Goal: Task Accomplishment & Management: Complete application form

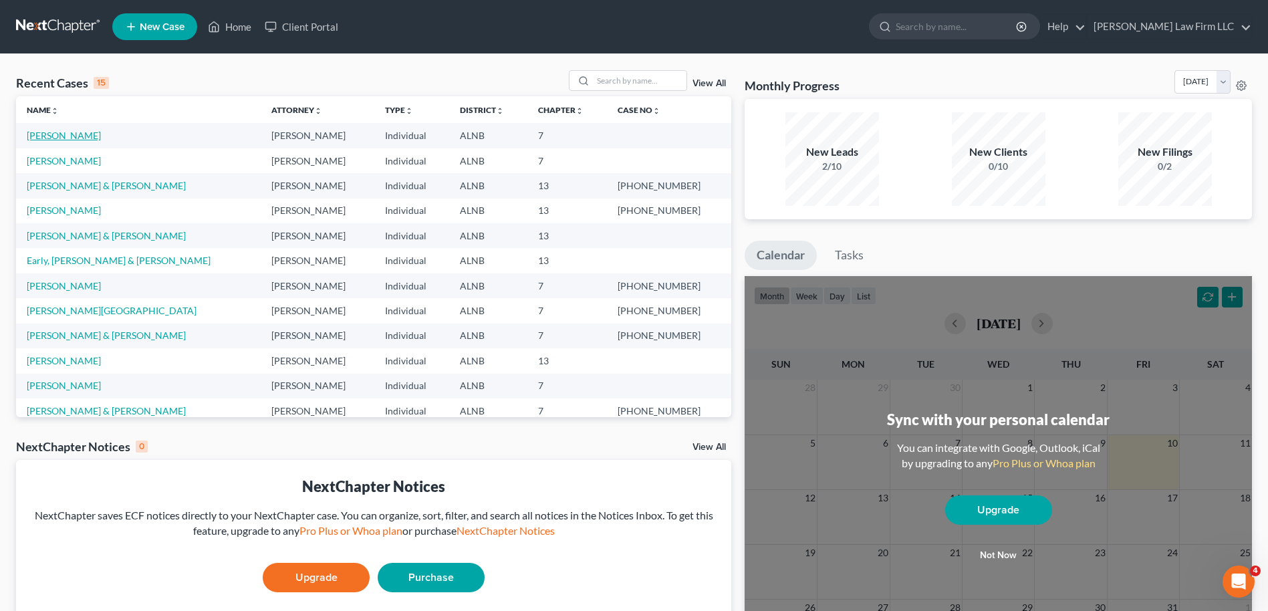
click at [55, 136] on link "[PERSON_NAME]" at bounding box center [64, 135] width 74 height 11
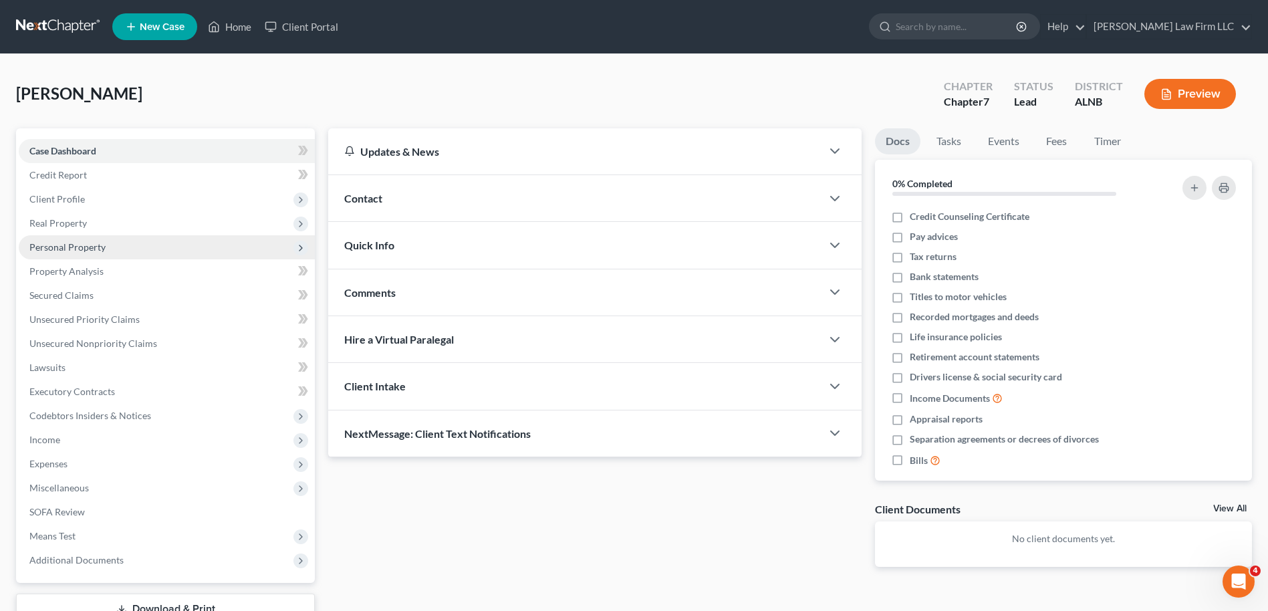
click at [68, 242] on span "Personal Property" at bounding box center [67, 246] width 76 height 11
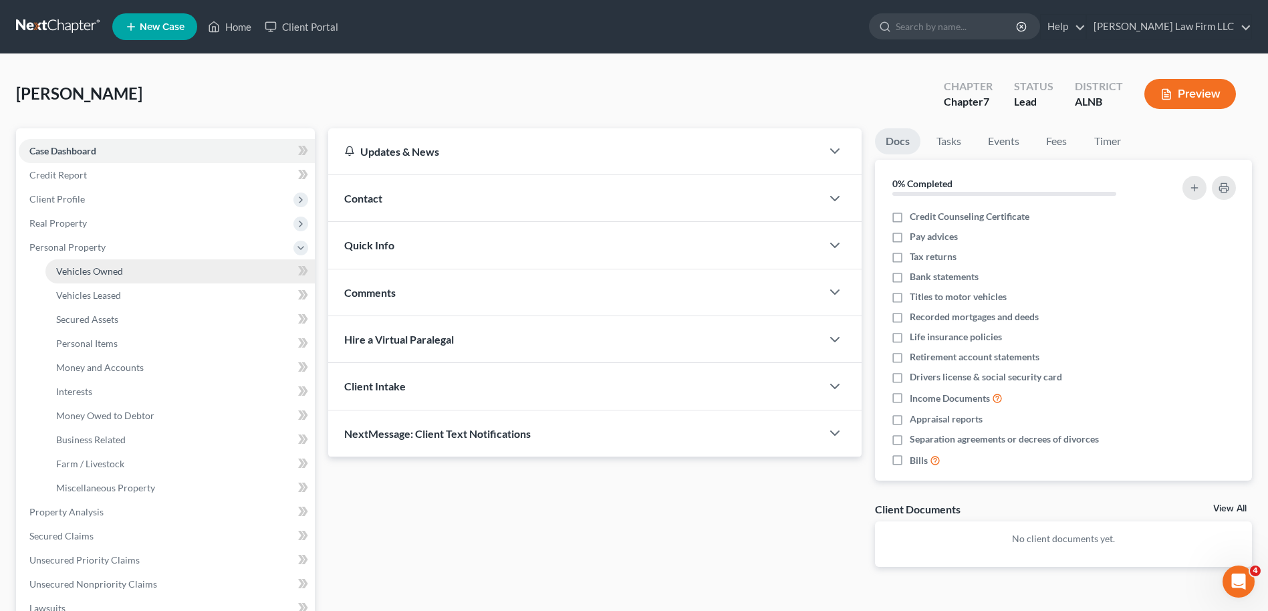
click at [83, 269] on span "Vehicles Owned" at bounding box center [89, 270] width 67 height 11
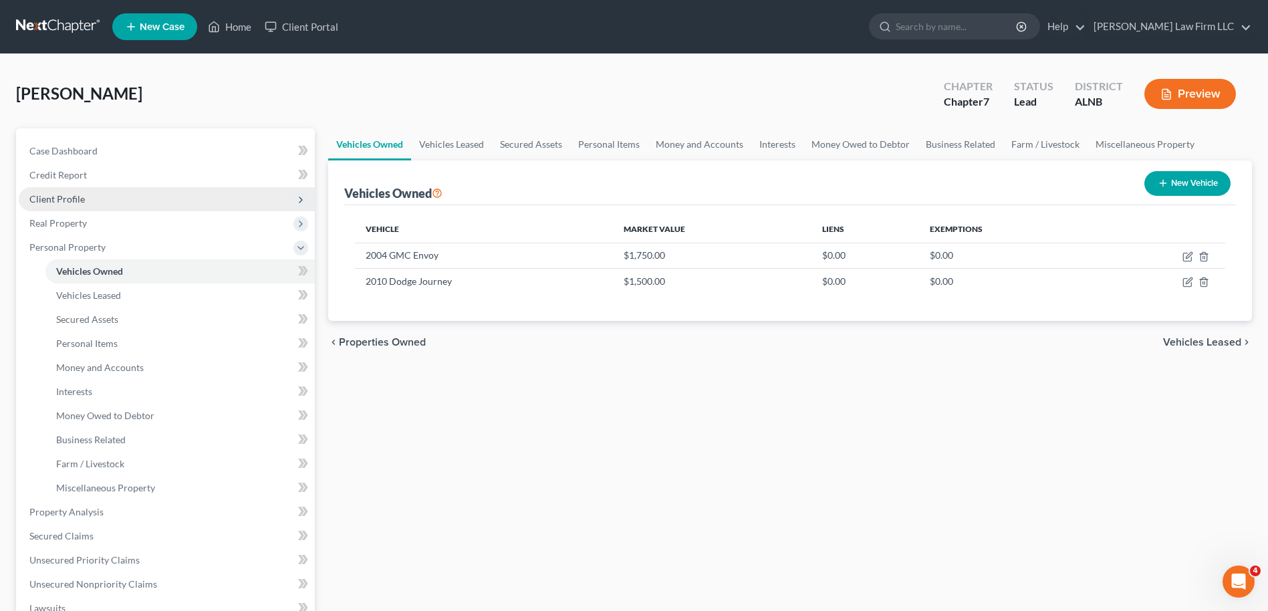
click at [99, 198] on span "Client Profile" at bounding box center [167, 199] width 296 height 24
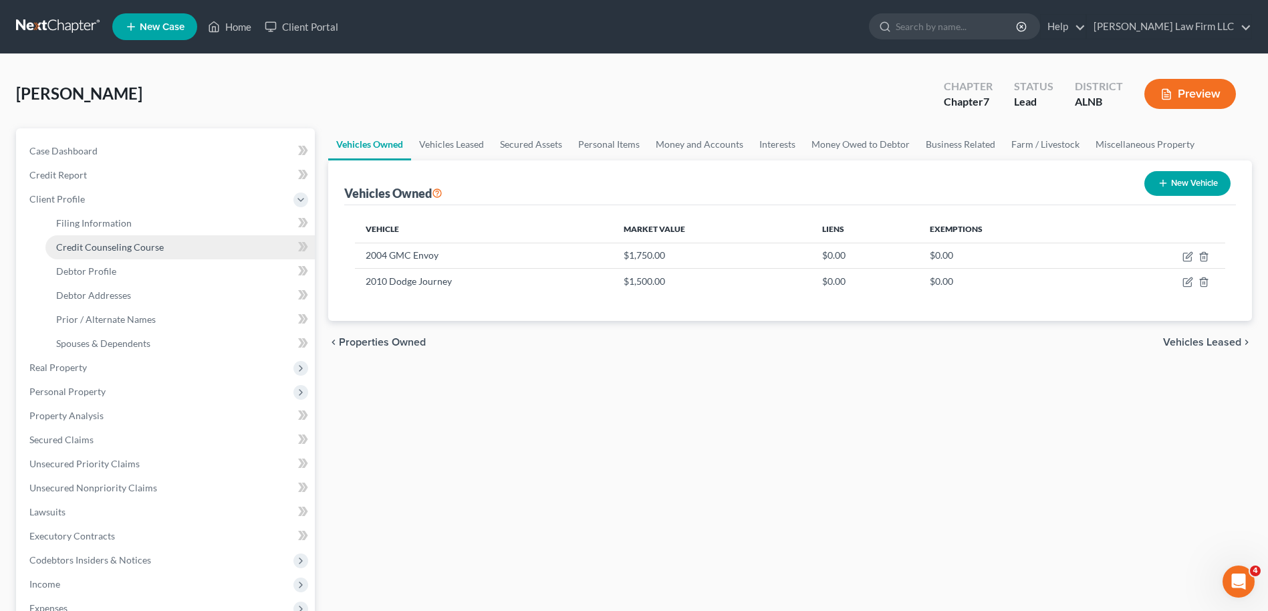
click at [164, 244] on link "Credit Counseling Course" at bounding box center [179, 247] width 269 height 24
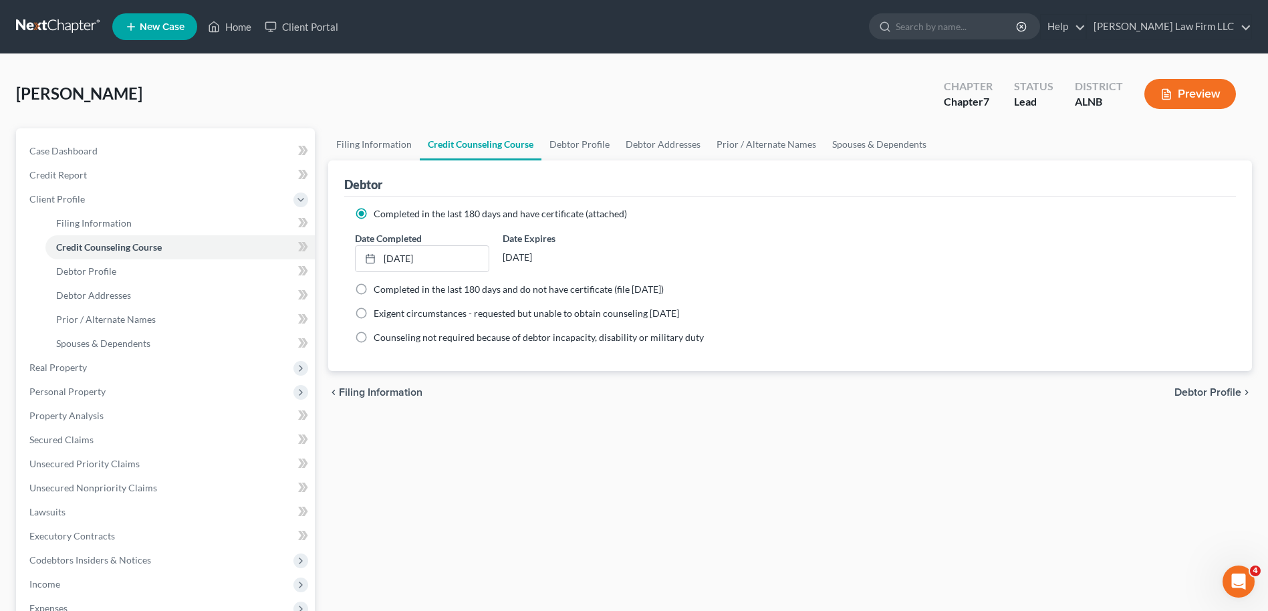
scroll to position [244, 0]
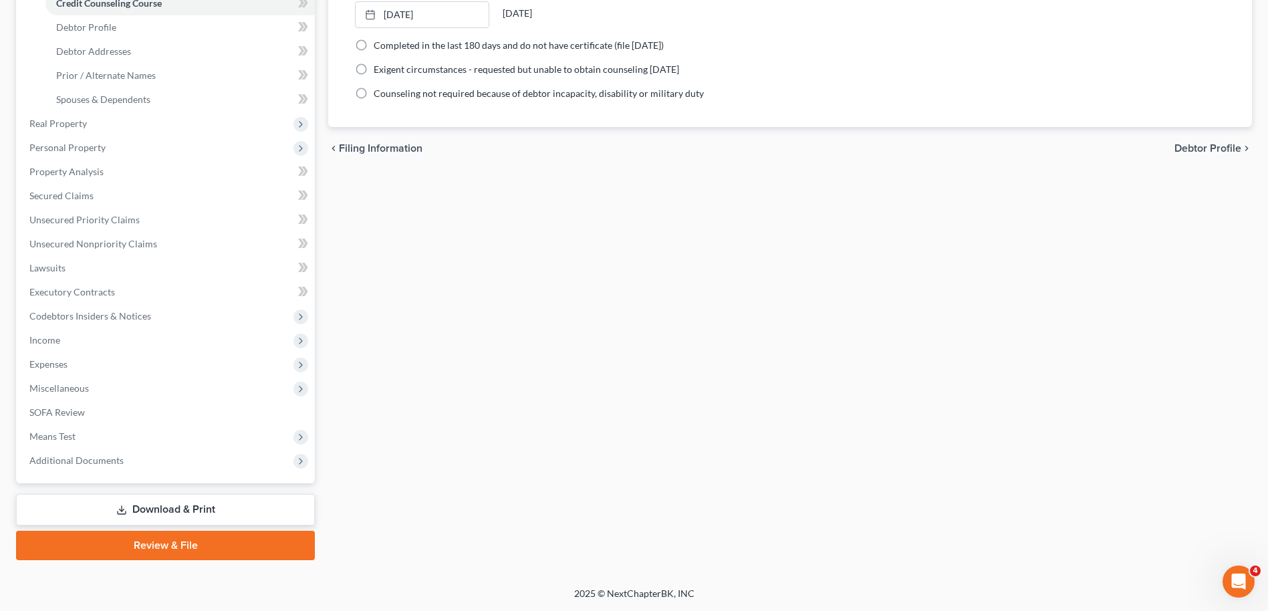
click at [173, 547] on link "Review & File" at bounding box center [165, 545] width 299 height 29
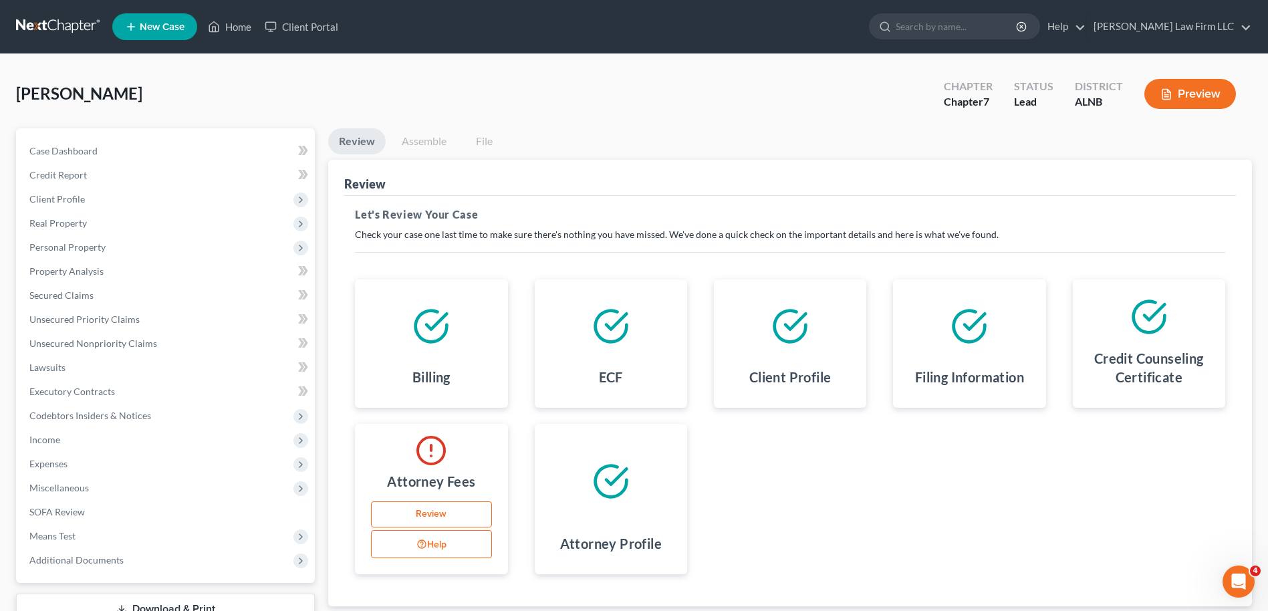
click at [425, 515] on link "Review" at bounding box center [431, 514] width 120 height 27
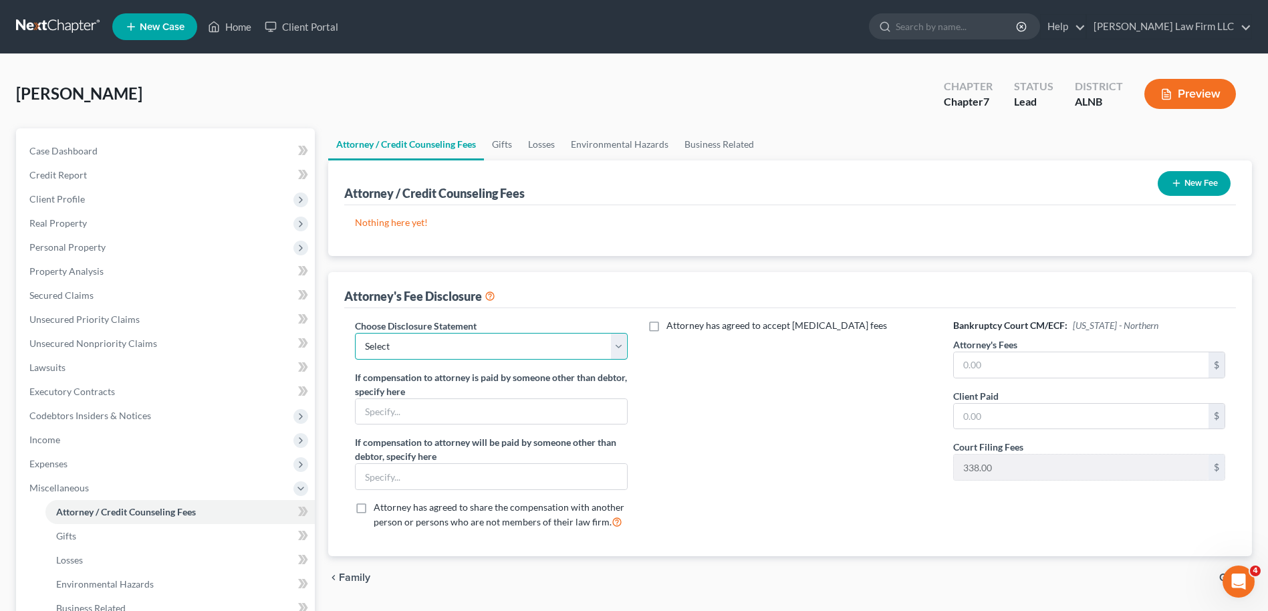
click at [617, 351] on select "Select Attorney Fee Disclosure Statement Attorney" at bounding box center [491, 346] width 272 height 27
select select "0"
click at [355, 333] on select "Select Attorney Fee Disclosure Statement Attorney" at bounding box center [491, 346] width 272 height 27
click at [1020, 371] on input "text" at bounding box center [1081, 364] width 255 height 25
type input "962.00"
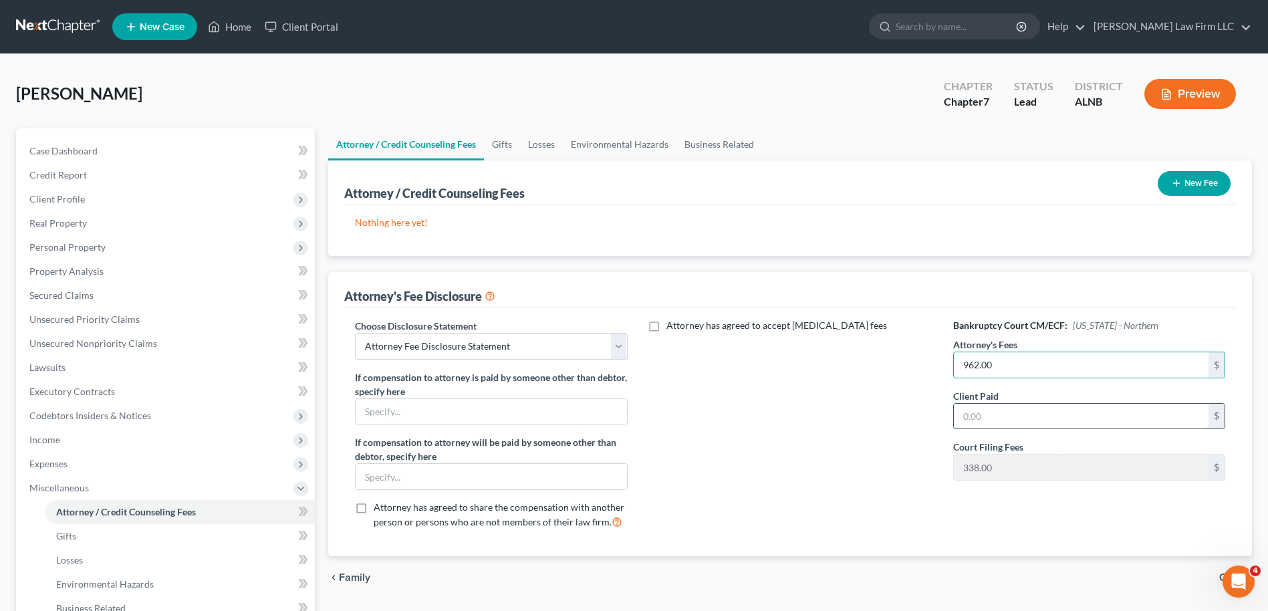
click at [998, 412] on input "text" at bounding box center [1081, 416] width 255 height 25
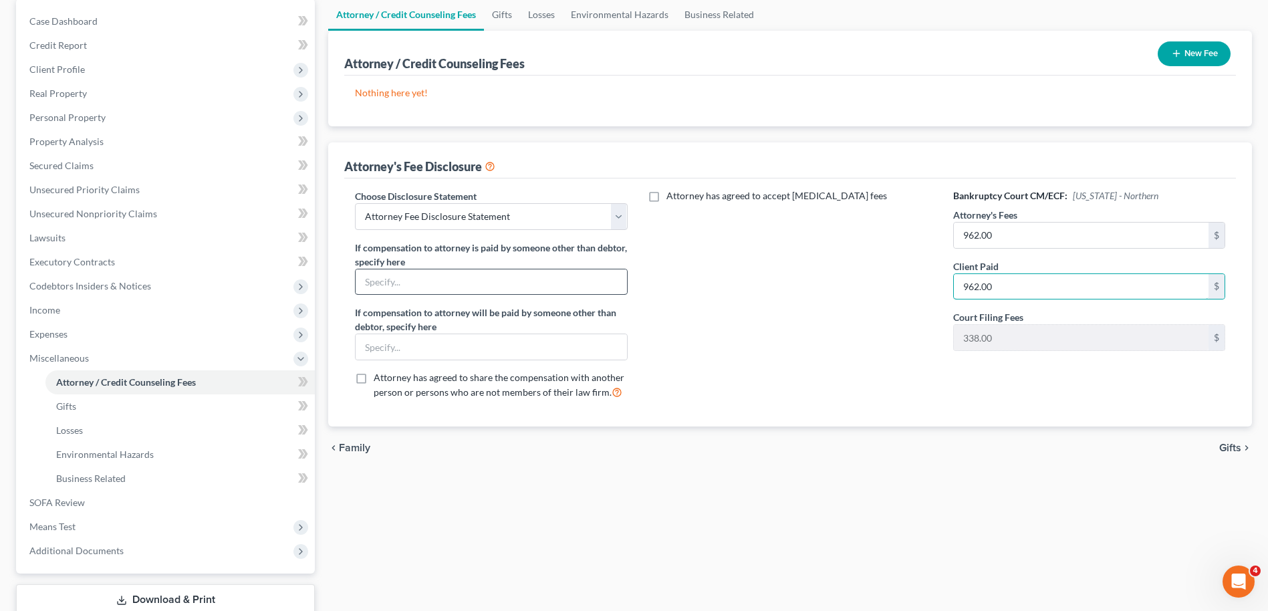
scroll to position [220, 0]
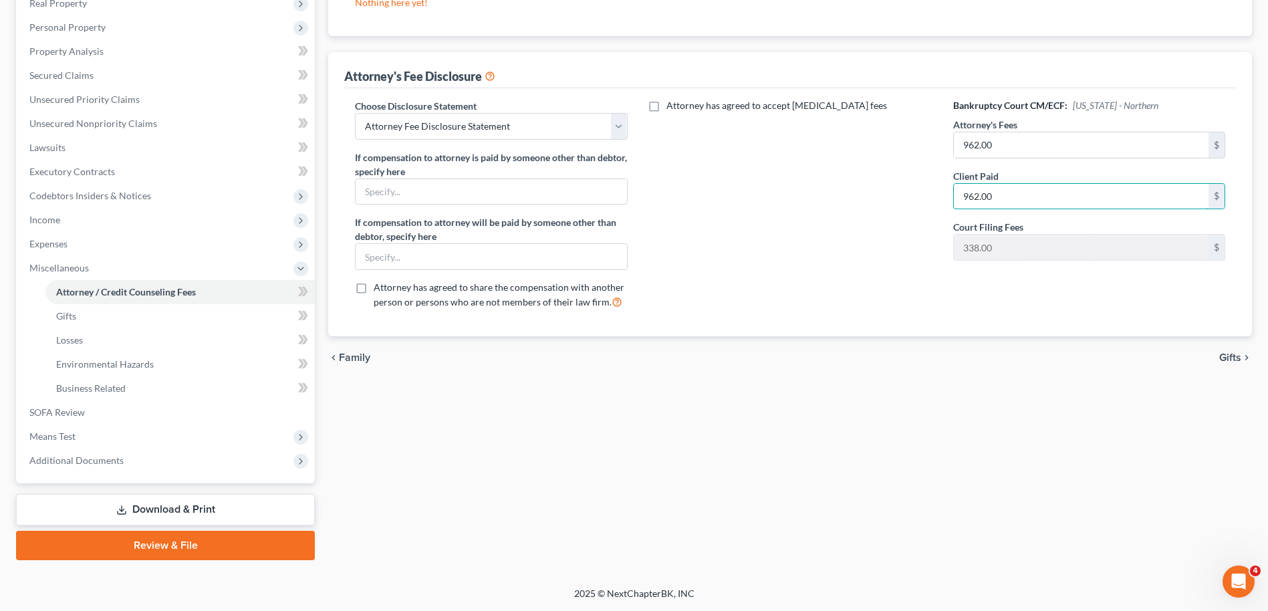
type input "962.00"
click at [255, 541] on link "Review & File" at bounding box center [165, 545] width 299 height 29
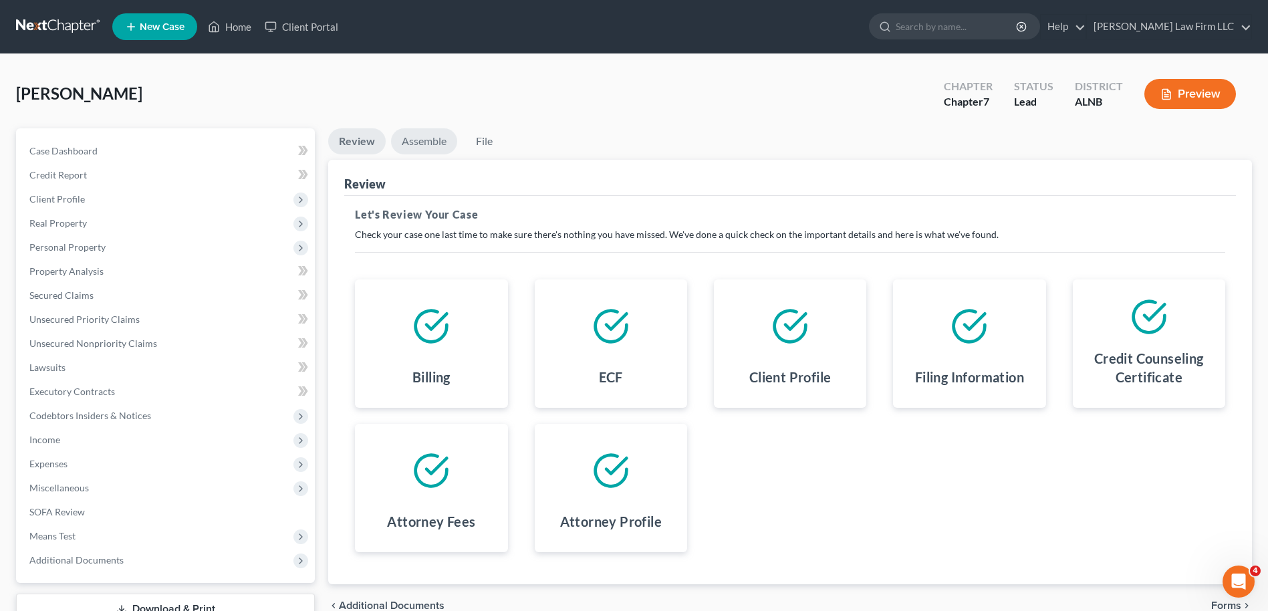
click at [438, 142] on link "Assemble" at bounding box center [424, 141] width 66 height 26
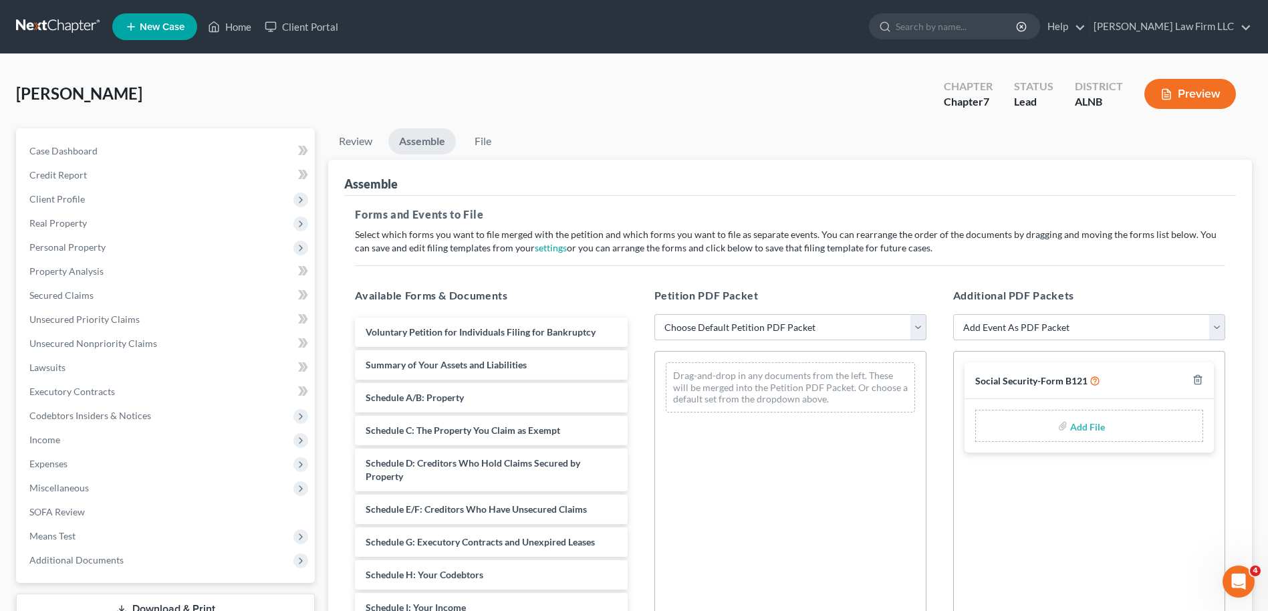
click at [919, 330] on select "Choose Default Petition PDF Packet Complete Bankruptcy Petition (all forms and …" at bounding box center [790, 327] width 272 height 27
select select "1"
click at [654, 314] on select "Choose Default Petition PDF Packet Complete Bankruptcy Petition (all forms and …" at bounding box center [790, 327] width 272 height 27
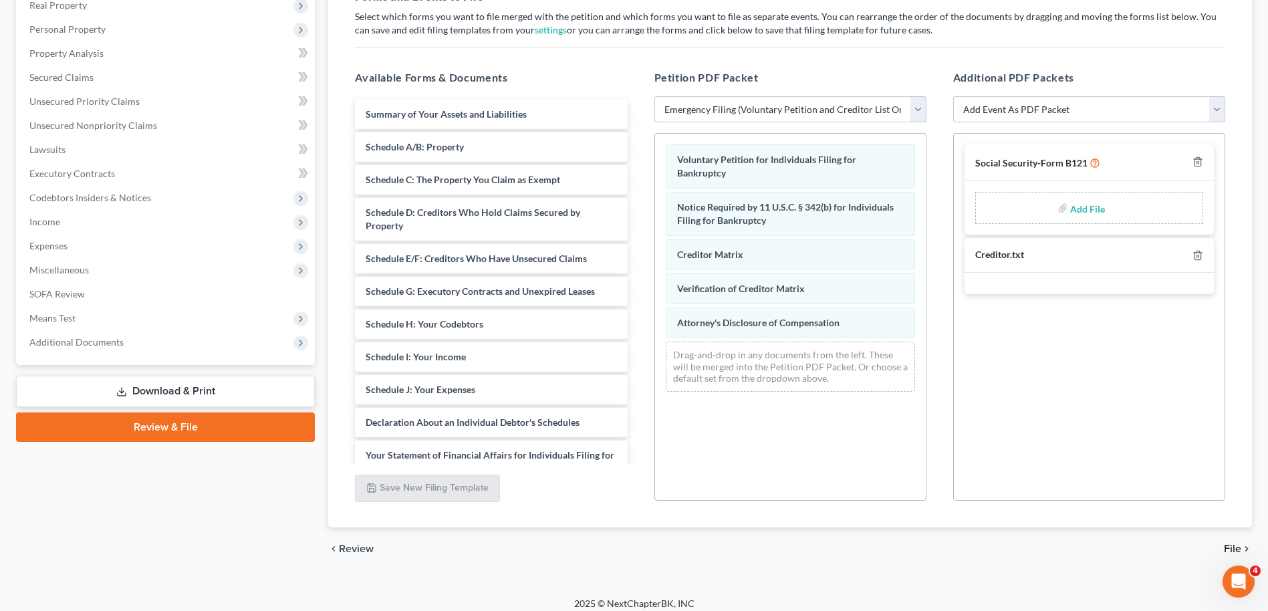
scroll to position [228, 0]
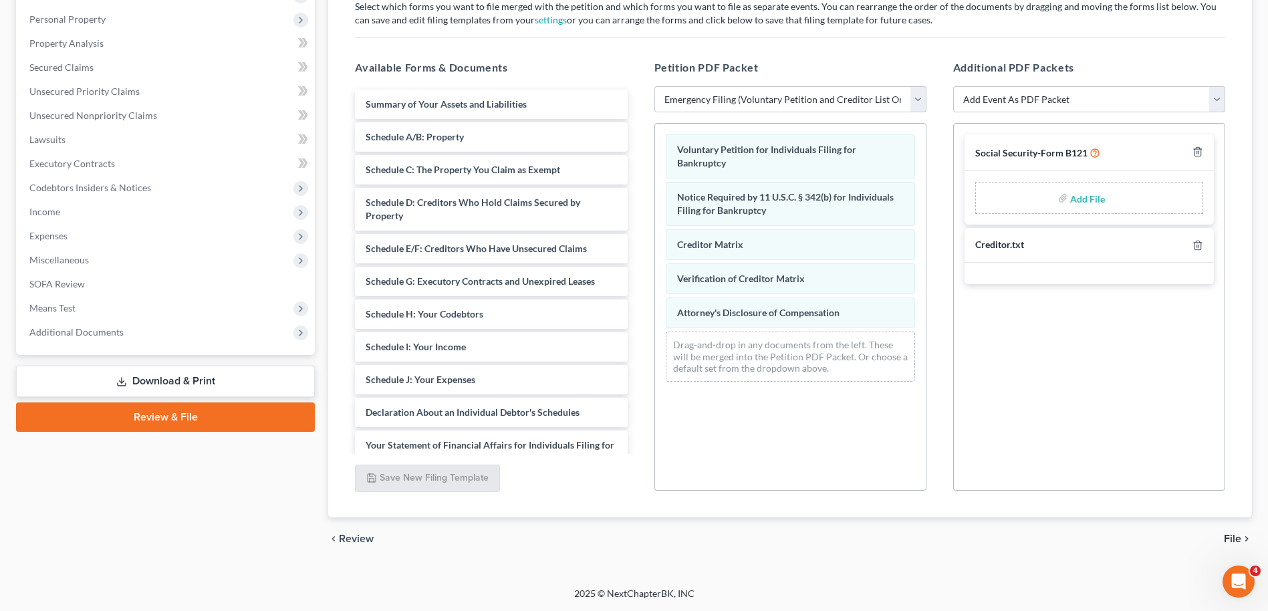
click at [201, 379] on link "Download & Print" at bounding box center [165, 381] width 299 height 31
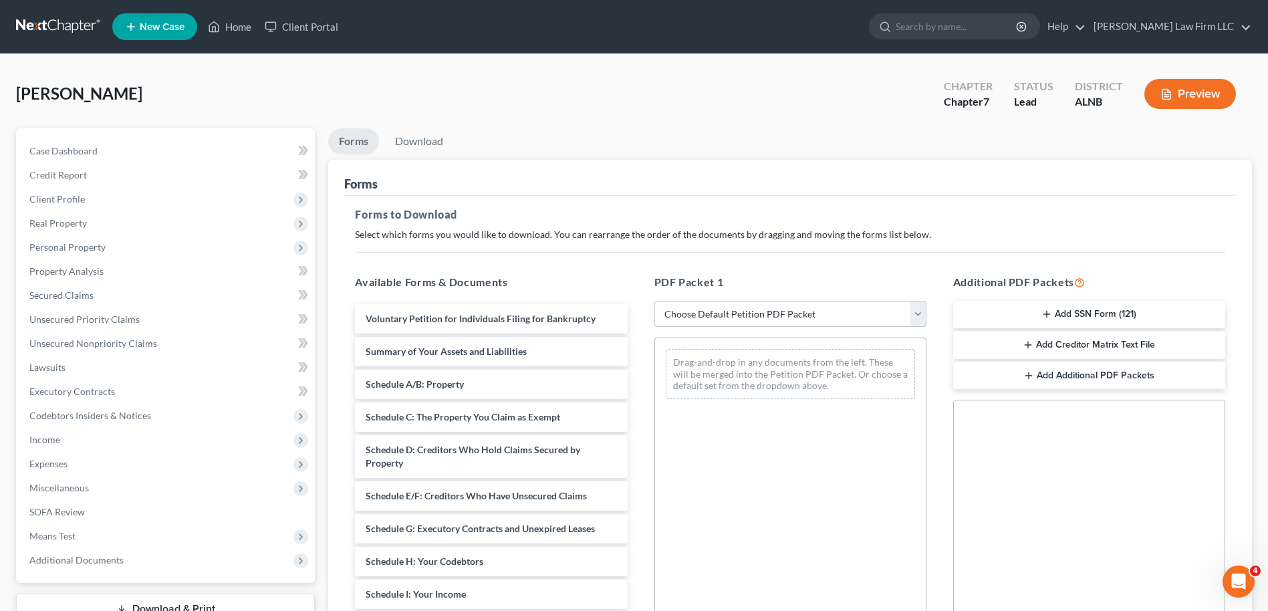
click at [914, 319] on select "Choose Default Petition PDF Packet Complete Bankruptcy Petition (all forms and …" at bounding box center [790, 314] width 272 height 27
select select "1"
click at [654, 301] on select "Choose Default Petition PDF Packet Complete Bankruptcy Petition (all forms and …" at bounding box center [790, 314] width 272 height 27
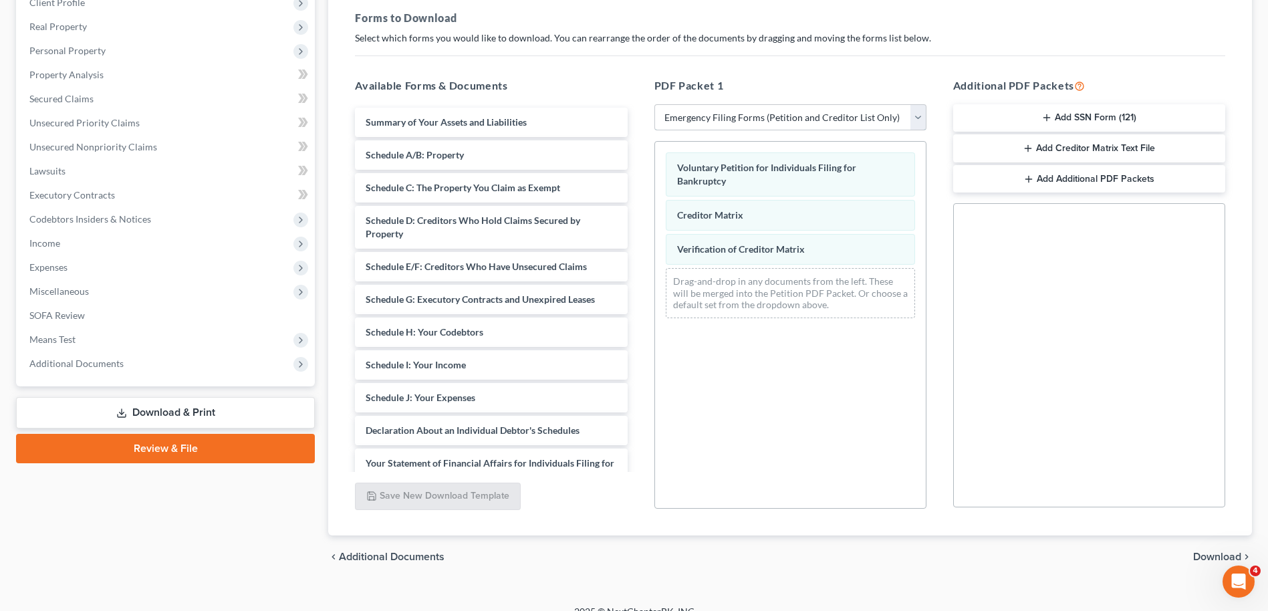
scroll to position [214, 0]
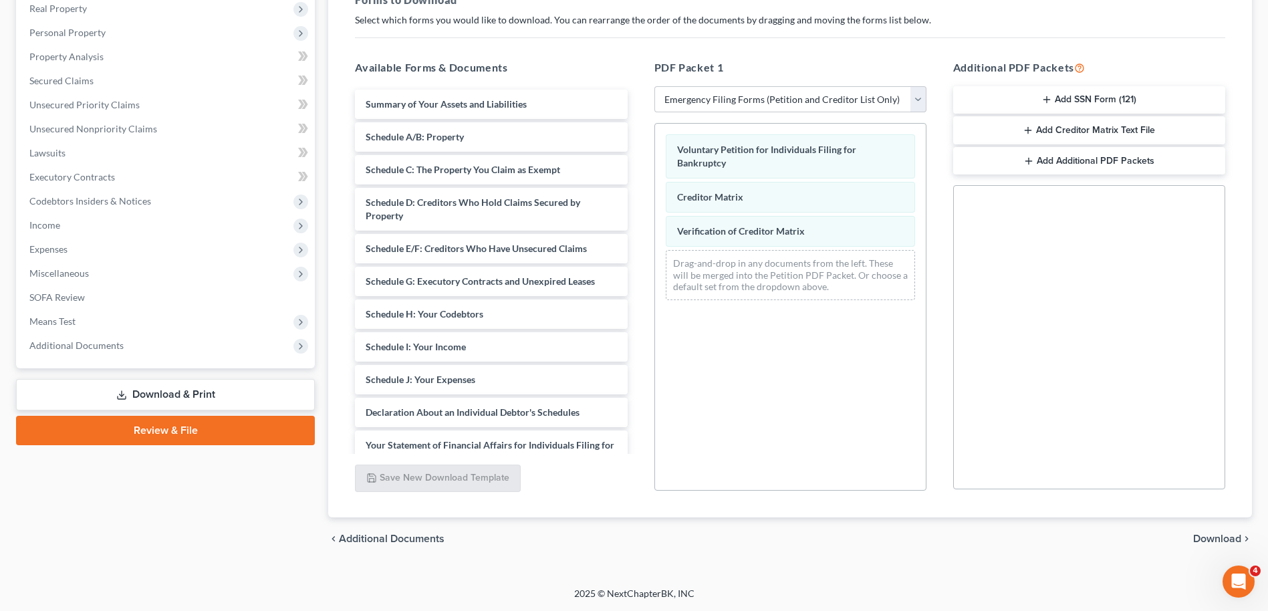
click at [1211, 539] on span "Download" at bounding box center [1217, 538] width 48 height 11
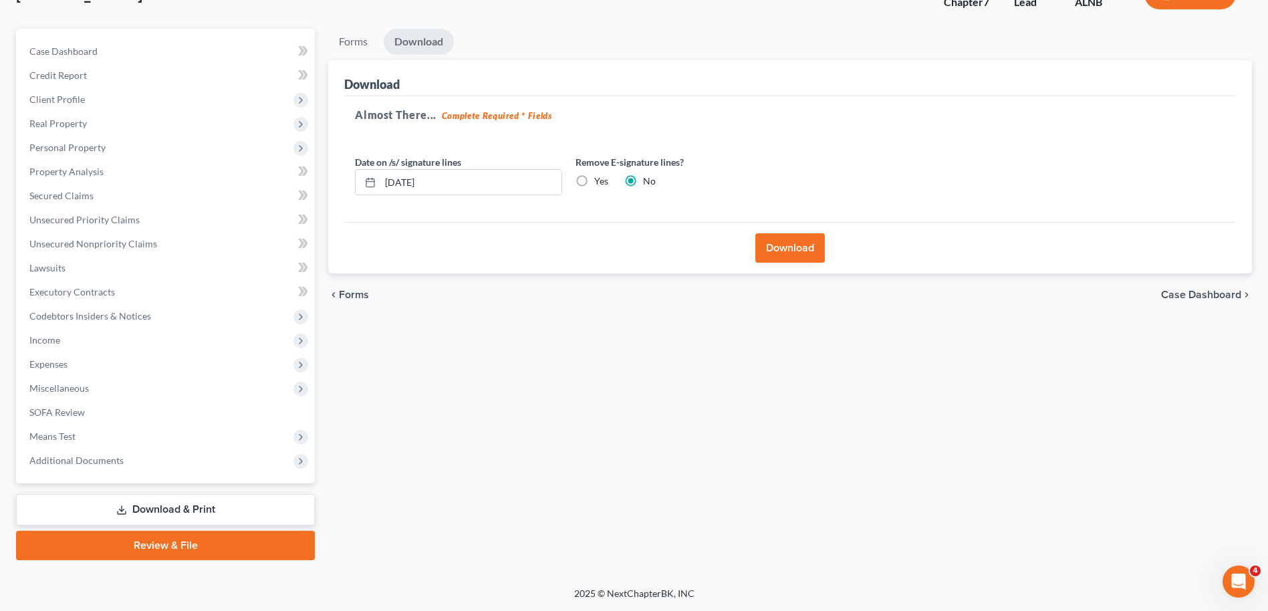
scroll to position [100, 0]
click at [786, 247] on button "Download" at bounding box center [789, 247] width 69 height 29
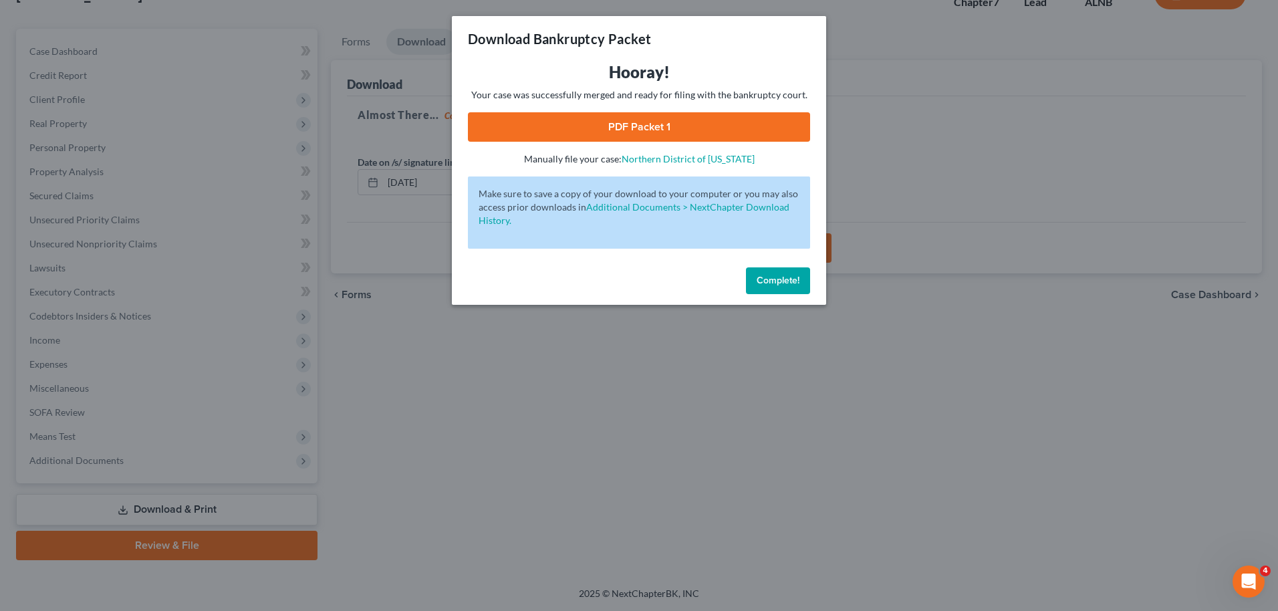
click at [643, 130] on link "PDF Packet 1" at bounding box center [639, 126] width 342 height 29
click at [786, 278] on span "Complete!" at bounding box center [777, 280] width 43 height 11
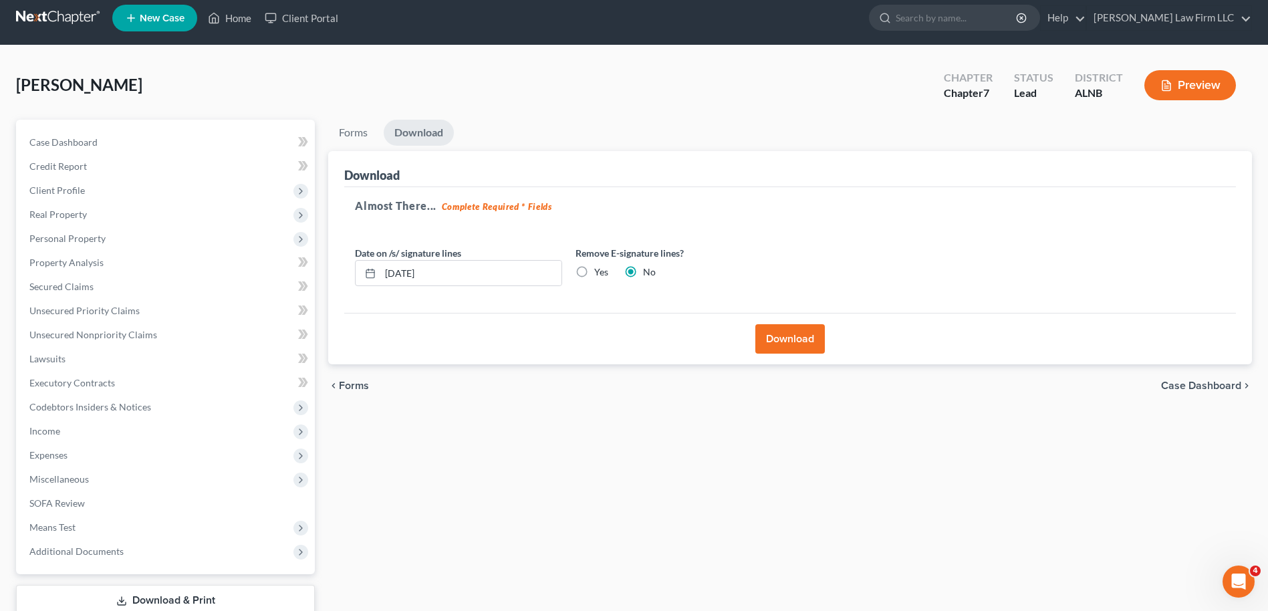
scroll to position [0, 0]
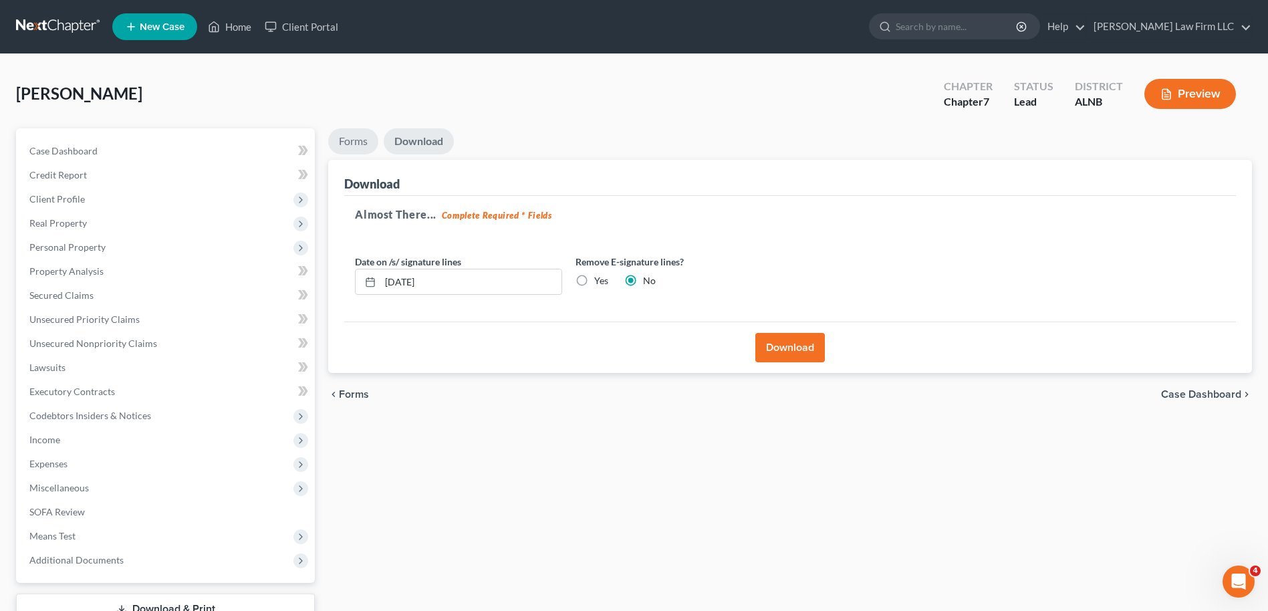
click at [358, 142] on link "Forms" at bounding box center [353, 141] width 50 height 26
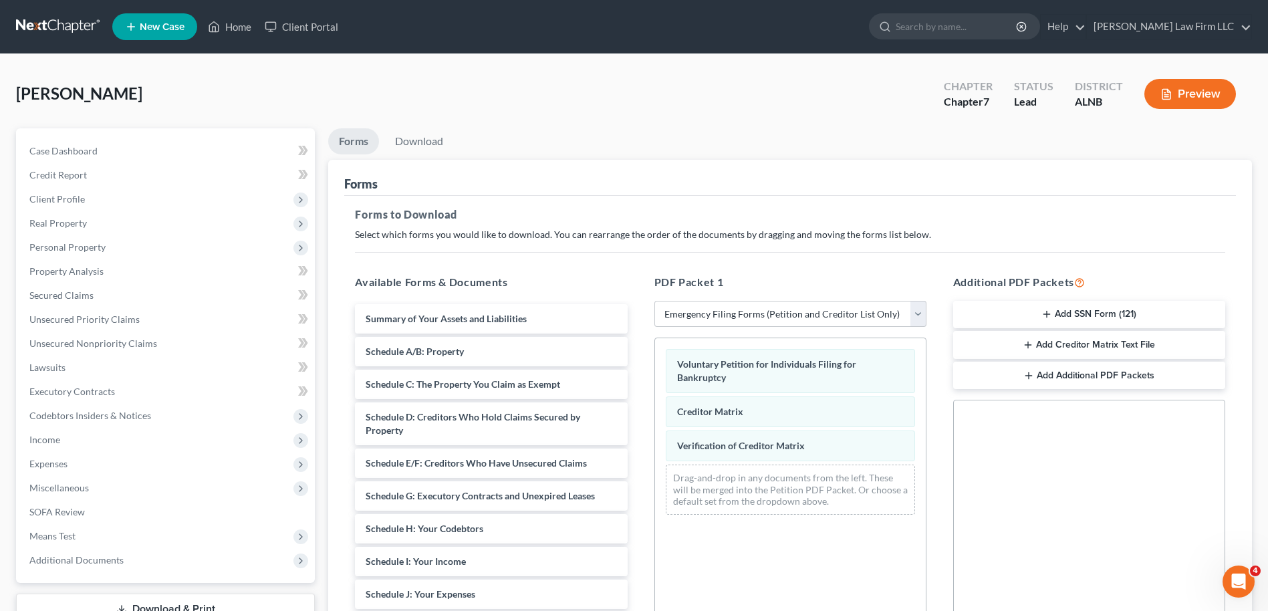
click at [1093, 312] on button "Add SSN Form (121)" at bounding box center [1089, 315] width 272 height 28
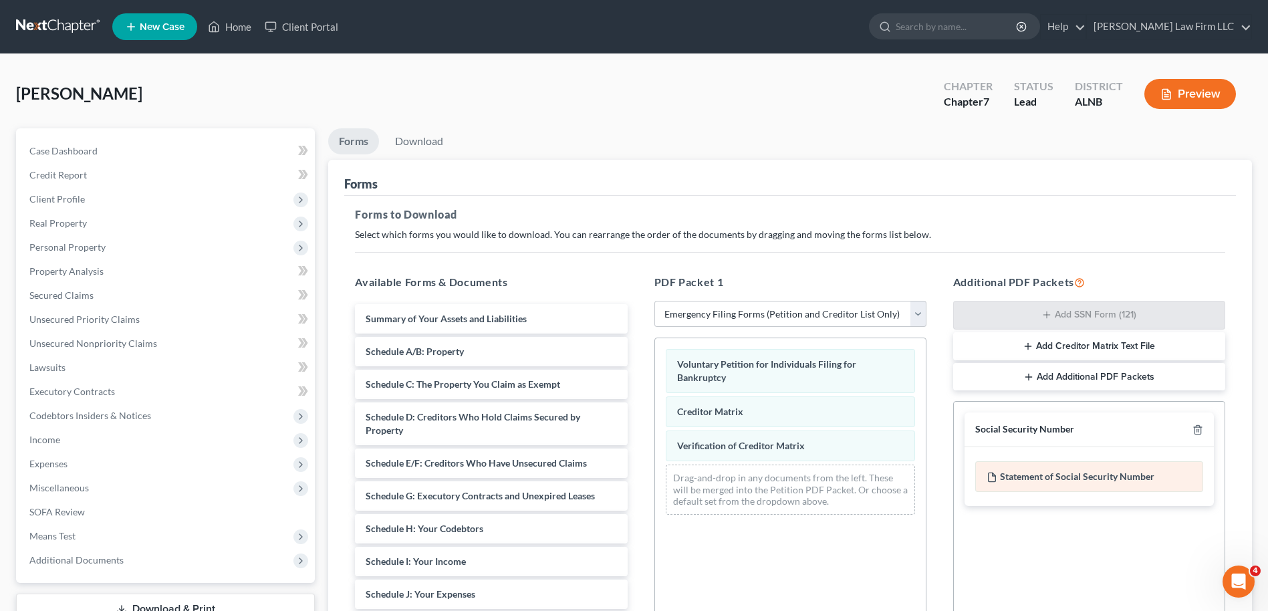
click at [1045, 477] on div "Statement of Social Security Number" at bounding box center [1089, 476] width 228 height 31
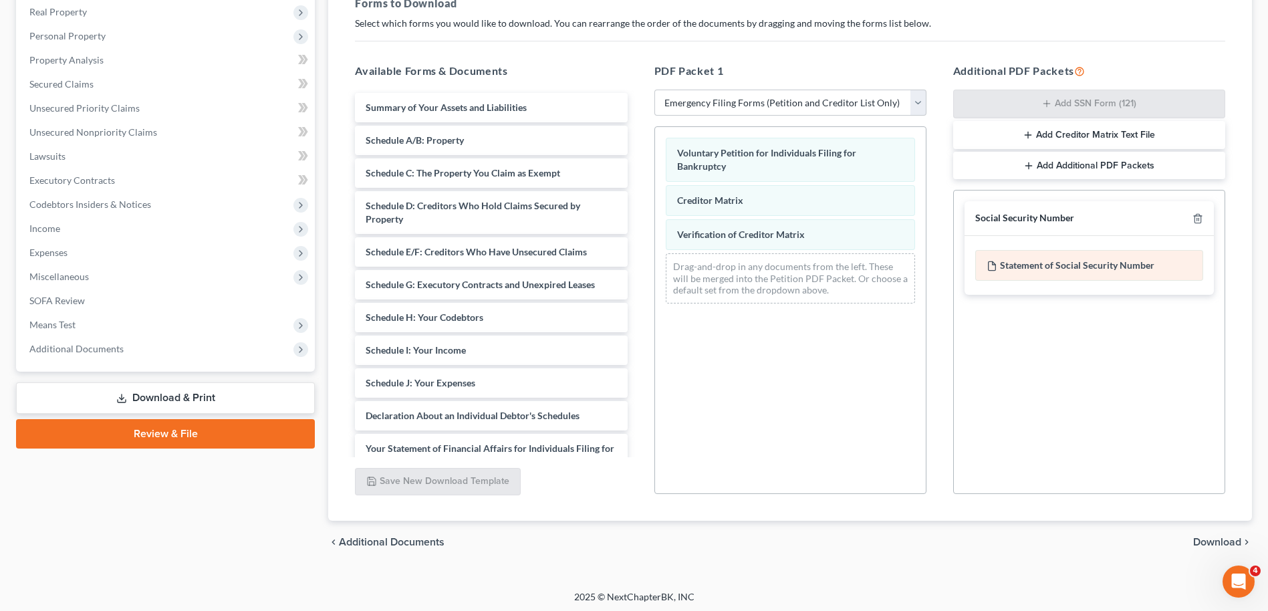
scroll to position [214, 0]
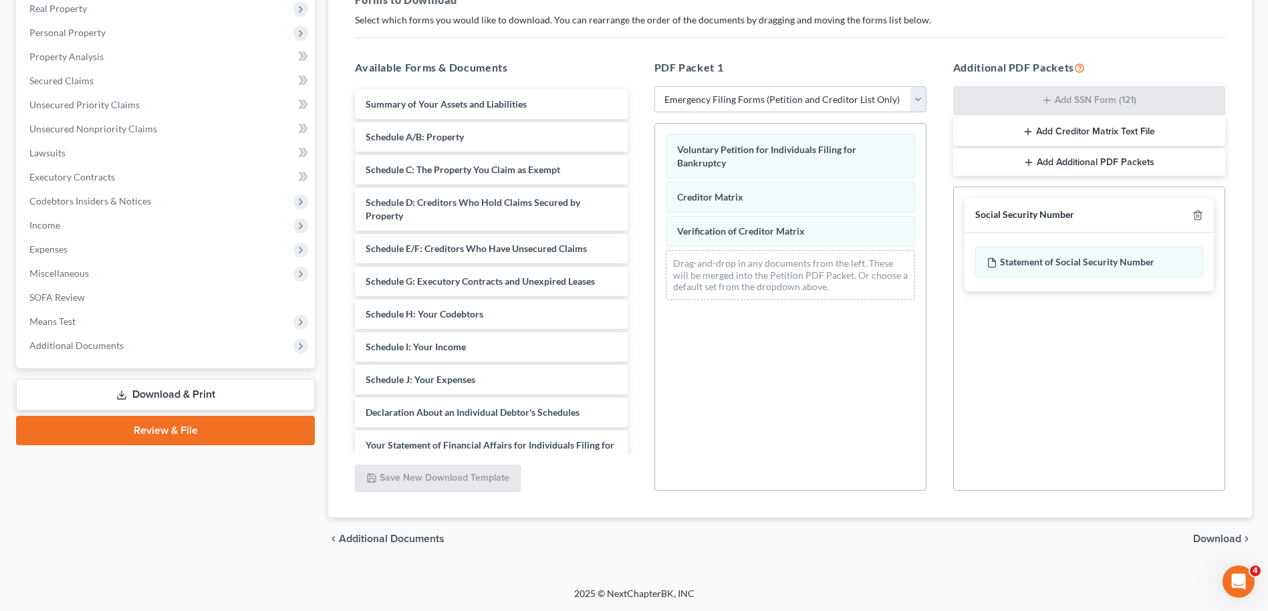
click at [1213, 540] on span "Download" at bounding box center [1217, 538] width 48 height 11
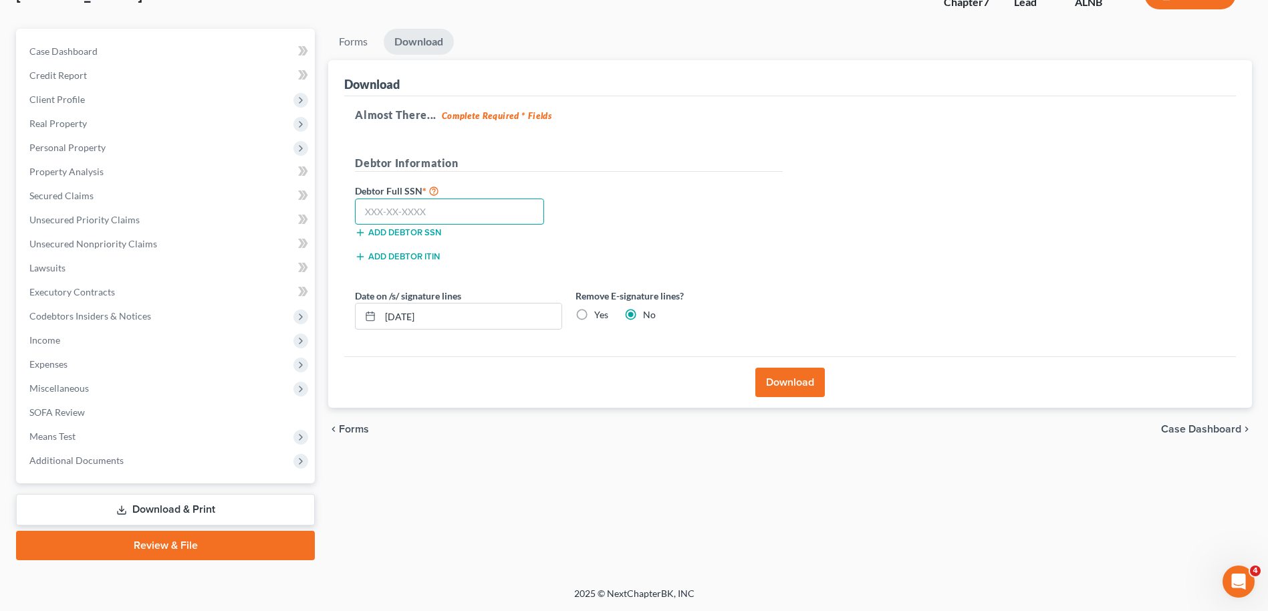
click at [406, 216] on input "text" at bounding box center [449, 211] width 189 height 27
type input "422-13-3391"
click at [594, 313] on label "Yes" at bounding box center [601, 314] width 14 height 13
click at [599, 313] on input "Yes" at bounding box center [603, 312] width 9 height 9
radio input "true"
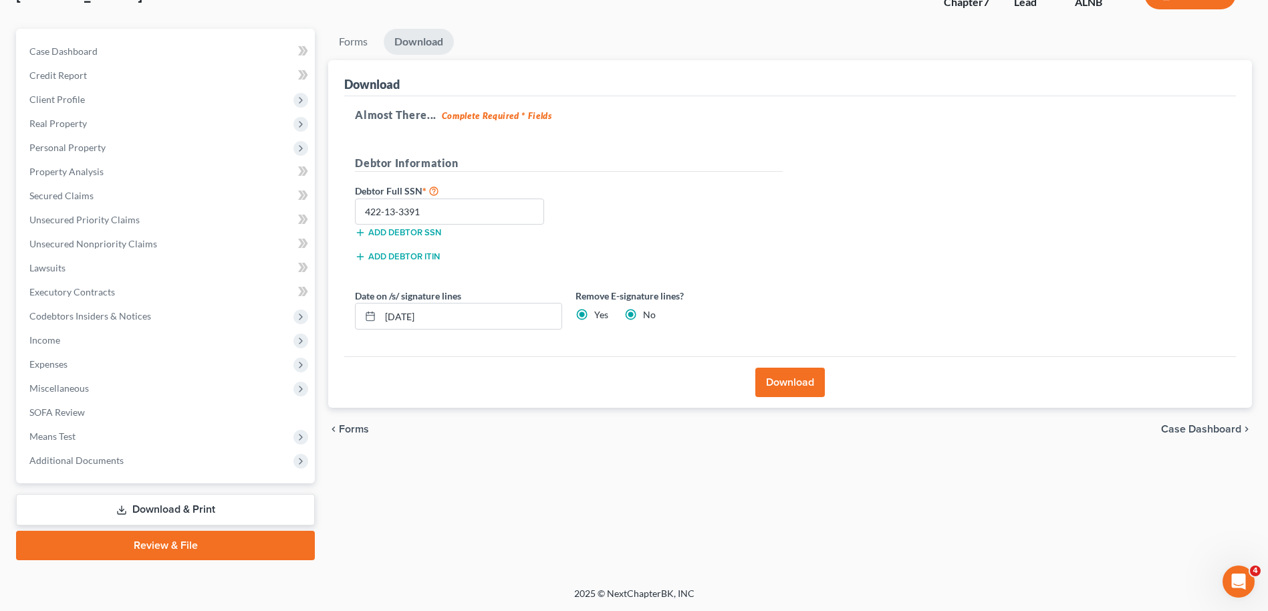
radio input "false"
click at [790, 382] on button "Download" at bounding box center [789, 382] width 69 height 29
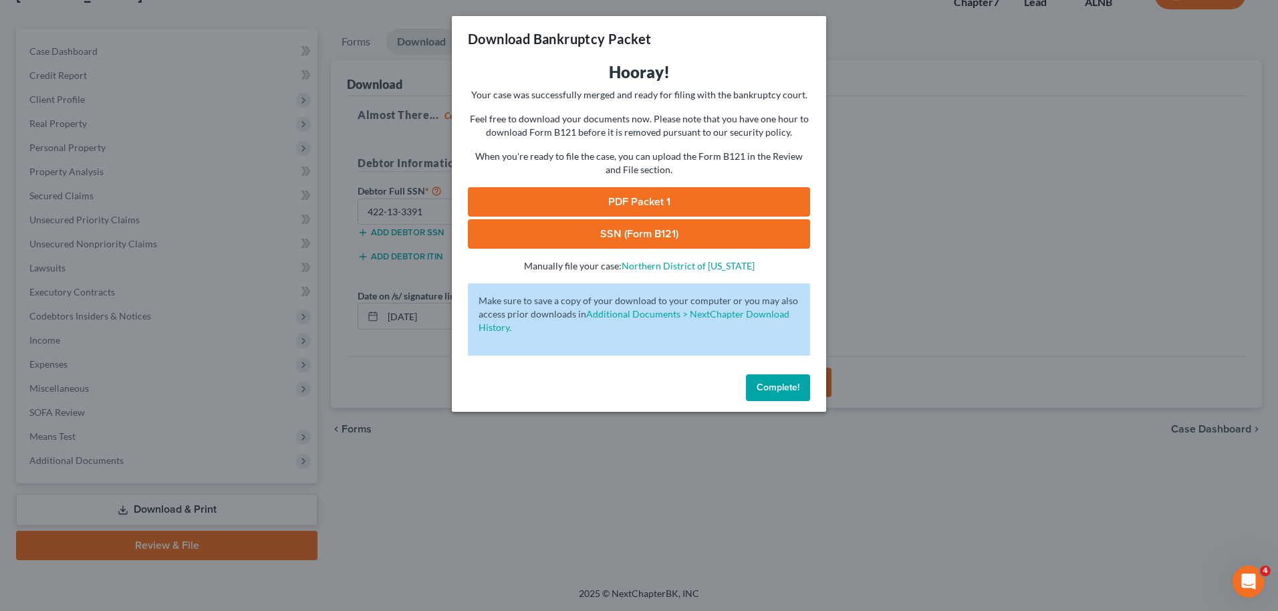
click at [627, 196] on link "PDF Packet 1" at bounding box center [639, 201] width 342 height 29
click at [641, 227] on link "SSN (Form B121)" at bounding box center [639, 233] width 342 height 29
click at [776, 390] on span "Complete!" at bounding box center [777, 387] width 43 height 11
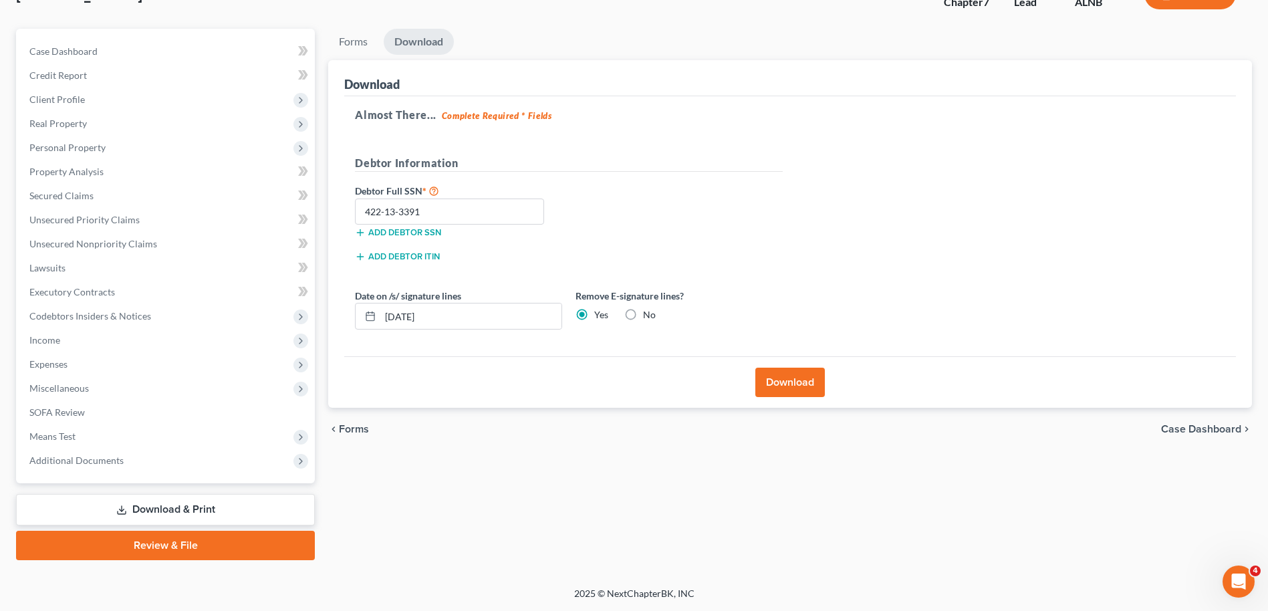
click at [182, 545] on link "Review & File" at bounding box center [165, 545] width 299 height 29
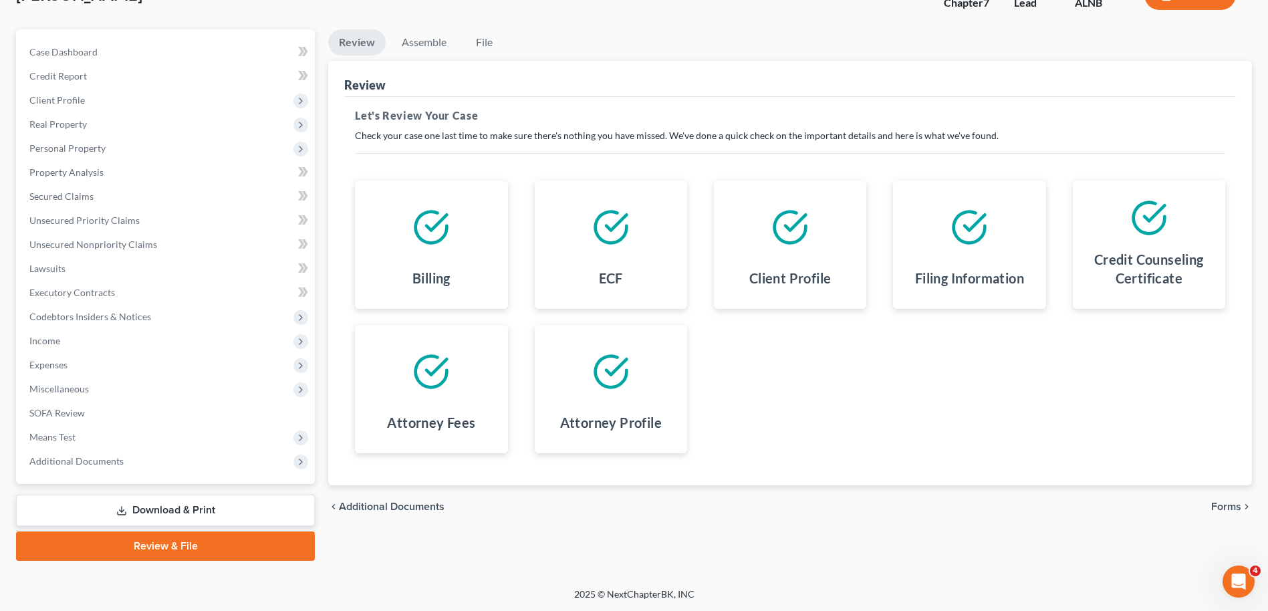
scroll to position [100, 0]
click at [1226, 502] on span "Forms" at bounding box center [1226, 505] width 30 height 11
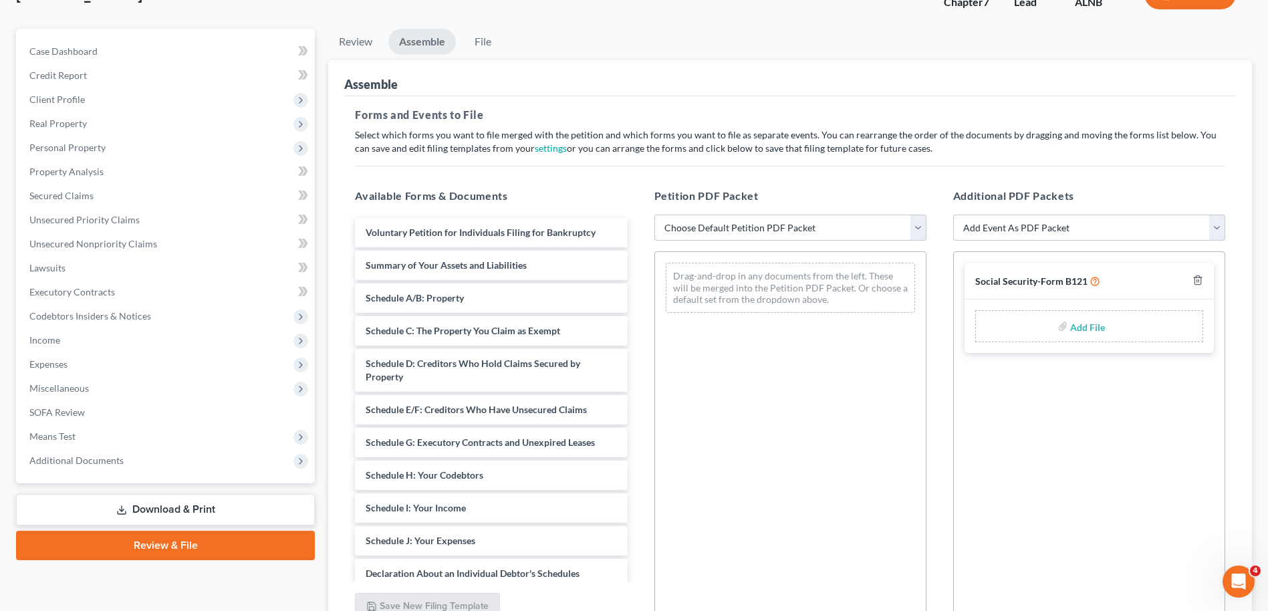
click at [803, 229] on select "Choose Default Petition PDF Packet Complete Bankruptcy Petition (all forms and …" at bounding box center [790, 227] width 272 height 27
select select "1"
click at [654, 214] on select "Choose Default Petition PDF Packet Complete Bankruptcy Petition (all forms and …" at bounding box center [790, 227] width 272 height 27
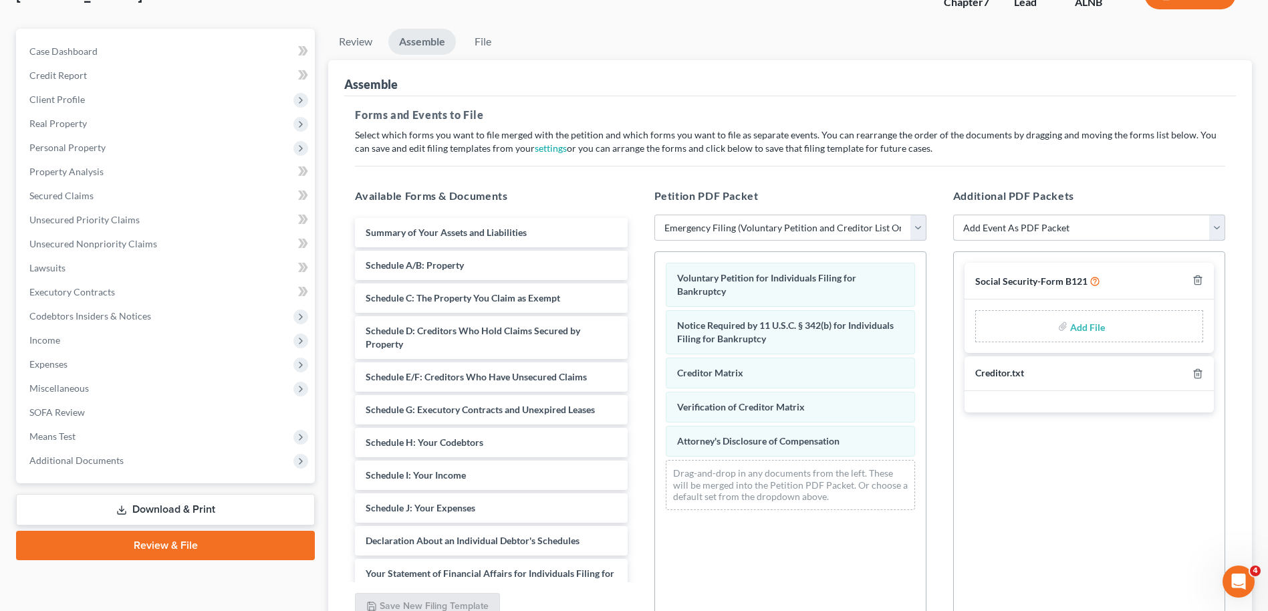
click at [1214, 229] on select "Add Event As PDF Packet Amended Schedules (Fee) Certificate of Credit Counselin…" at bounding box center [1089, 227] width 272 height 27
select select "1"
click at [953, 214] on select "Add Event As PDF Packet Amended Schedules (Fee) Certificate of Credit Counselin…" at bounding box center [1089, 227] width 272 height 27
select select
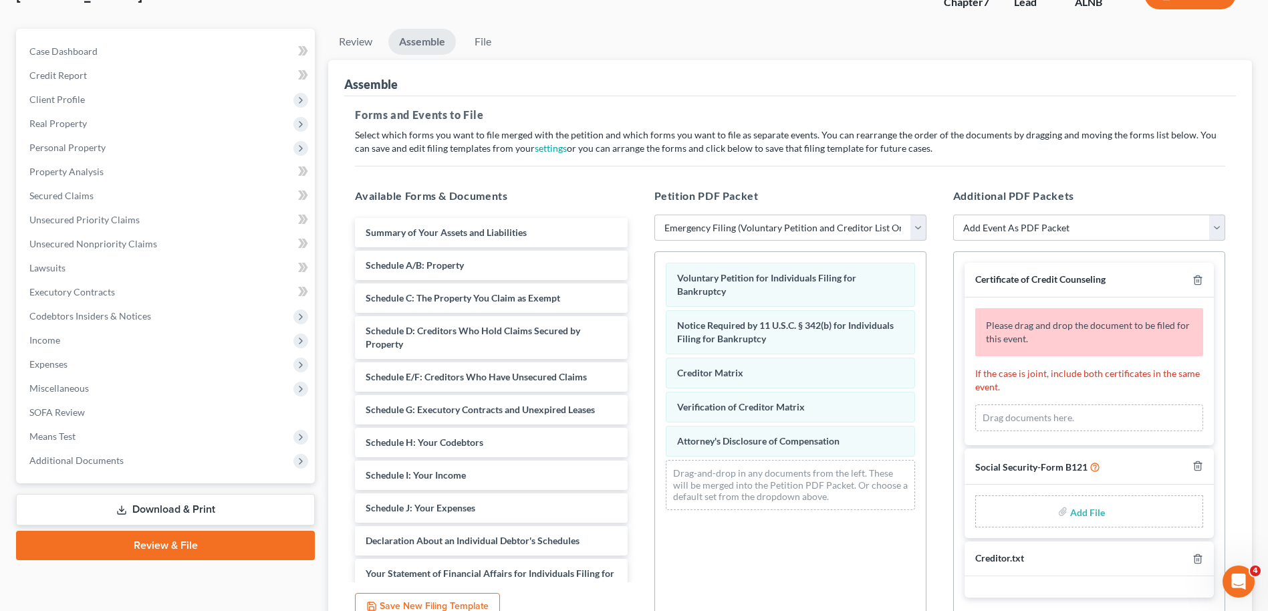
click at [1036, 417] on div "Drag documents here." at bounding box center [1089, 417] width 228 height 27
click at [1076, 337] on div "Please drag and drop the document to be filed for this event." at bounding box center [1089, 332] width 228 height 48
click at [1059, 409] on div "Drag documents here." at bounding box center [1089, 417] width 228 height 27
click at [1036, 412] on div "Drag documents here." at bounding box center [1089, 417] width 228 height 27
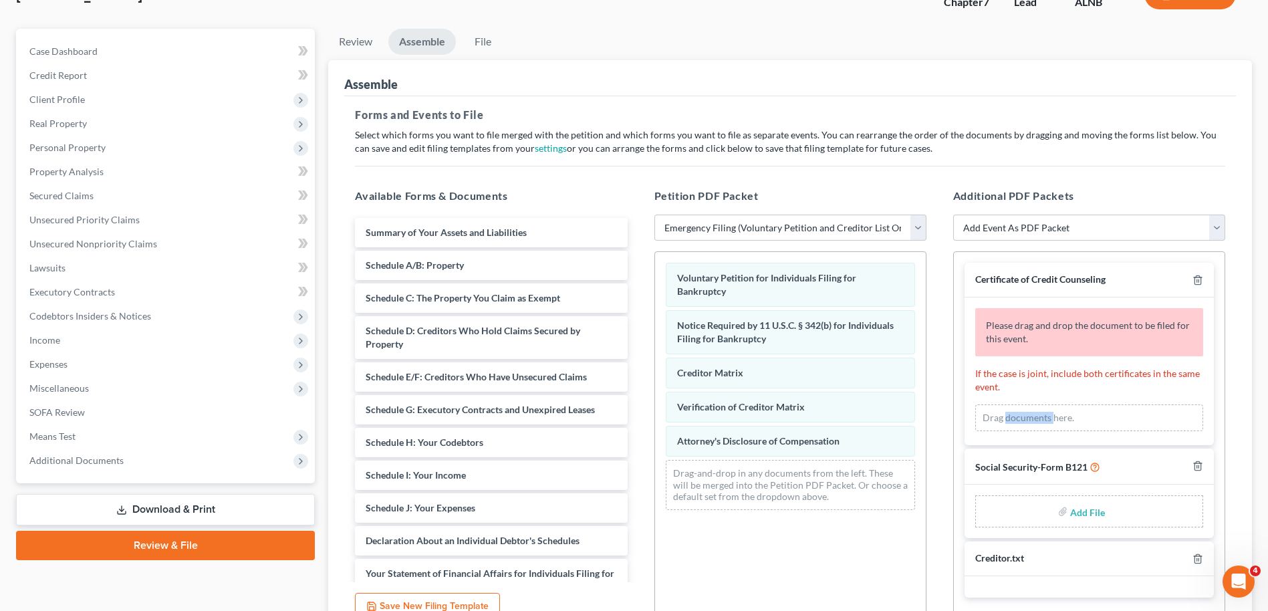
click at [1036, 412] on div "Drag documents here." at bounding box center [1089, 417] width 228 height 27
click at [1032, 416] on div "Drag documents here." at bounding box center [1089, 417] width 228 height 27
click at [1080, 510] on input "file" at bounding box center [1086, 511] width 32 height 24
type input "C:\fakepath\[PERSON_NAME].[PERSON_NAME].ssn.statement.[DATE].pdf"
click at [1011, 415] on div "Drag documents here." at bounding box center [1089, 417] width 228 height 27
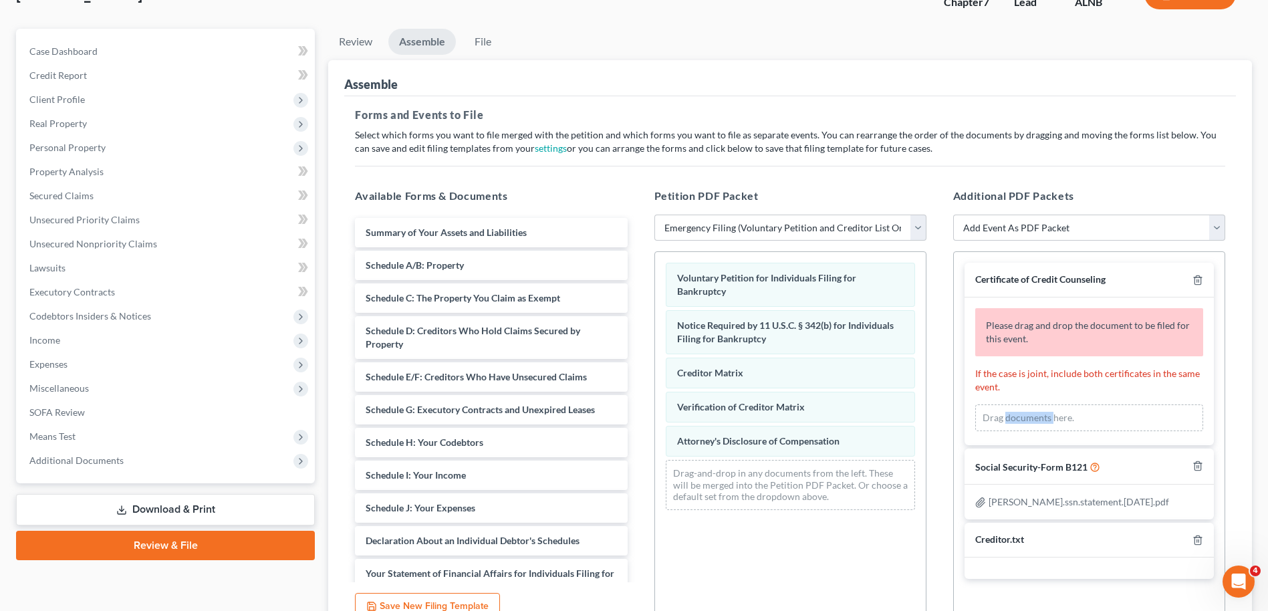
click at [1011, 415] on div "Drag documents here." at bounding box center [1089, 417] width 228 height 27
drag, startPoint x: 1011, startPoint y: 415, endPoint x: 987, endPoint y: 421, distance: 24.8
click at [987, 422] on div "Drag documents here." at bounding box center [1089, 417] width 228 height 27
click at [1194, 282] on icon "button" at bounding box center [1197, 280] width 6 height 9
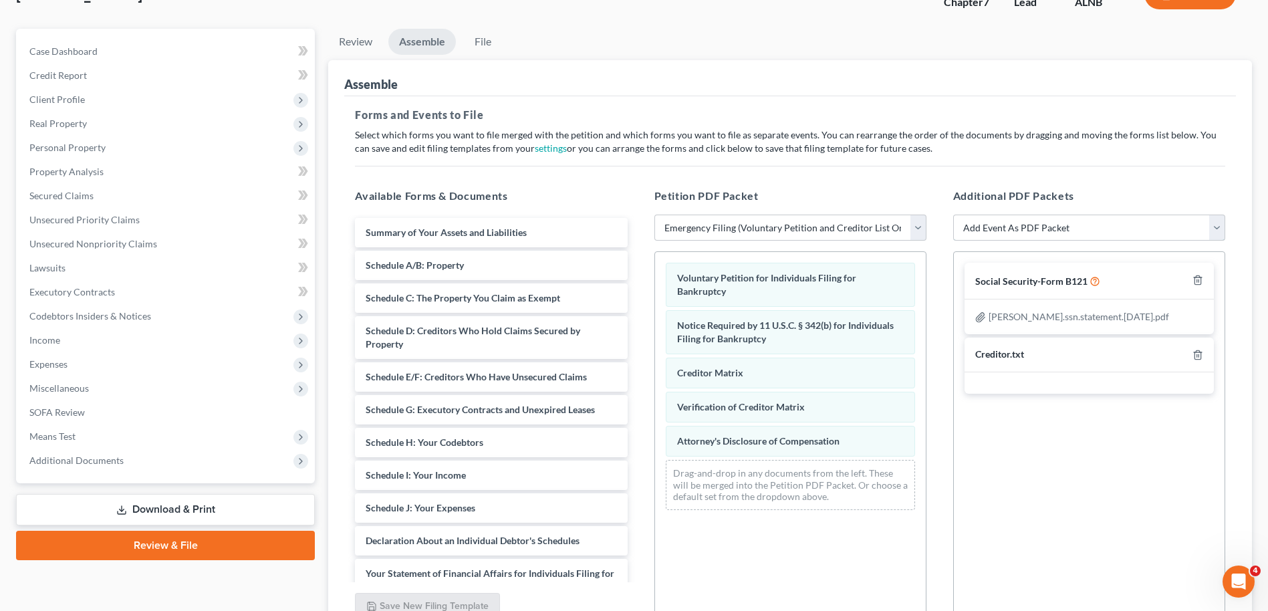
click at [1216, 228] on select "Add Event As PDF Packet Amended Schedules (Fee) Certificate of Credit Counselin…" at bounding box center [1089, 227] width 272 height 27
select select "1"
click at [953, 214] on select "Add Event As PDF Packet Amended Schedules (Fee) Certificate of Credit Counselin…" at bounding box center [1089, 227] width 272 height 27
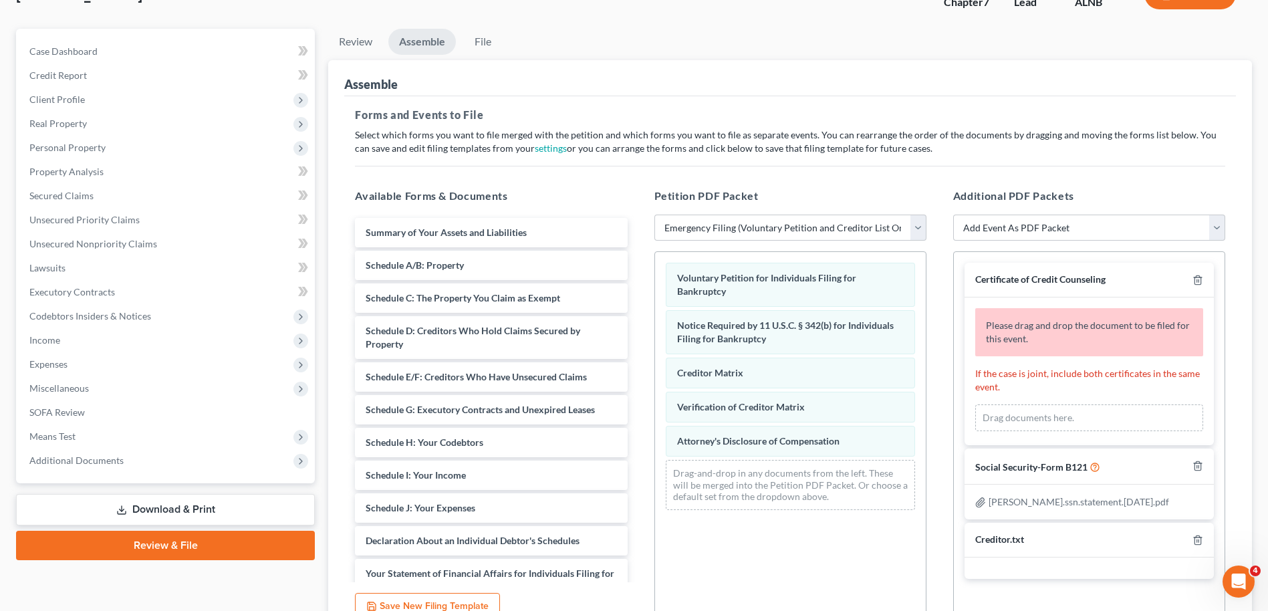
click at [1024, 416] on div "Drag documents here." at bounding box center [1089, 417] width 228 height 27
click at [1021, 420] on div "Drag documents here." at bounding box center [1089, 417] width 228 height 27
drag, startPoint x: 1020, startPoint y: 420, endPoint x: 1150, endPoint y: 336, distance: 154.2
click at [1150, 336] on div "Please drag and drop the document to be filed for this event." at bounding box center [1089, 332] width 228 height 48
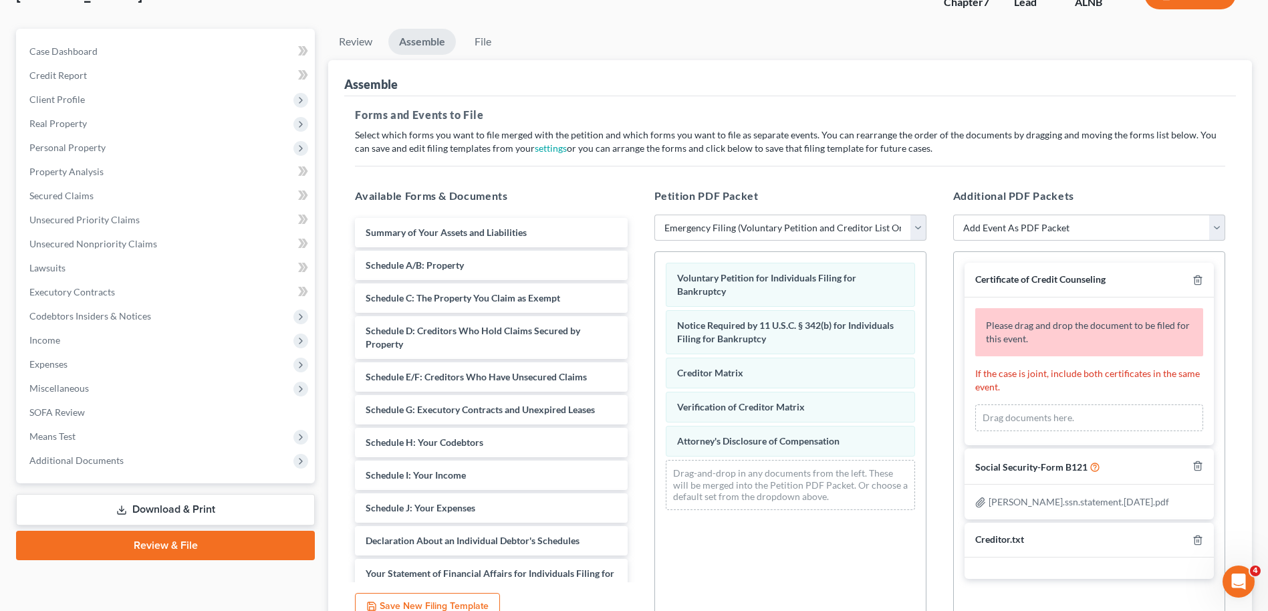
click at [1150, 336] on div "Please drag and drop the document to be filed for this event." at bounding box center [1089, 332] width 228 height 48
click at [1202, 282] on icon "button" at bounding box center [1197, 280] width 11 height 11
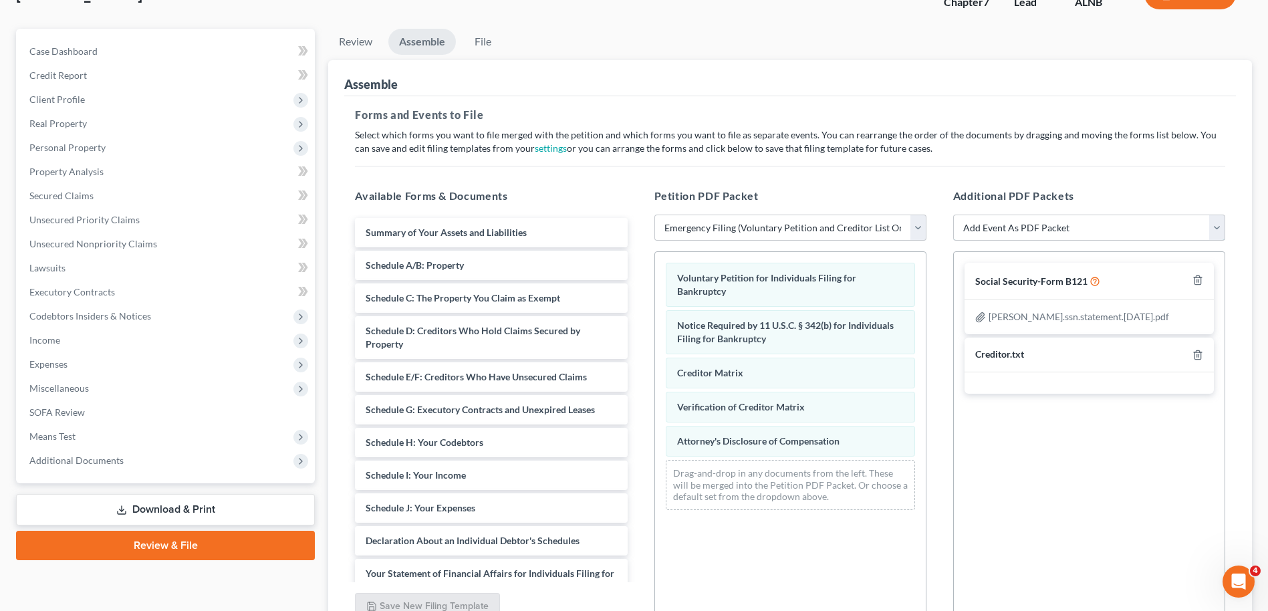
click at [1223, 230] on select "Add Event As PDF Packet Amended Schedules (Fee) Certificate of Credit Counselin…" at bounding box center [1089, 227] width 272 height 27
select select "1"
click at [953, 214] on select "Add Event As PDF Packet Amended Schedules (Fee) Certificate of Credit Counselin…" at bounding box center [1089, 227] width 272 height 27
select select
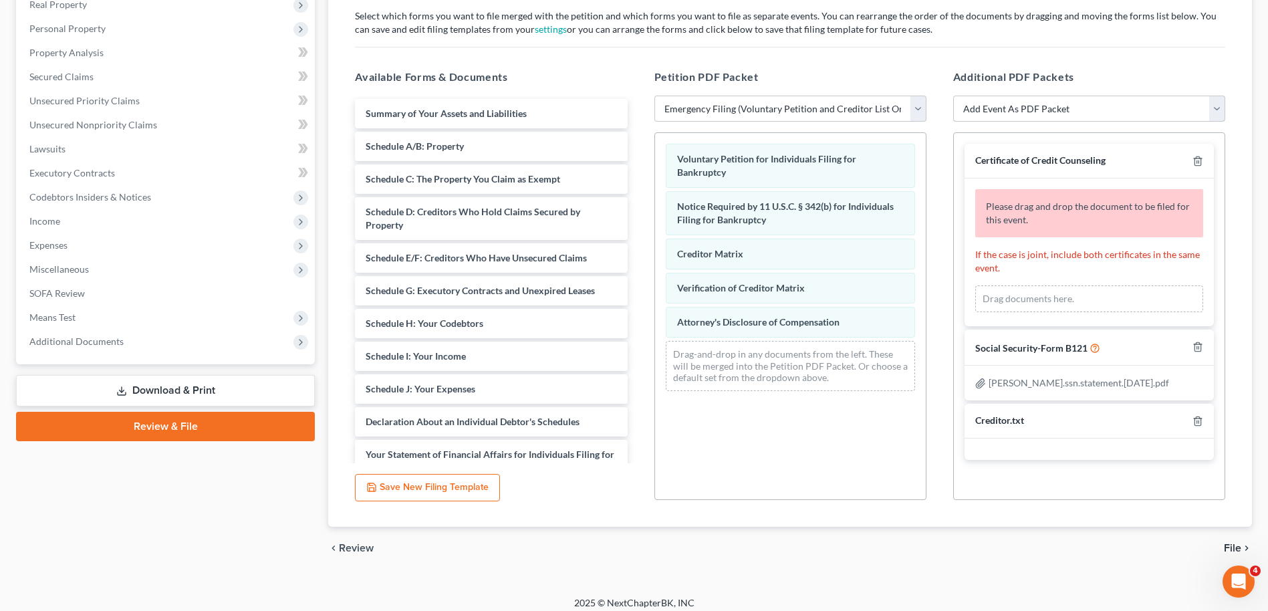
scroll to position [228, 0]
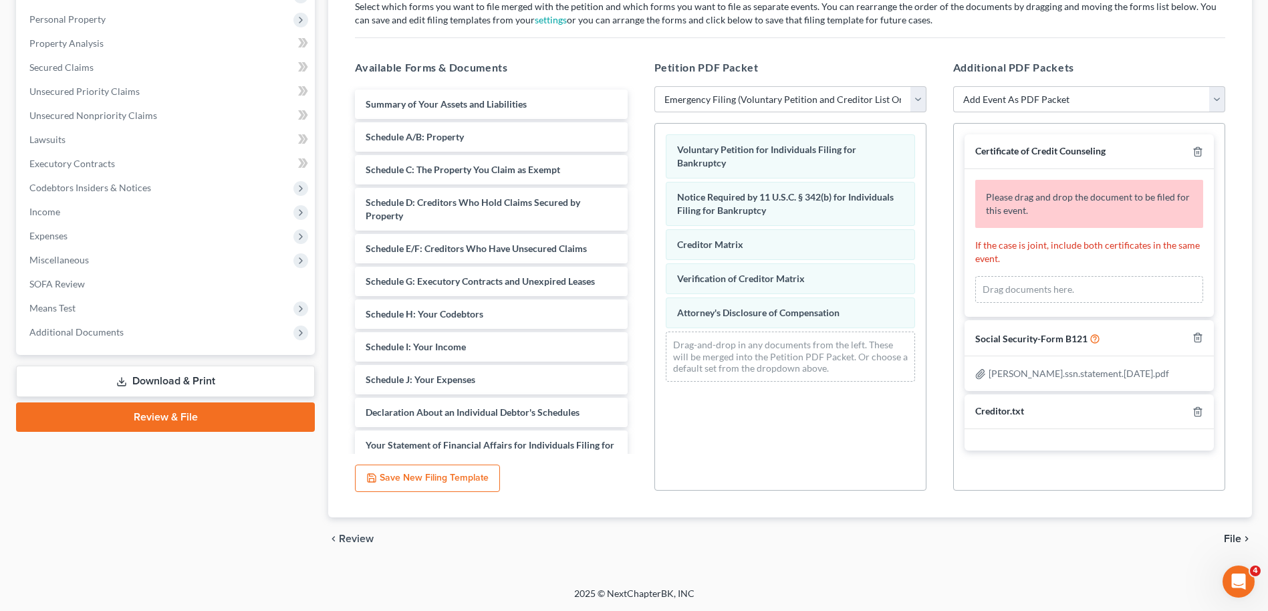
click at [1020, 295] on div "Drag documents here." at bounding box center [1089, 289] width 228 height 27
click at [1139, 288] on div "Drag documents here." at bounding box center [1089, 289] width 228 height 27
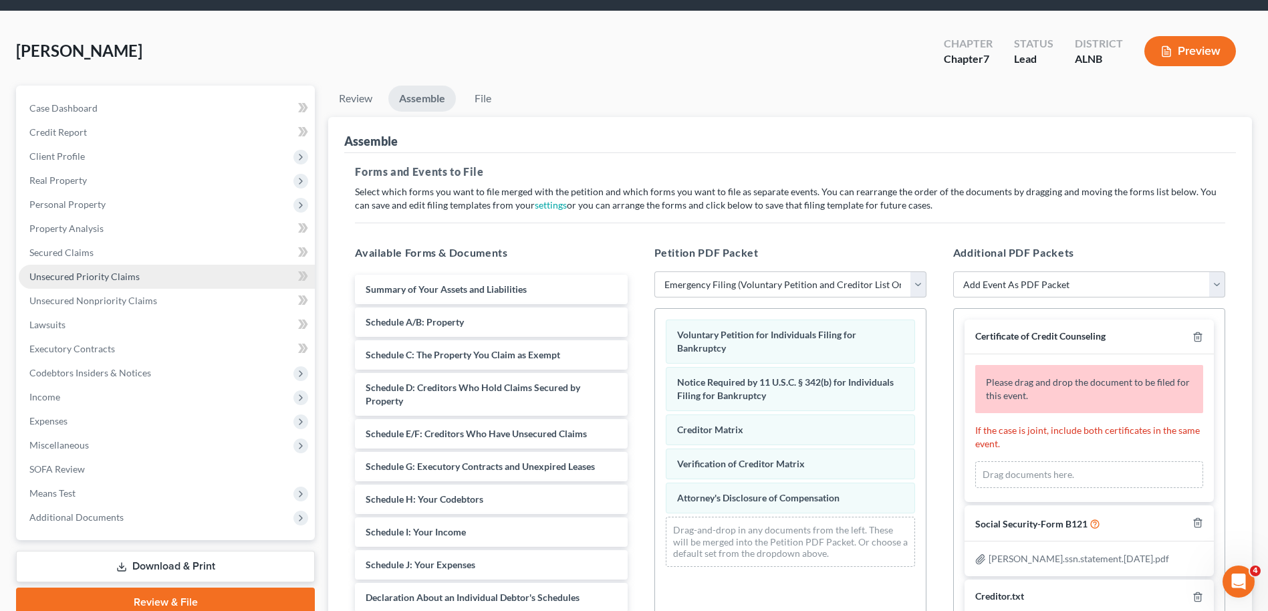
scroll to position [67, 0]
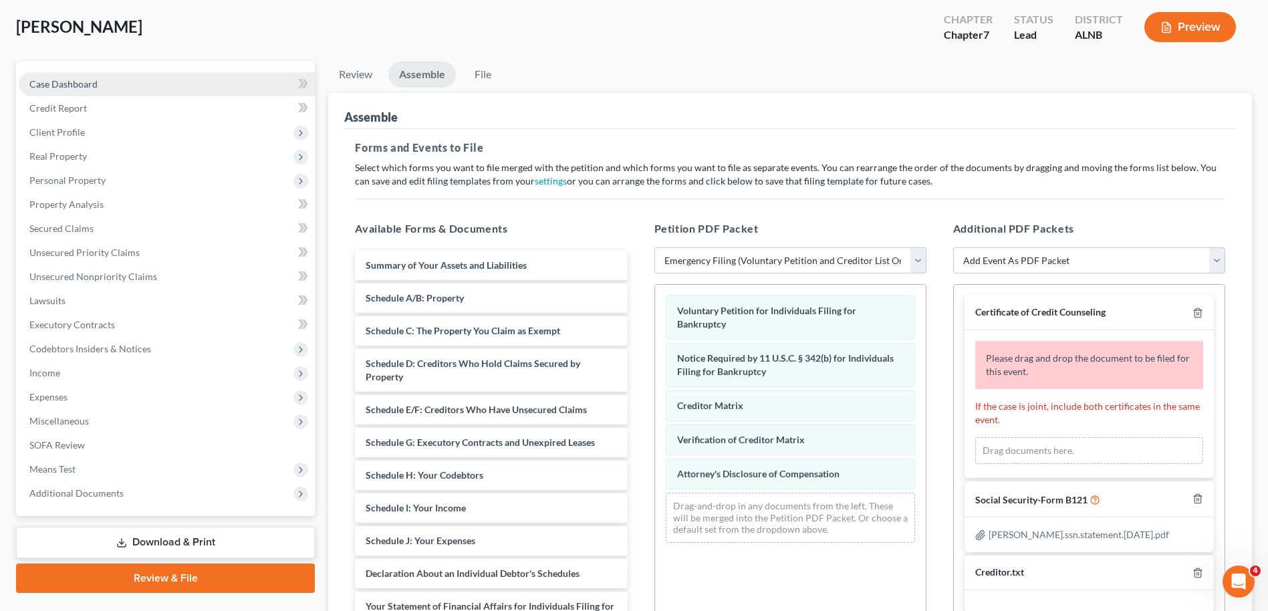
click at [110, 88] on link "Case Dashboard" at bounding box center [167, 84] width 296 height 24
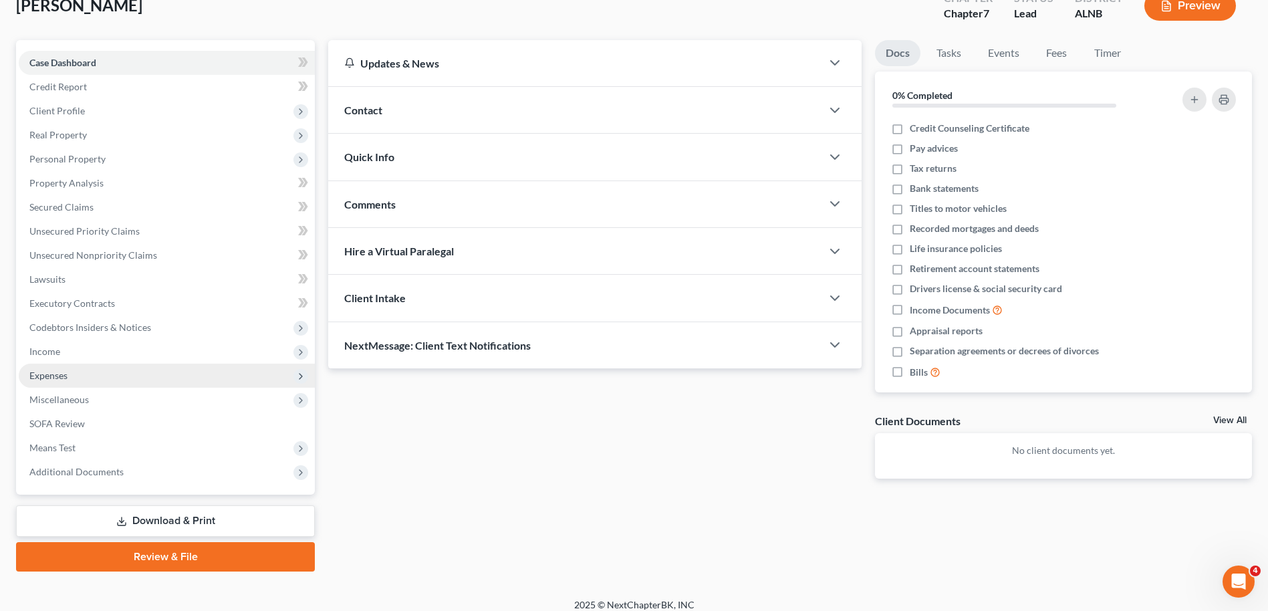
scroll to position [100, 0]
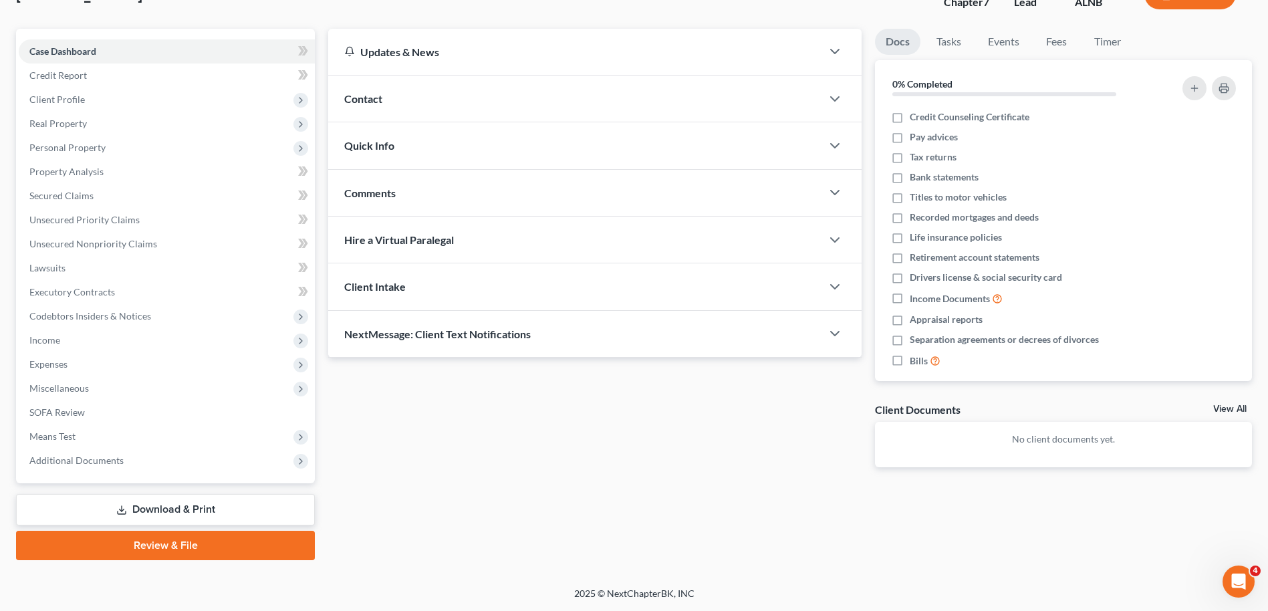
click at [185, 539] on link "Review & File" at bounding box center [165, 545] width 299 height 29
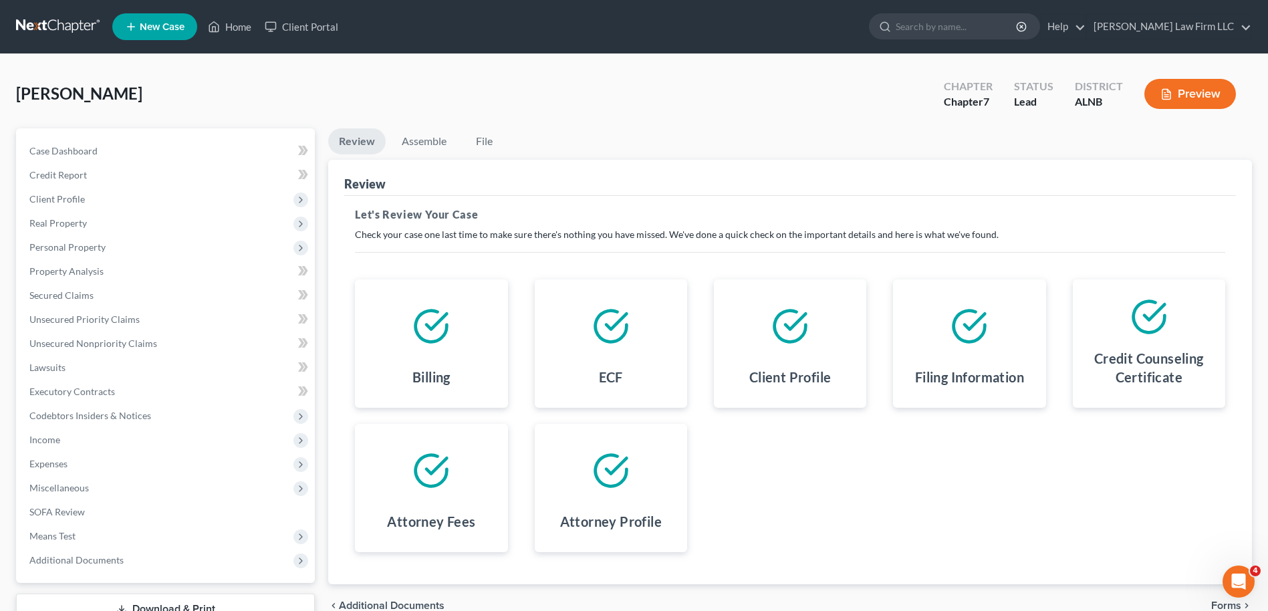
click at [1153, 329] on icon at bounding box center [1148, 316] width 37 height 37
click at [1152, 340] on div at bounding box center [1148, 316] width 131 height 53
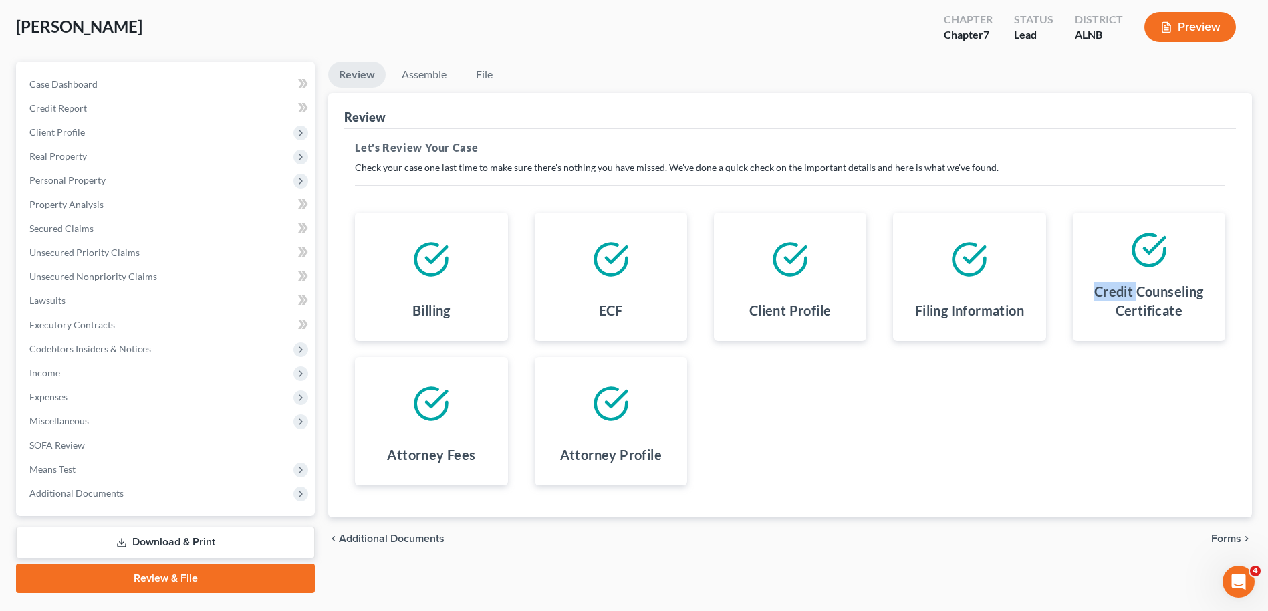
scroll to position [100, 0]
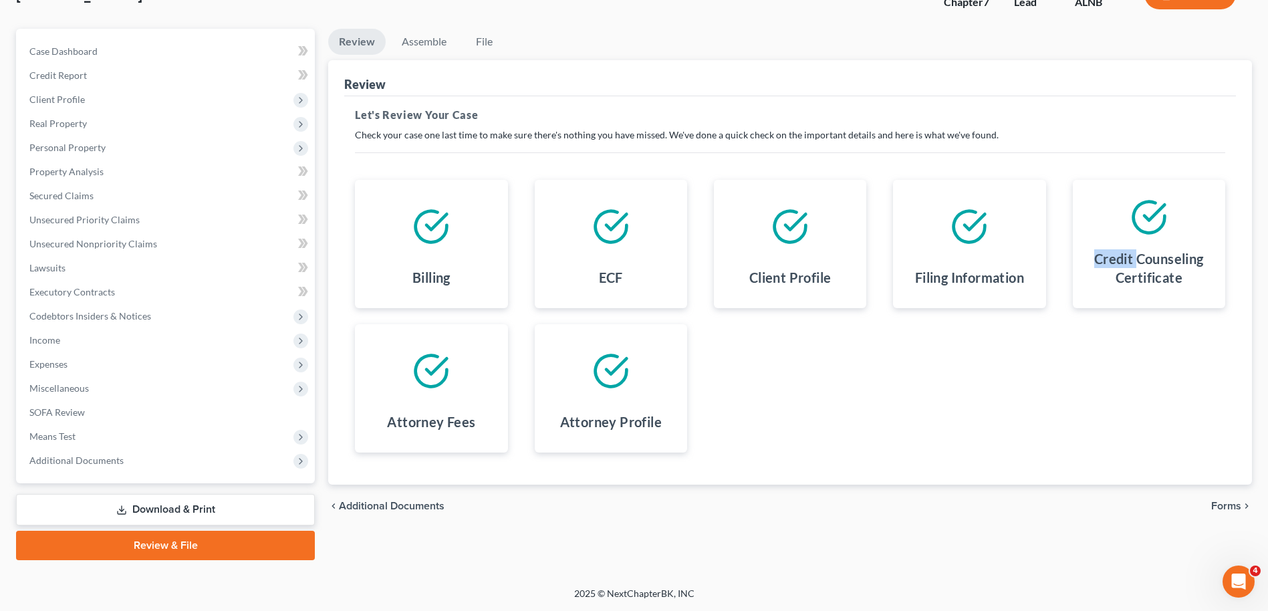
click at [1228, 504] on span "Forms" at bounding box center [1226, 505] width 30 height 11
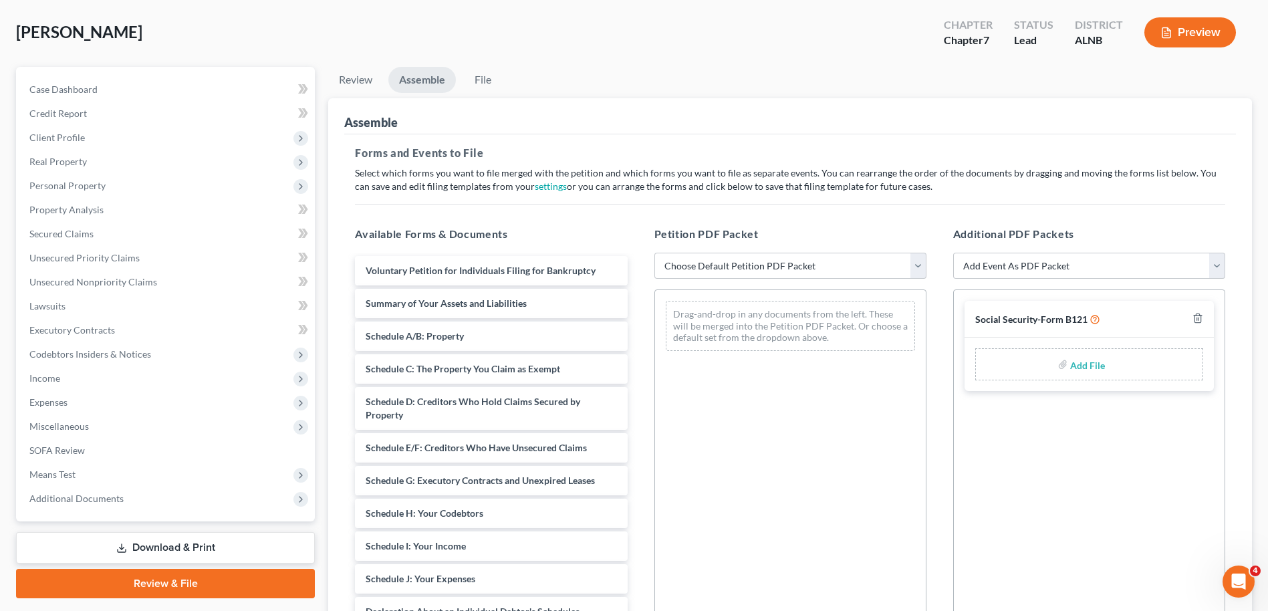
scroll to position [0, 0]
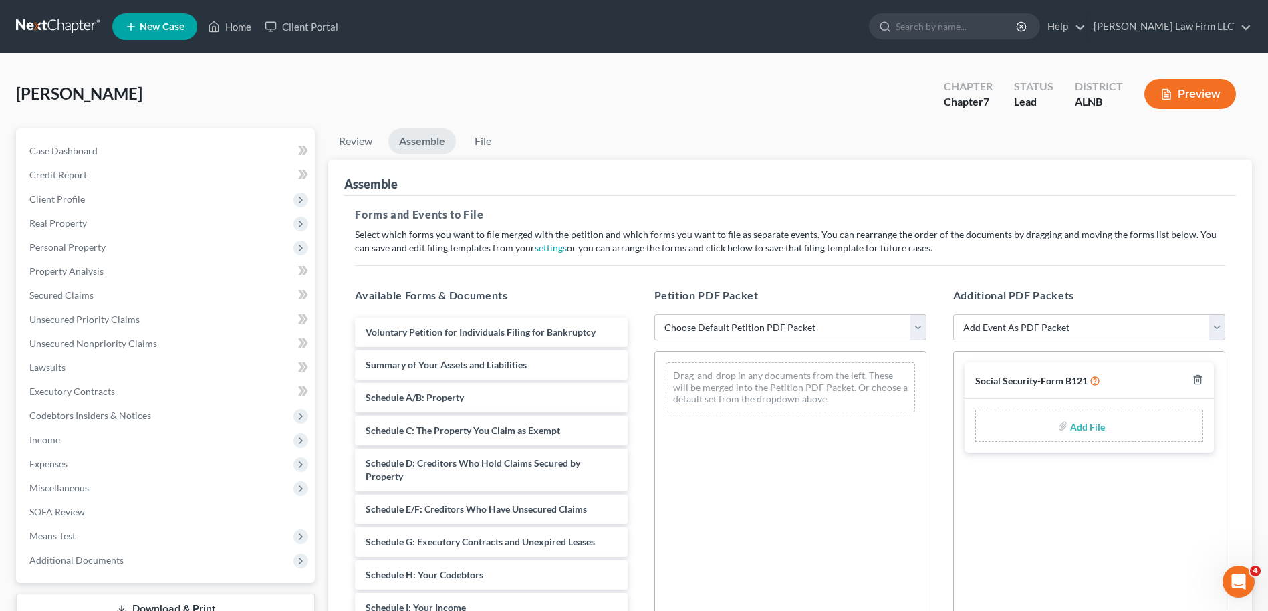
click at [919, 327] on select "Choose Default Petition PDF Packet Complete Bankruptcy Petition (all forms and …" at bounding box center [790, 327] width 272 height 27
select select "1"
click at [654, 314] on select "Choose Default Petition PDF Packet Complete Bankruptcy Petition (all forms and …" at bounding box center [790, 327] width 272 height 27
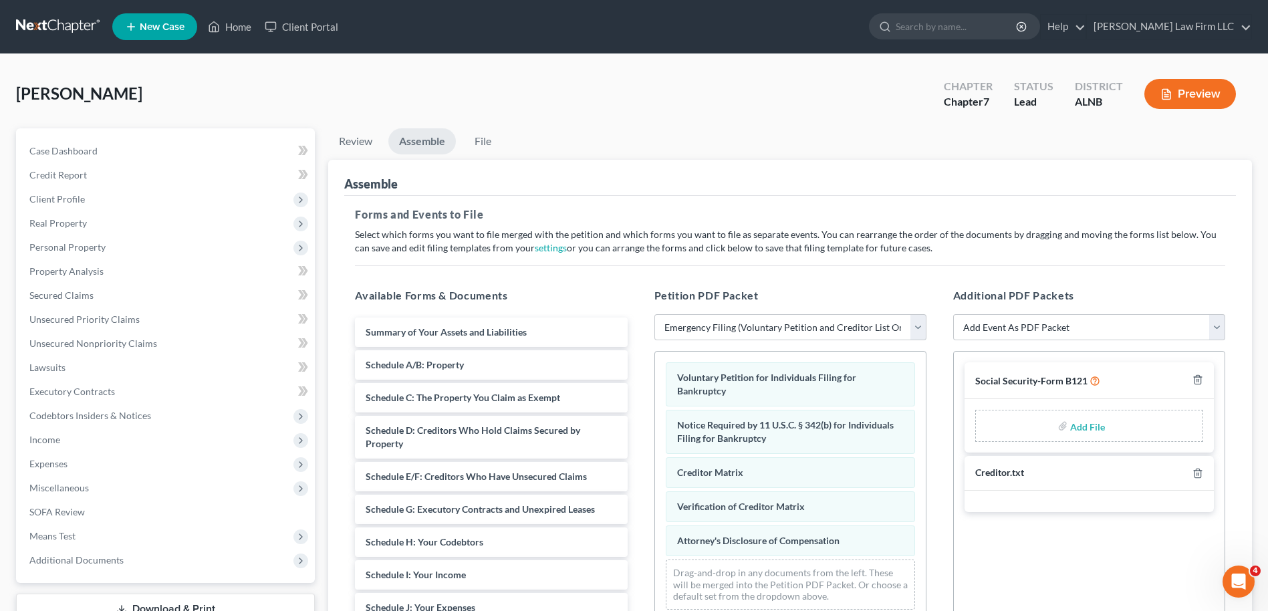
click at [1082, 426] on input "file" at bounding box center [1086, 426] width 32 height 24
type input "C:\fakepath\[PERSON_NAME].[PERSON_NAME].ssn.statement.[DATE].pdf"
click at [1215, 327] on select "Add Event As PDF Packet Amended Schedules (Fee) Certificate of Credit Counselin…" at bounding box center [1089, 327] width 272 height 27
select select "1"
click at [953, 314] on select "Add Event As PDF Packet Amended Schedules (Fee) Certificate of Credit Counselin…" at bounding box center [1089, 327] width 272 height 27
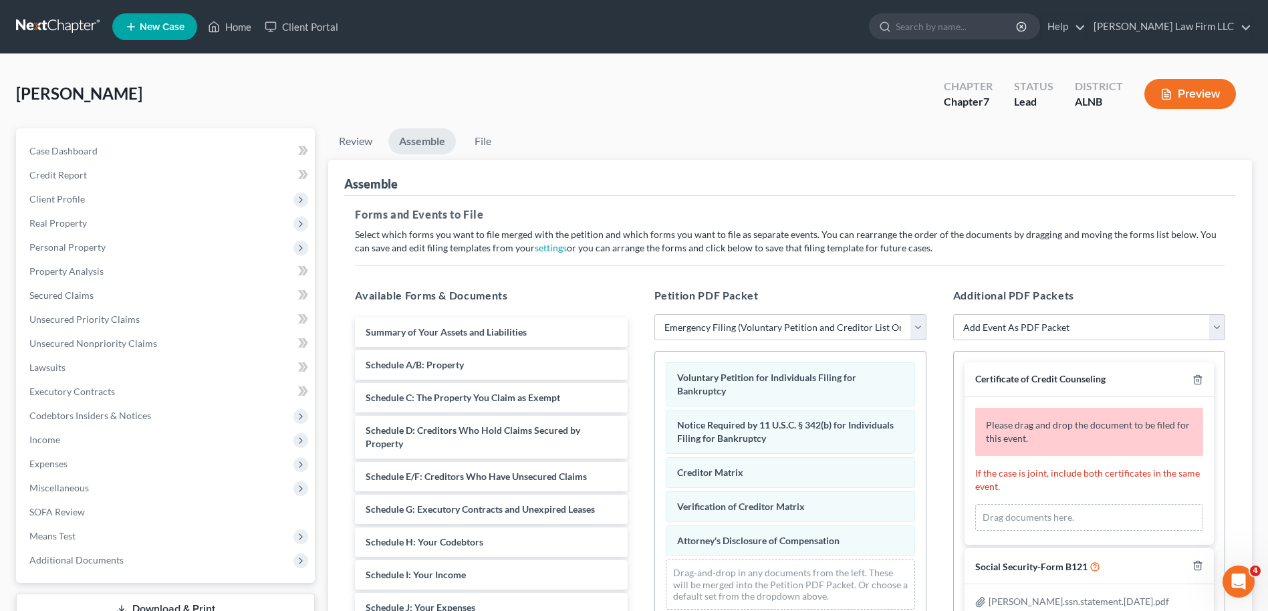
click at [990, 517] on div "Drag documents here." at bounding box center [1089, 517] width 228 height 27
drag, startPoint x: 990, startPoint y: 517, endPoint x: 1221, endPoint y: 468, distance: 236.3
click at [1221, 468] on div "Certificate of Credit Counseling Please drag and drop the document to be filed …" at bounding box center [1089, 519] width 271 height 337
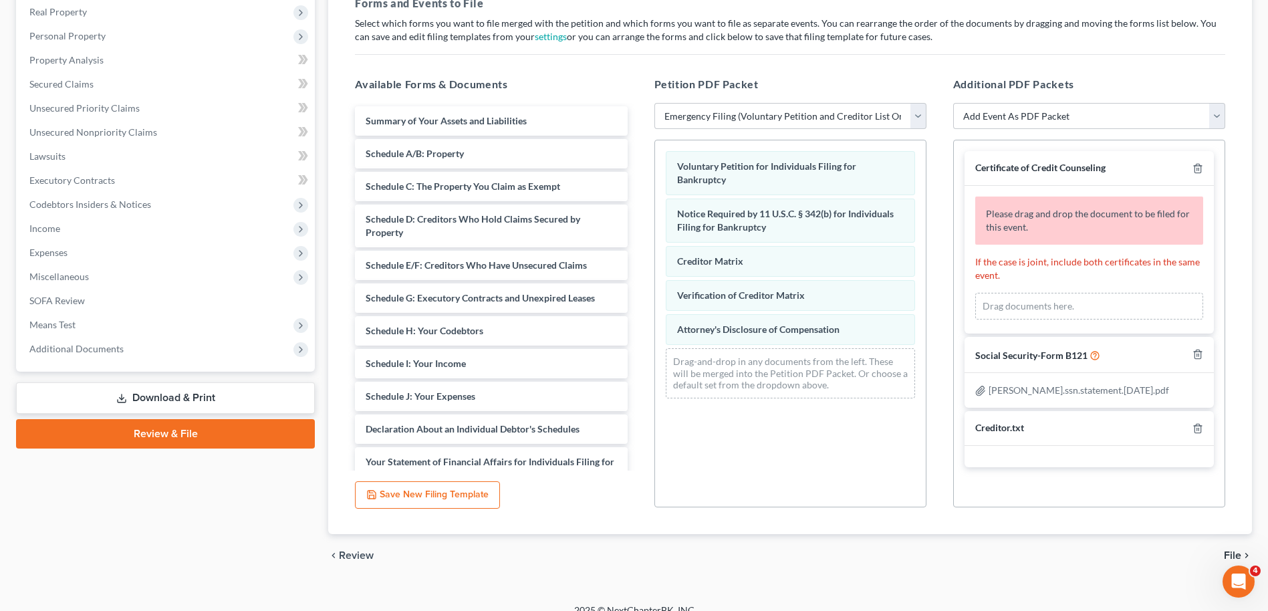
scroll to position [228, 0]
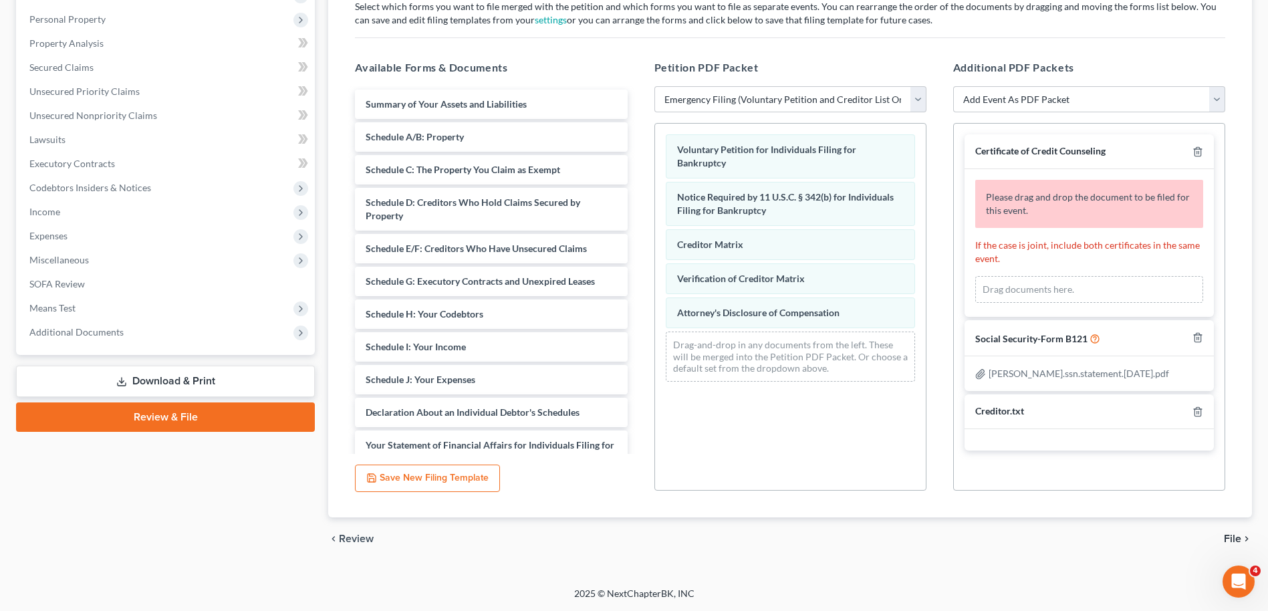
click at [1230, 536] on span "File" at bounding box center [1231, 538] width 17 height 11
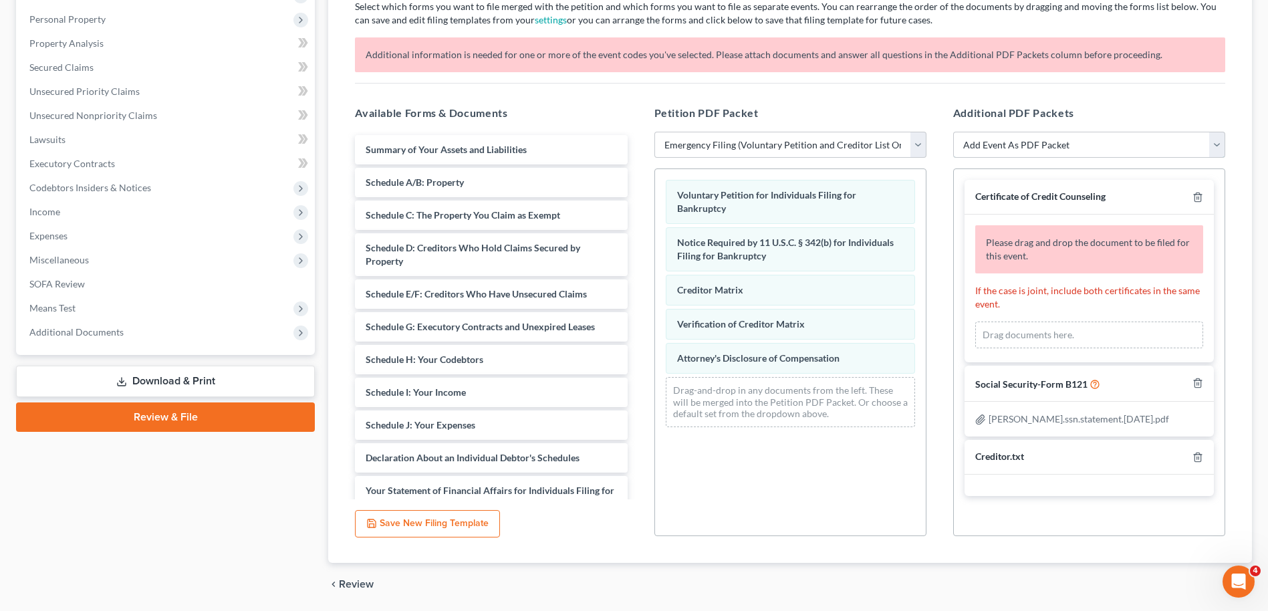
click at [1217, 153] on select "Add Event As PDF Packet Amended Schedules (Fee) Certificate of Credit Counselin…" at bounding box center [1089, 145] width 272 height 27
select select "2"
click at [953, 132] on select "Add Event As PDF Packet Amended Schedules (Fee) Certificate of Credit Counselin…" at bounding box center [1089, 145] width 272 height 27
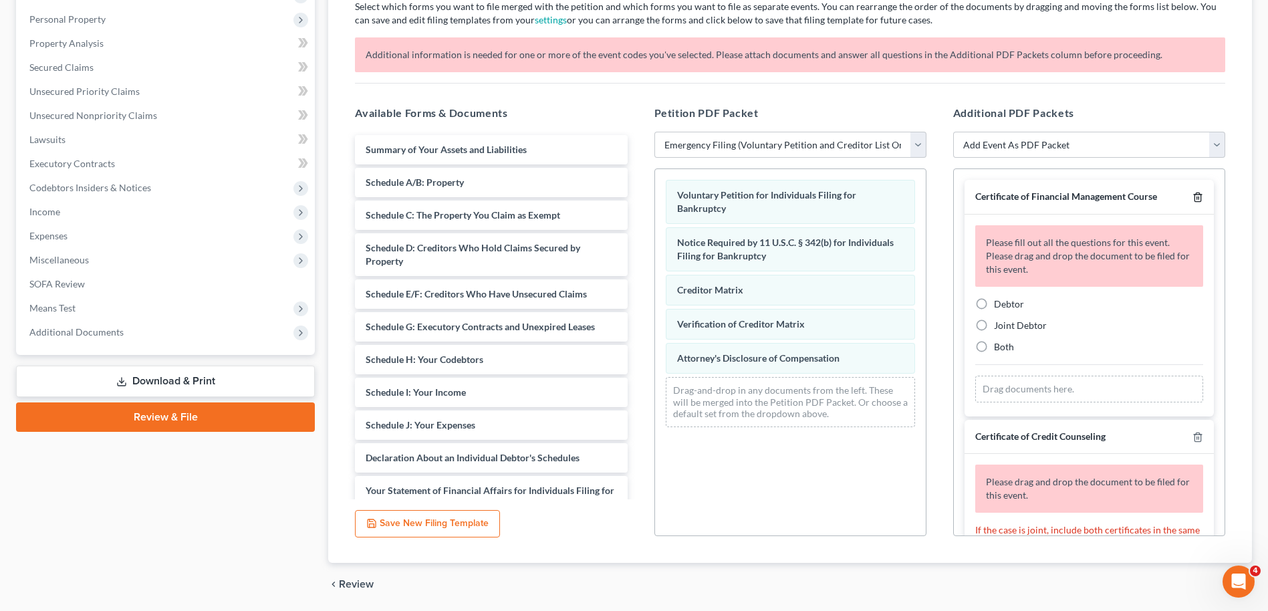
click at [1194, 196] on icon "button" at bounding box center [1197, 197] width 6 height 9
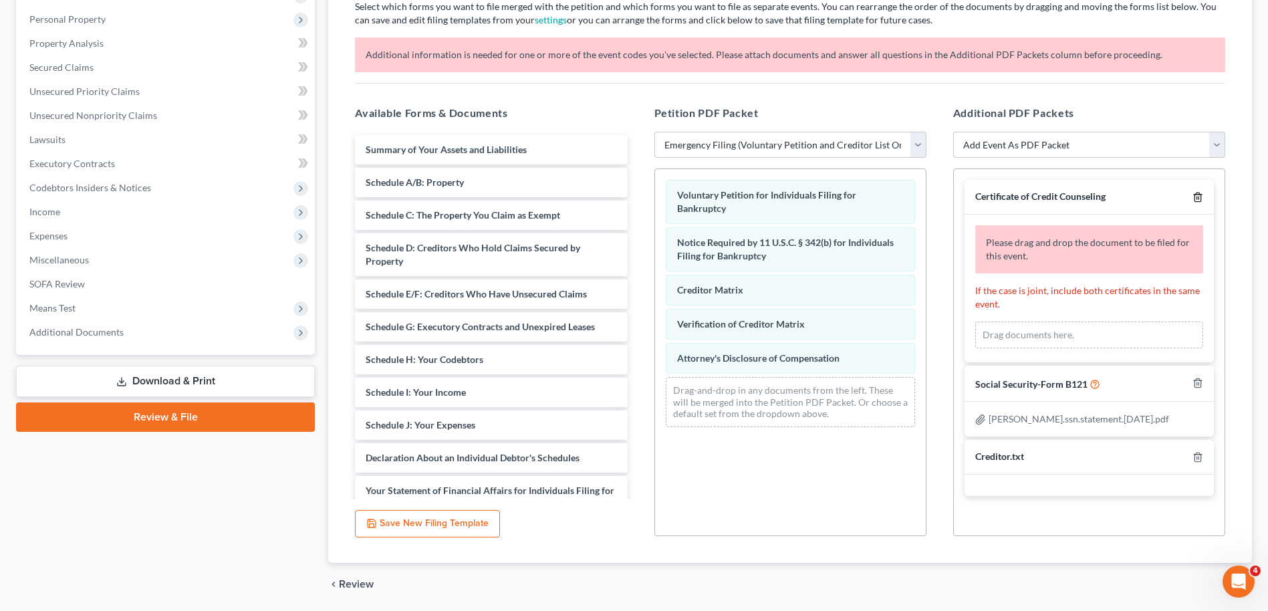
click at [1197, 200] on icon "button" at bounding box center [1197, 197] width 11 height 11
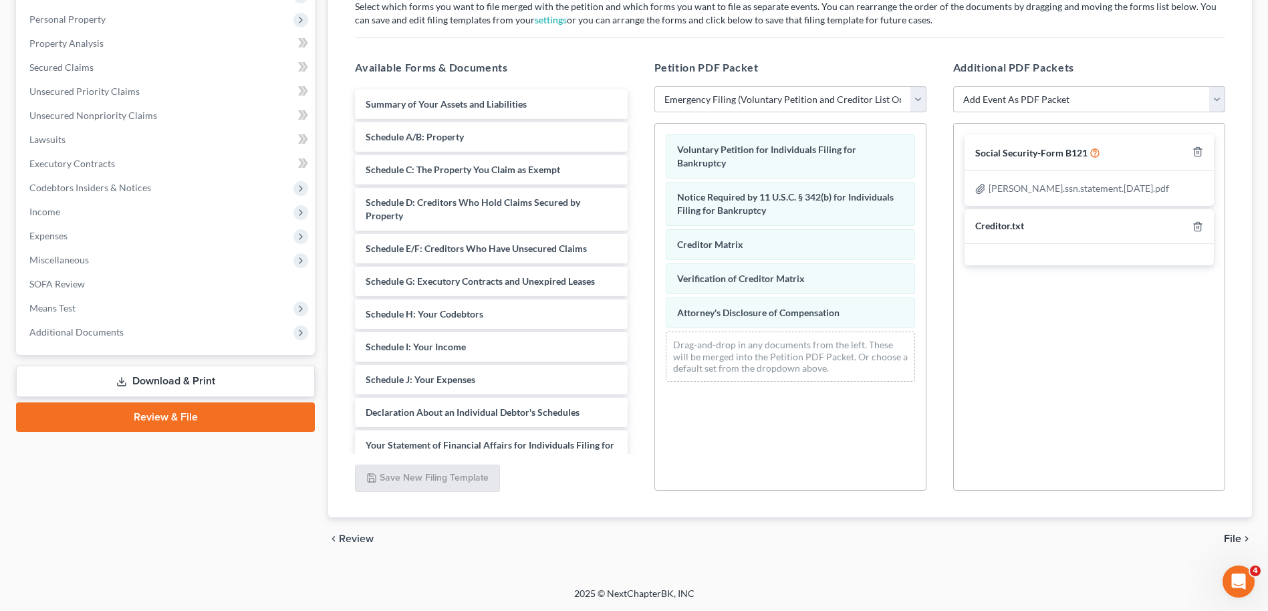
click at [1213, 106] on select "Add Event As PDF Packet Amended Schedules (Fee) Certificate of Credit Counselin…" at bounding box center [1089, 99] width 272 height 27
select select "1"
click at [953, 113] on select "Add Event As PDF Packet Amended Schedules (Fee) Certificate of Credit Counselin…" at bounding box center [1089, 99] width 272 height 27
select select
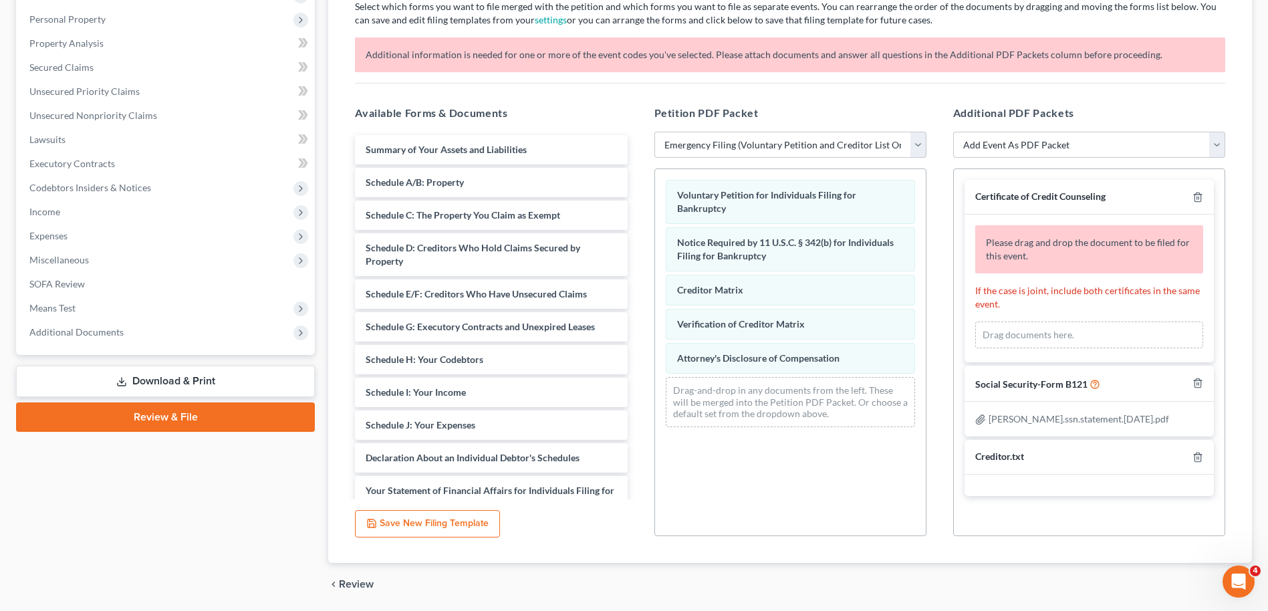
click at [1053, 339] on div "Drag documents here." at bounding box center [1089, 334] width 228 height 27
click at [1064, 335] on div "Drag documents here." at bounding box center [1089, 334] width 228 height 27
click at [1198, 194] on polyline "button" at bounding box center [1197, 194] width 8 height 0
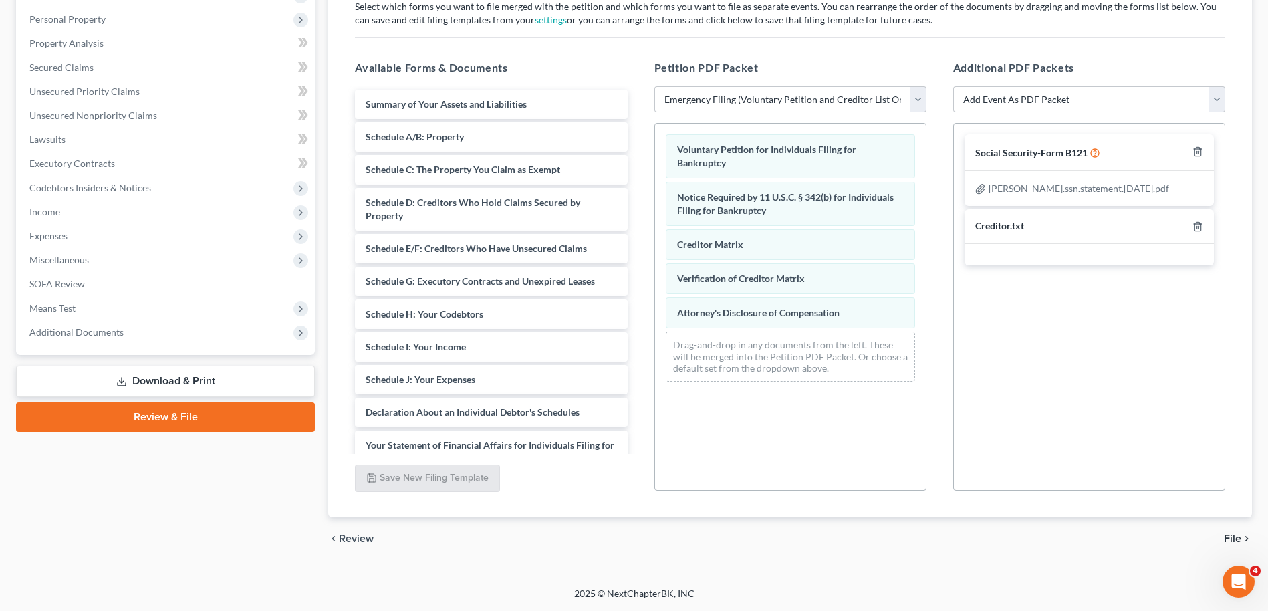
click at [1236, 539] on span "File" at bounding box center [1231, 538] width 17 height 11
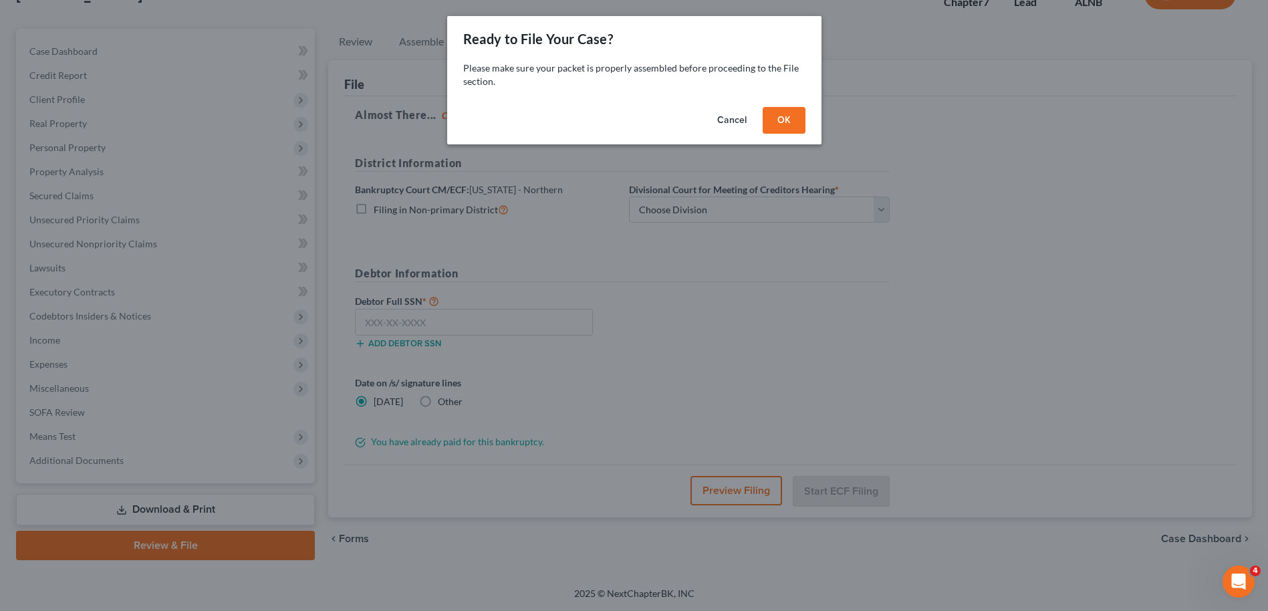
scroll to position [100, 0]
click at [801, 126] on button "OK" at bounding box center [788, 120] width 43 height 27
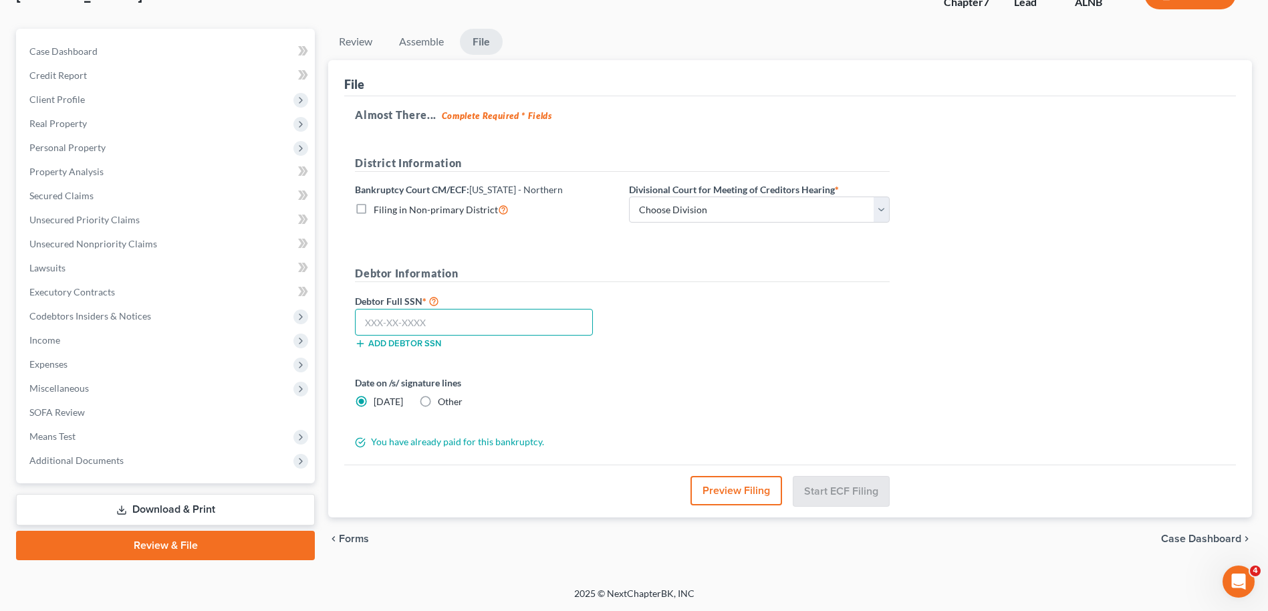
click at [407, 322] on input "text" at bounding box center [474, 322] width 238 height 27
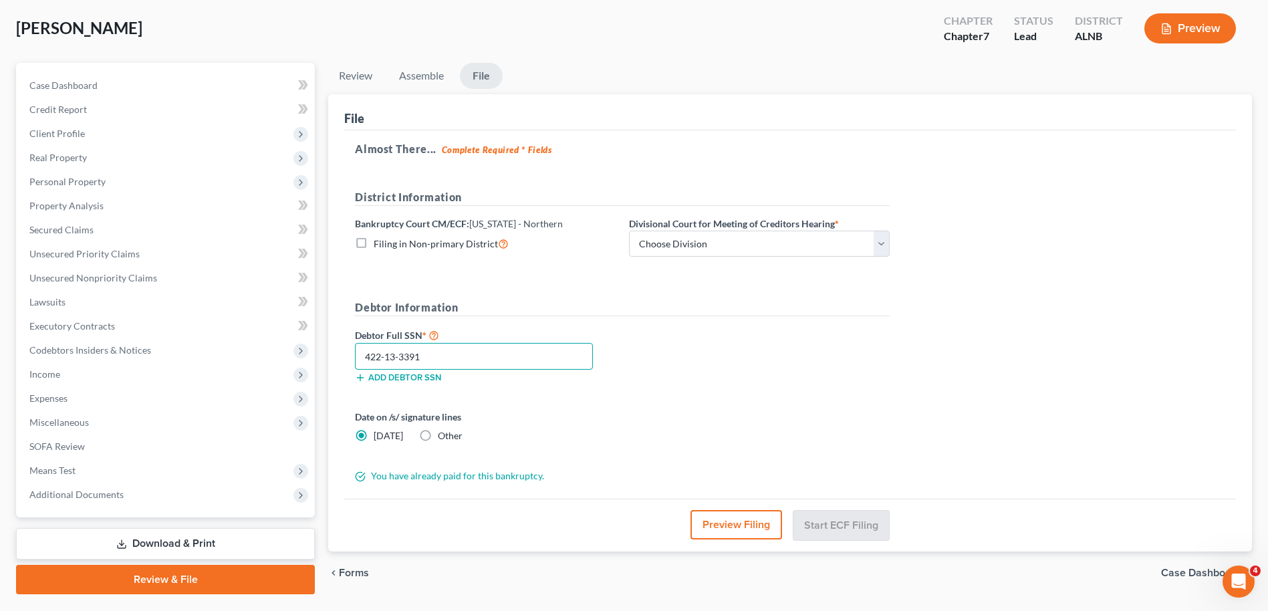
scroll to position [33, 0]
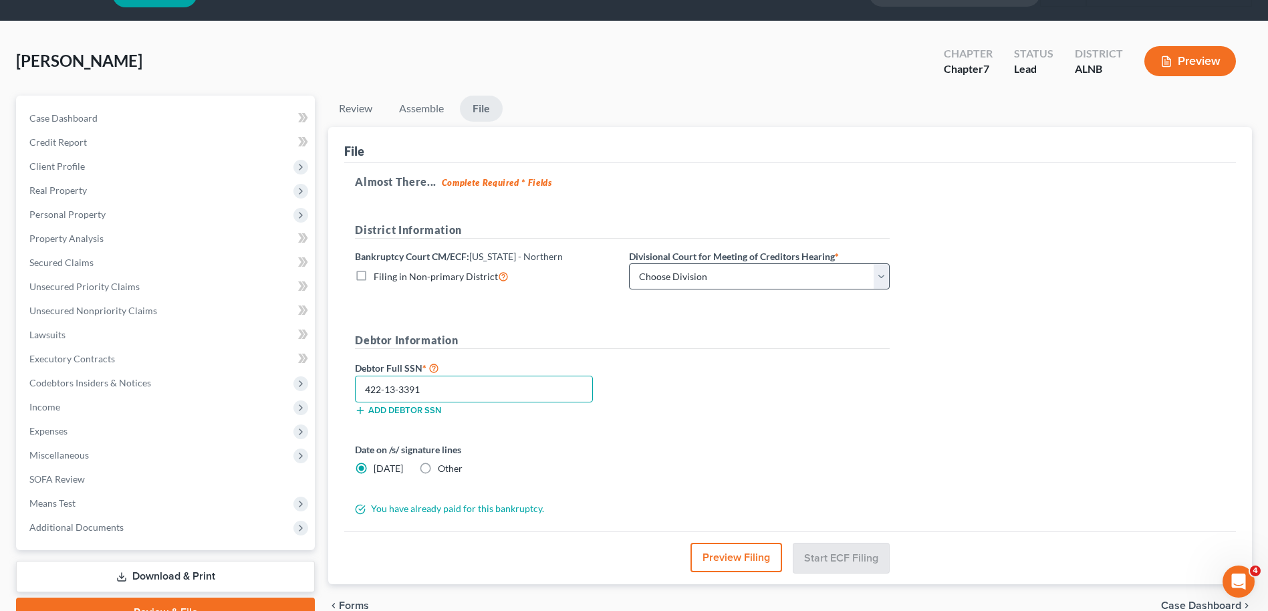
type input "422-13-3391"
click at [730, 279] on select "Choose Division [GEOGRAPHIC_DATA] [GEOGRAPHIC_DATA] [GEOGRAPHIC_DATA] [GEOGRAPH…" at bounding box center [759, 276] width 261 height 27
select select "2"
click at [629, 263] on select "Choose Division [GEOGRAPHIC_DATA] [GEOGRAPHIC_DATA] [GEOGRAPHIC_DATA] [GEOGRAPH…" at bounding box center [759, 276] width 261 height 27
click at [839, 555] on button "Start ECF Filing" at bounding box center [841, 557] width 96 height 29
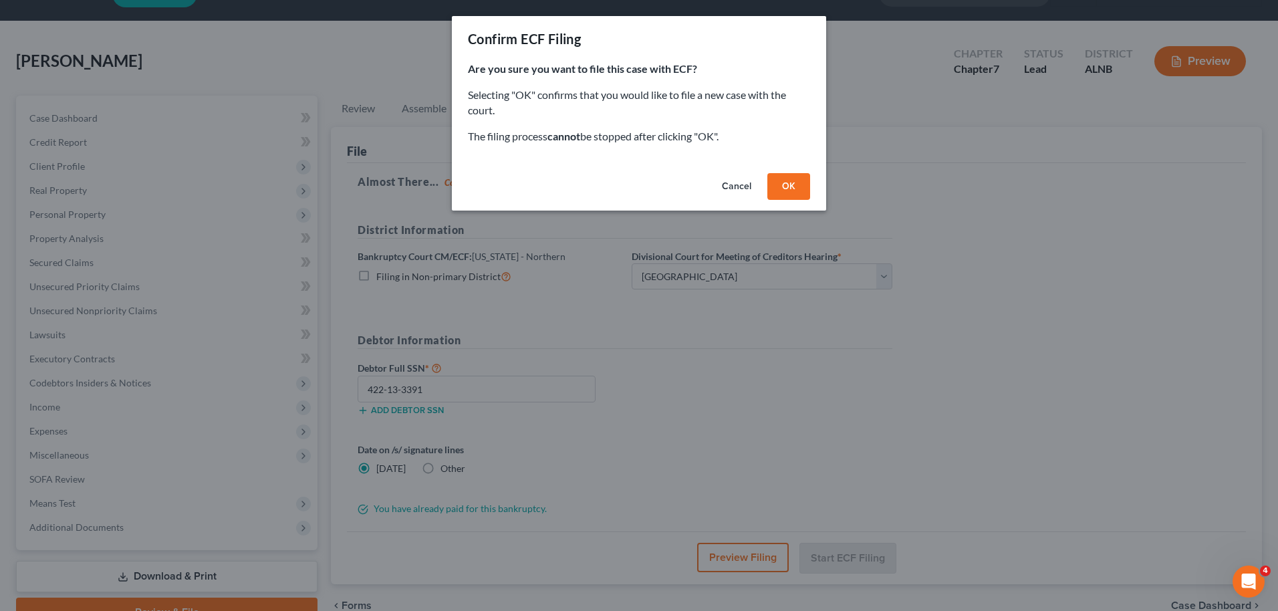
click at [797, 185] on button "OK" at bounding box center [788, 186] width 43 height 27
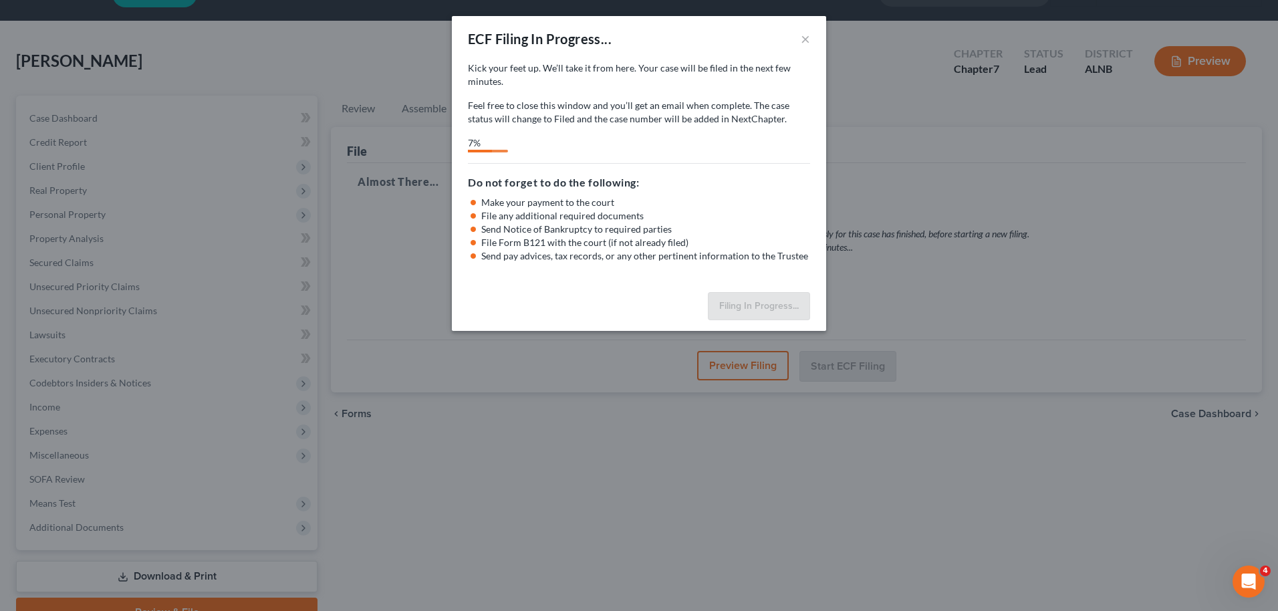
select select "2"
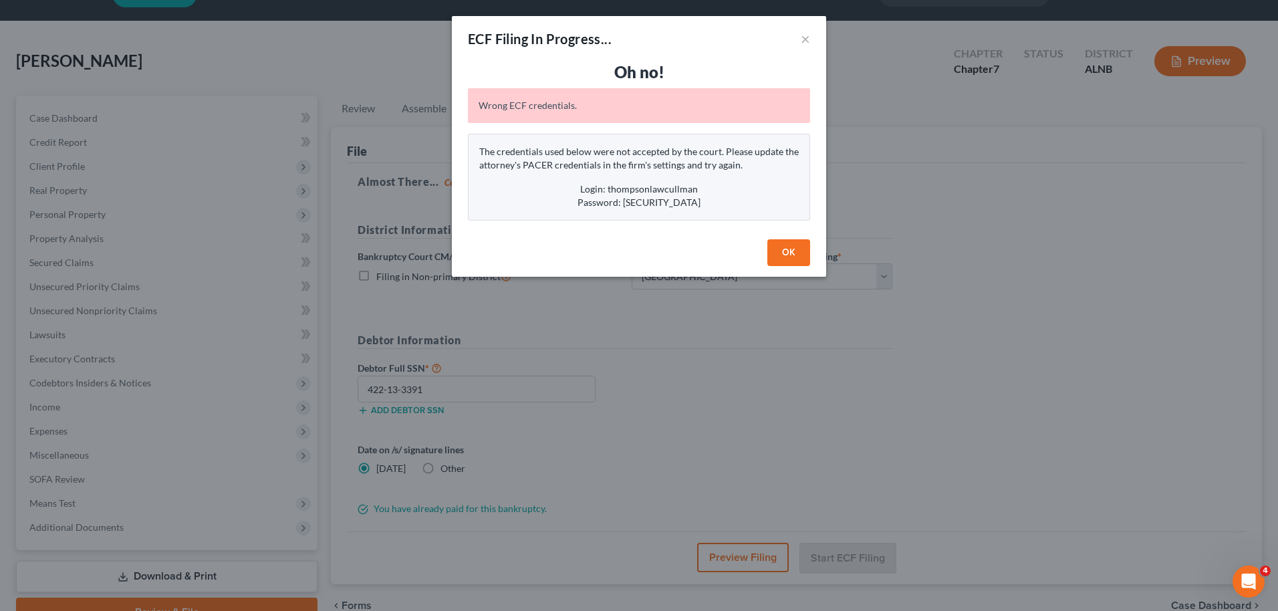
click at [794, 257] on button "OK" at bounding box center [788, 252] width 43 height 27
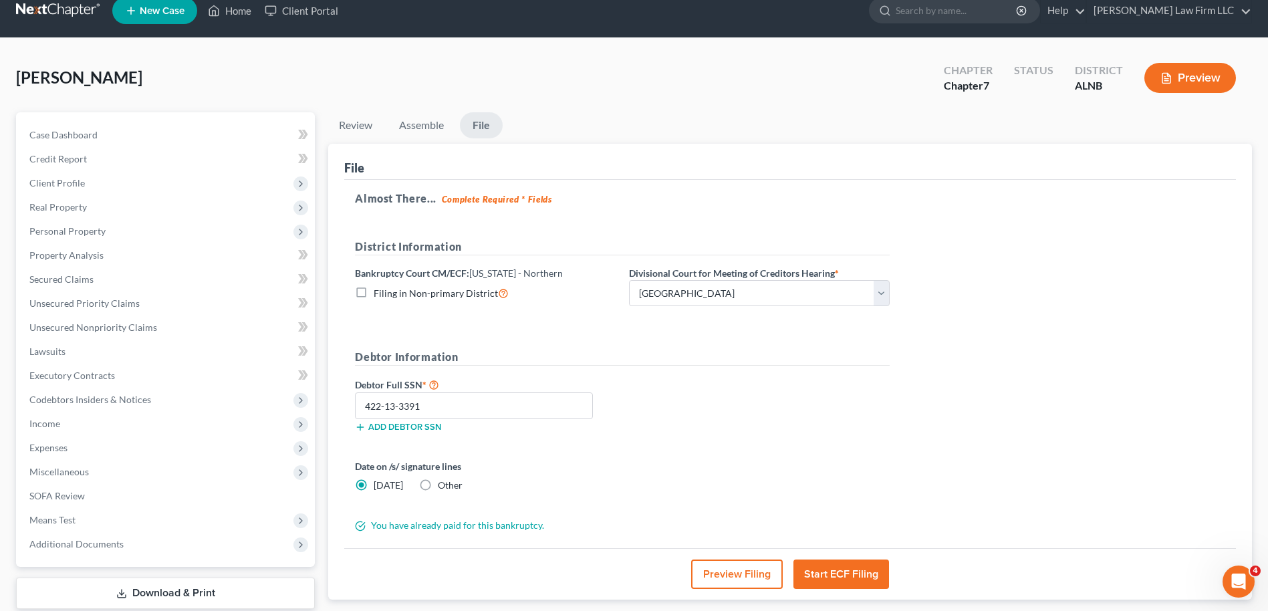
scroll to position [0, 0]
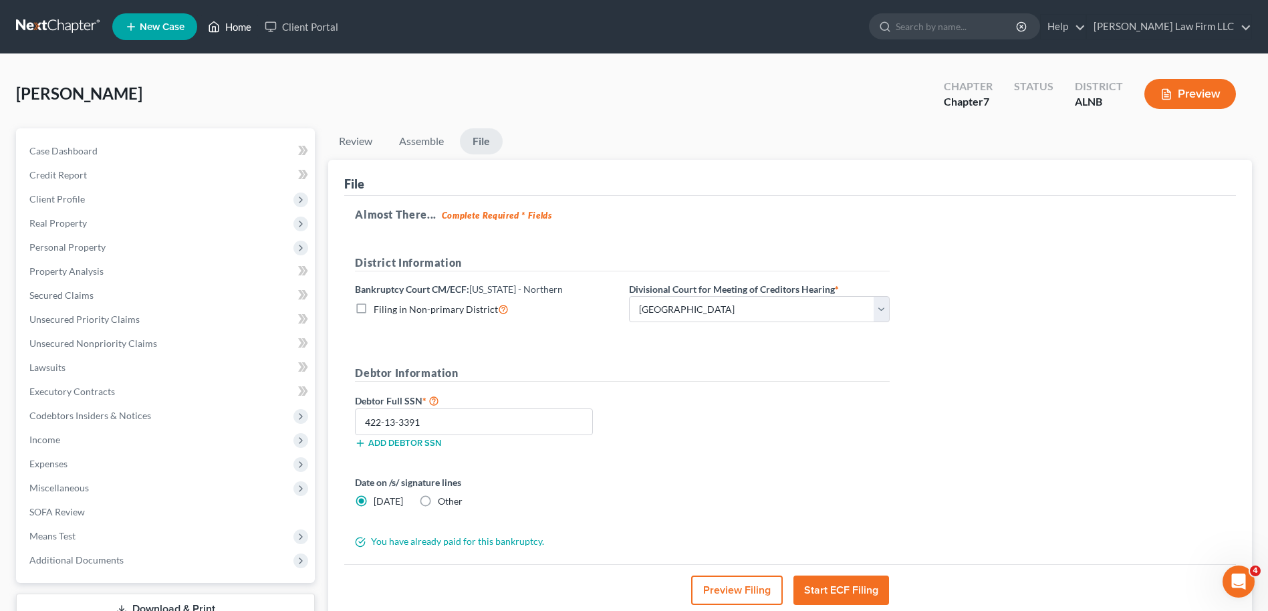
click at [229, 26] on link "Home" at bounding box center [229, 27] width 57 height 24
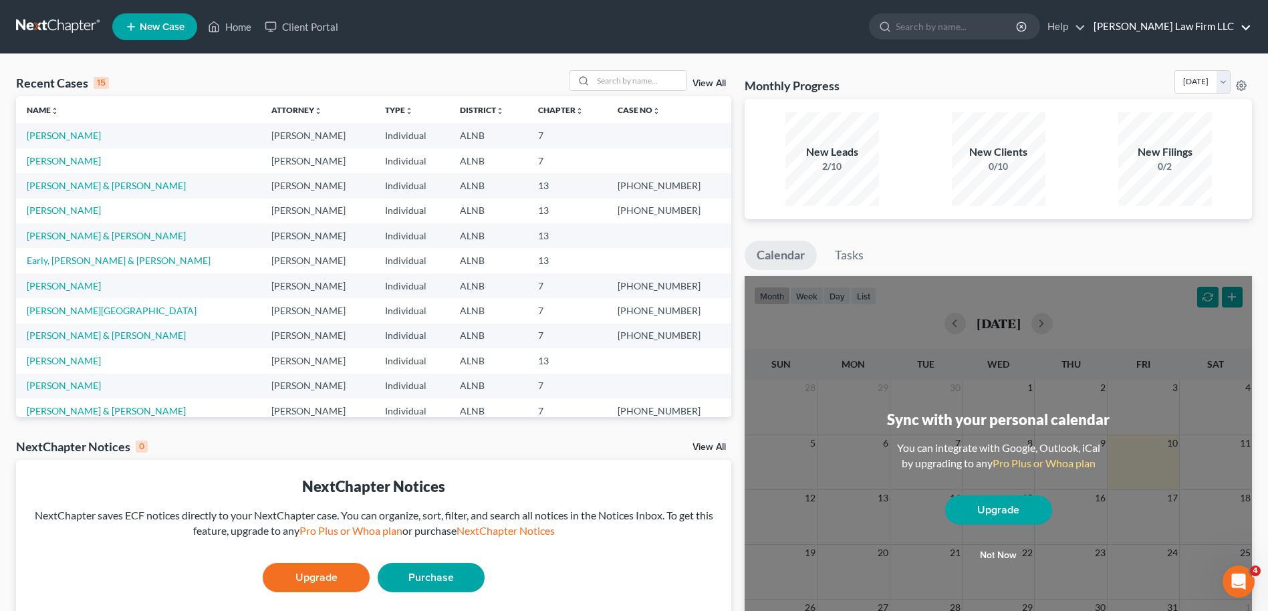
click at [1195, 29] on link "[PERSON_NAME] Law Firm LLC" at bounding box center [1169, 27] width 164 height 24
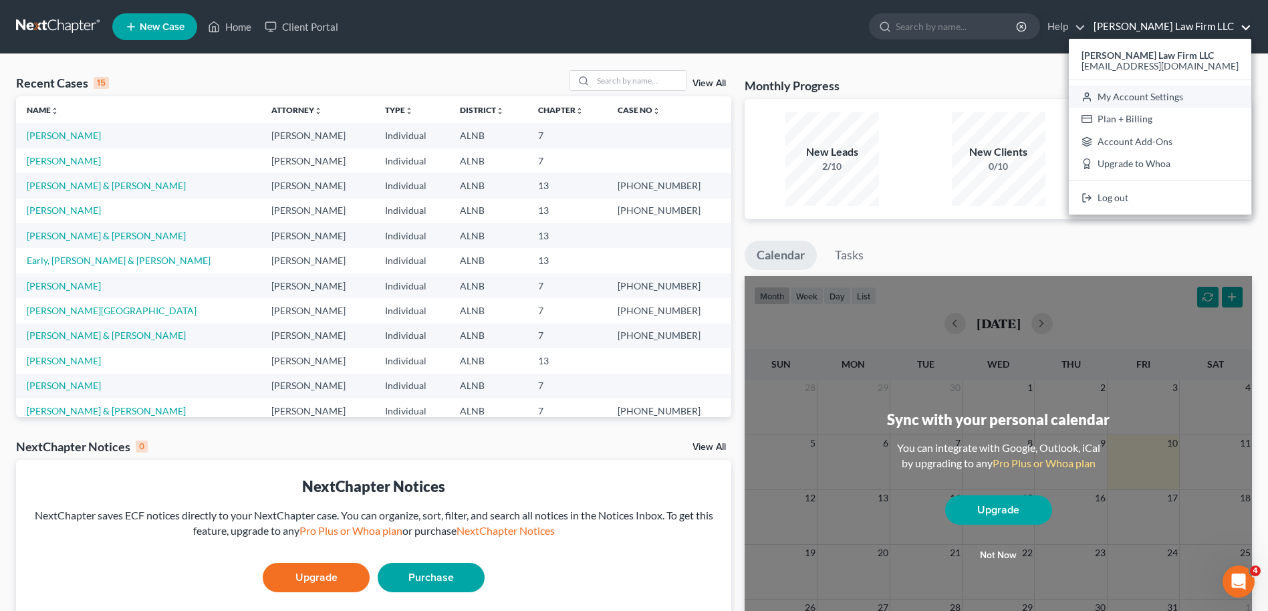
click at [1126, 96] on link "My Account Settings" at bounding box center [1159, 97] width 182 height 23
select select "23"
select select "0"
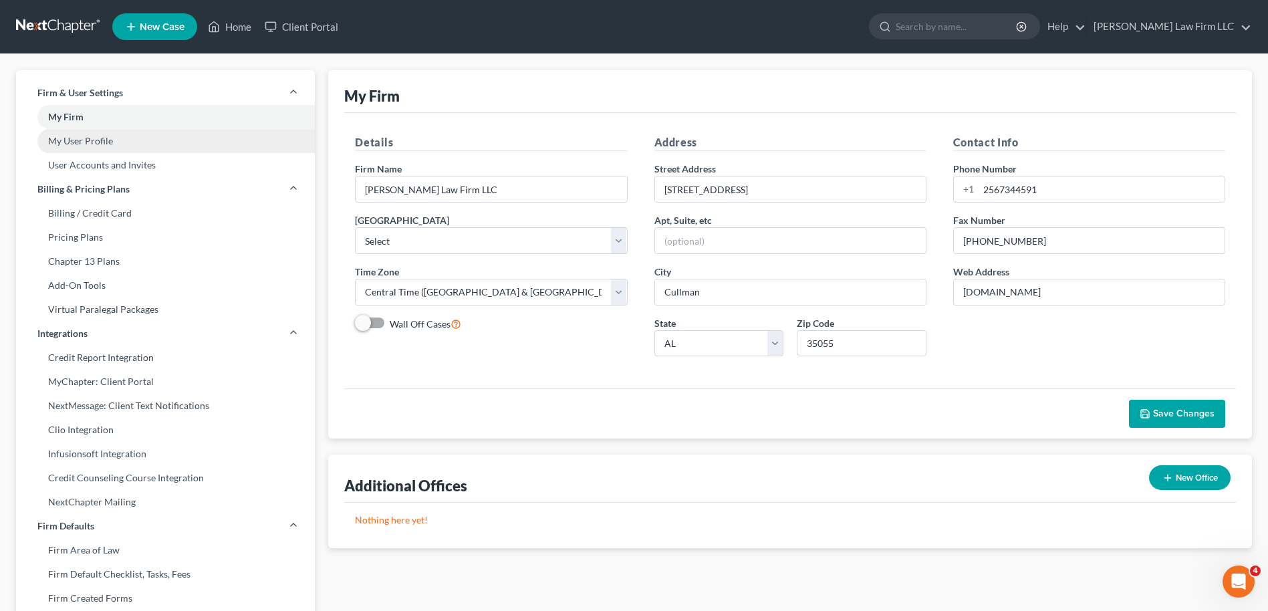
click at [116, 142] on link "My User Profile" at bounding box center [165, 141] width 299 height 24
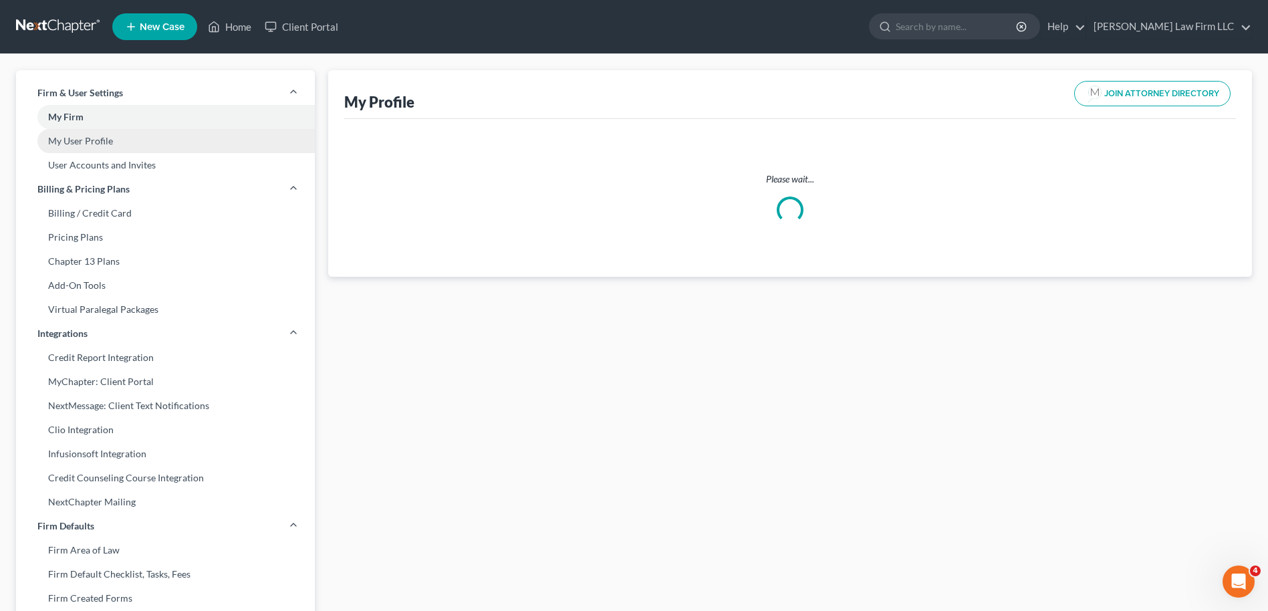
select select "0"
select select "1"
select select "attorney"
select select "0"
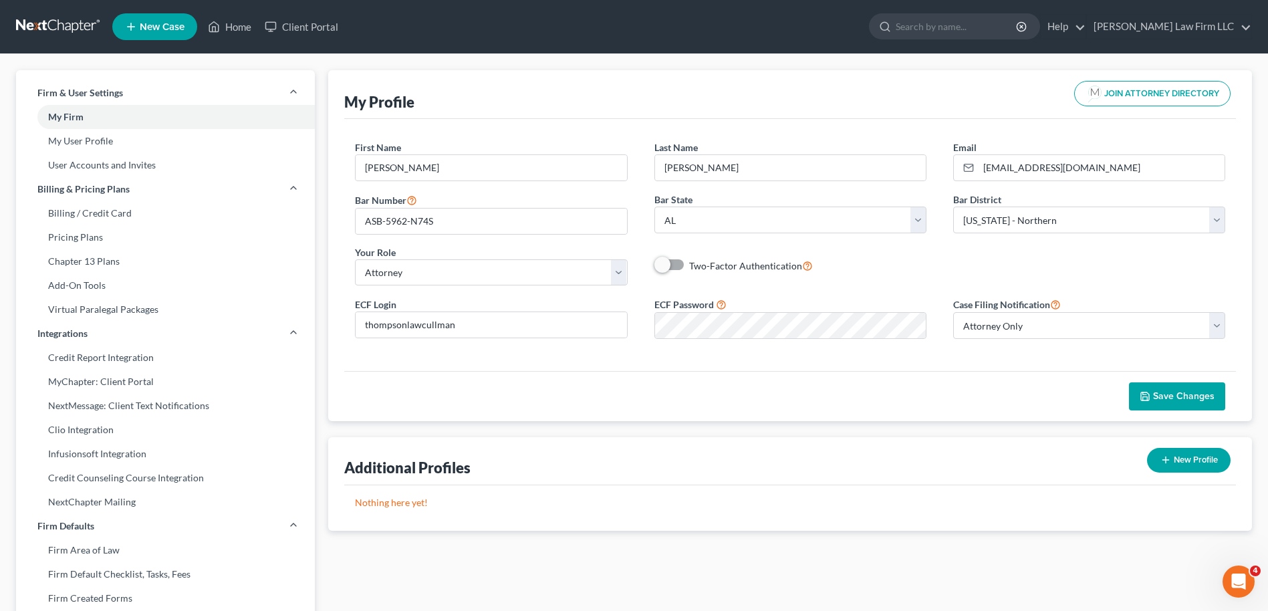
click at [689, 264] on label "Two-Factor Authentication" at bounding box center [751, 265] width 124 height 15
click at [694, 264] on input "Two-Factor Authentication" at bounding box center [698, 262] width 9 height 9
checkbox input "true"
click at [1181, 394] on span "Save Changes" at bounding box center [1183, 395] width 61 height 11
click at [99, 140] on link "My User Profile" at bounding box center [165, 141] width 299 height 24
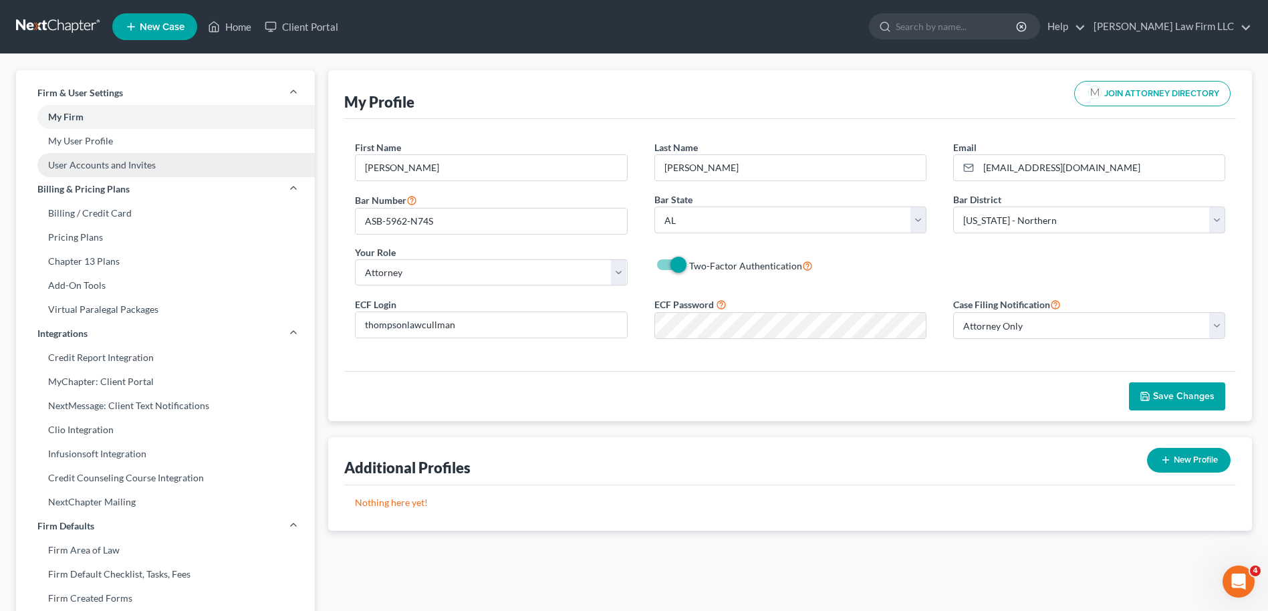
click at [105, 166] on link "User Accounts and Invites" at bounding box center [165, 165] width 299 height 24
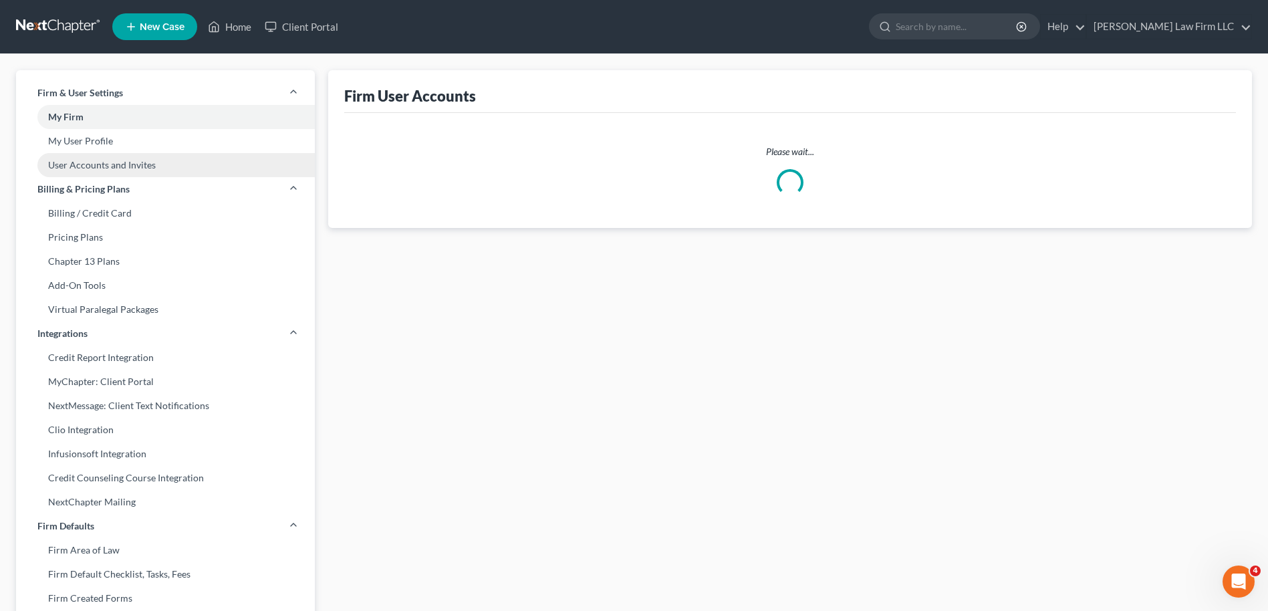
select select "0"
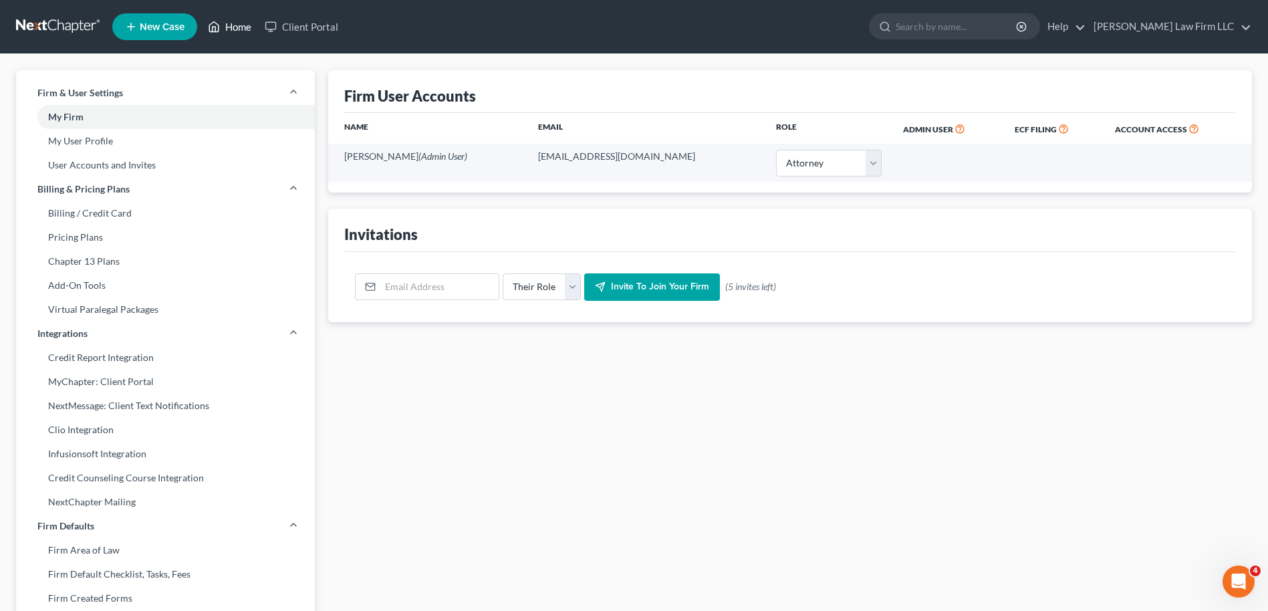
click at [233, 23] on link "Home" at bounding box center [229, 27] width 57 height 24
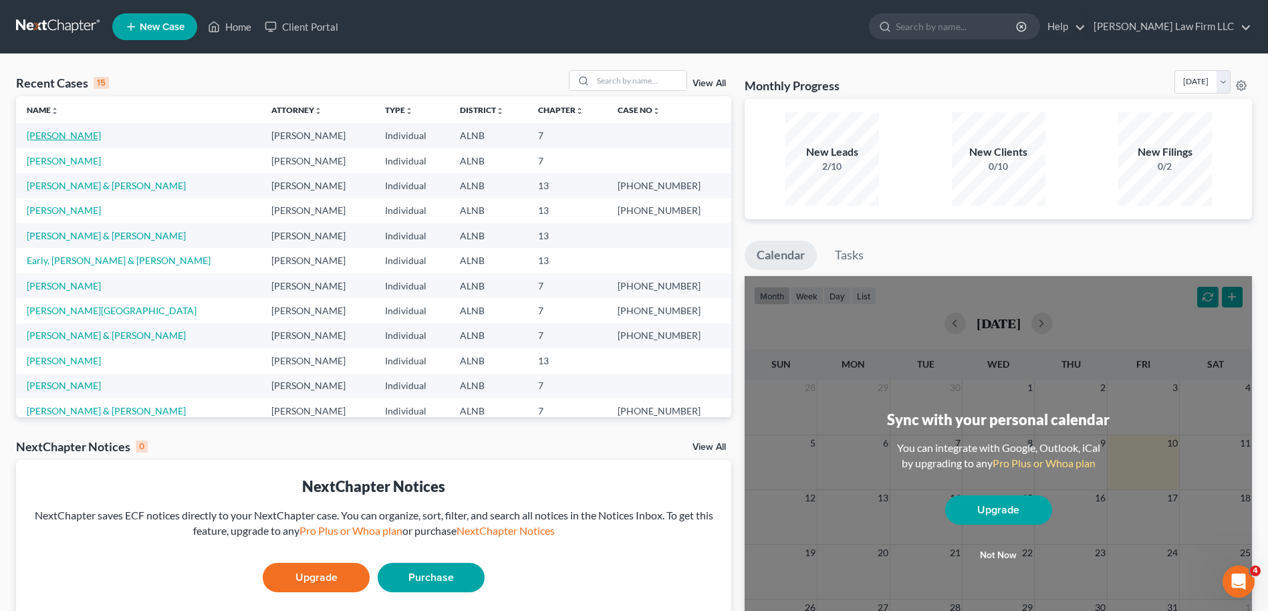
click at [69, 132] on link "[PERSON_NAME]" at bounding box center [64, 135] width 74 height 11
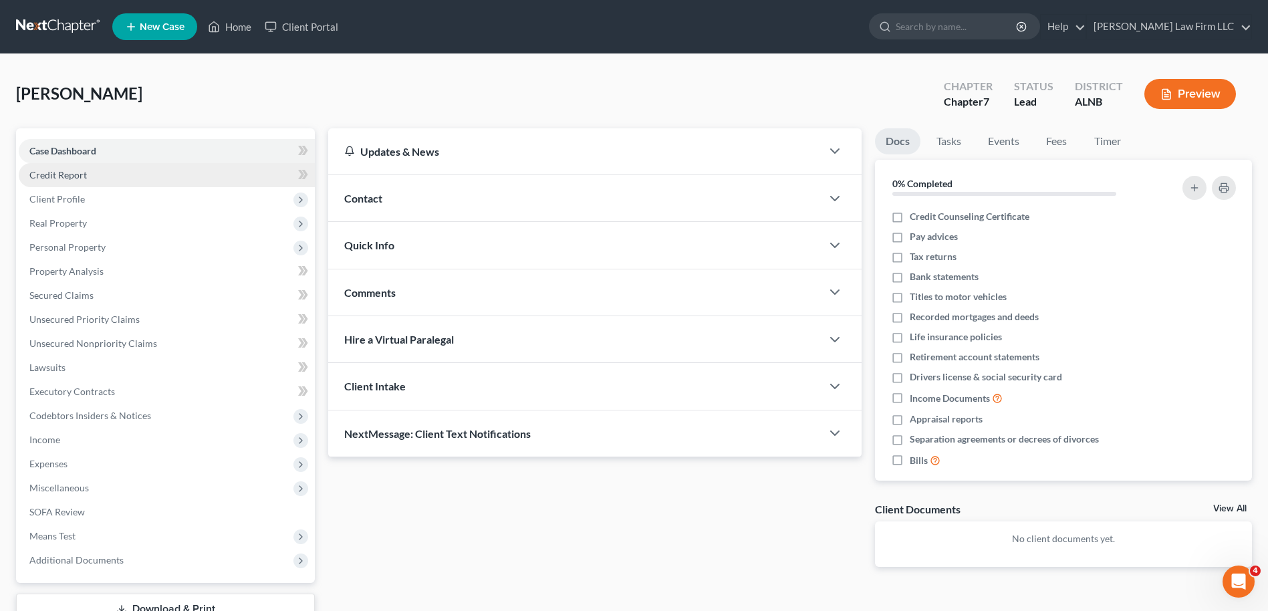
click at [59, 170] on span "Credit Report" at bounding box center [57, 174] width 57 height 11
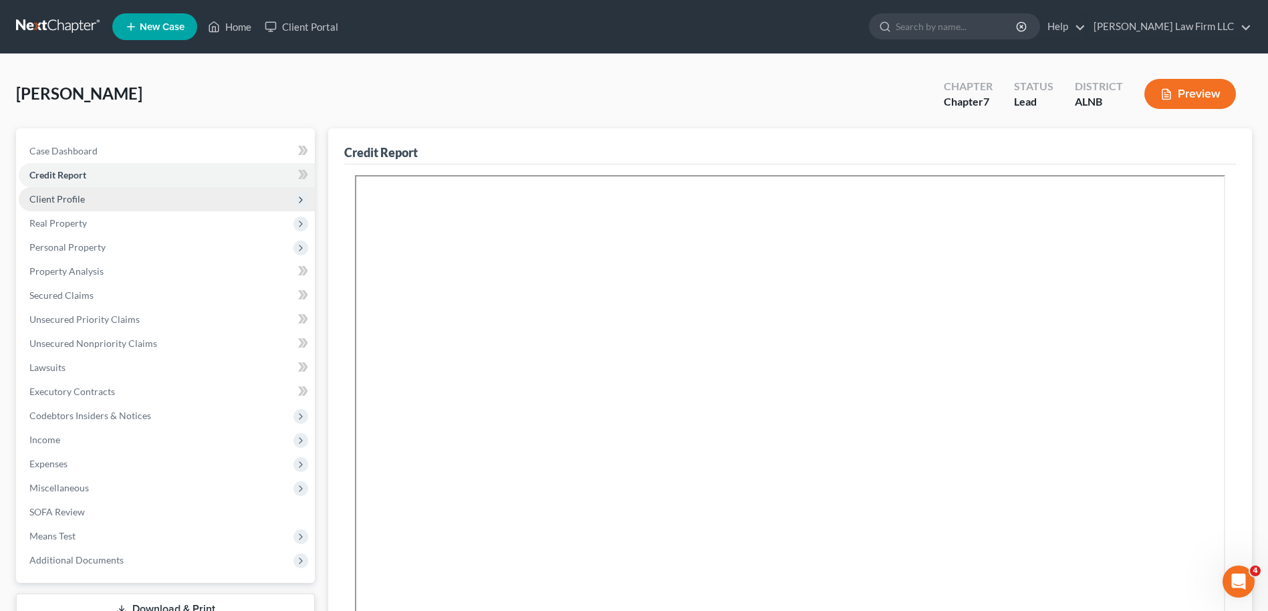
click at [65, 198] on span "Client Profile" at bounding box center [56, 198] width 55 height 11
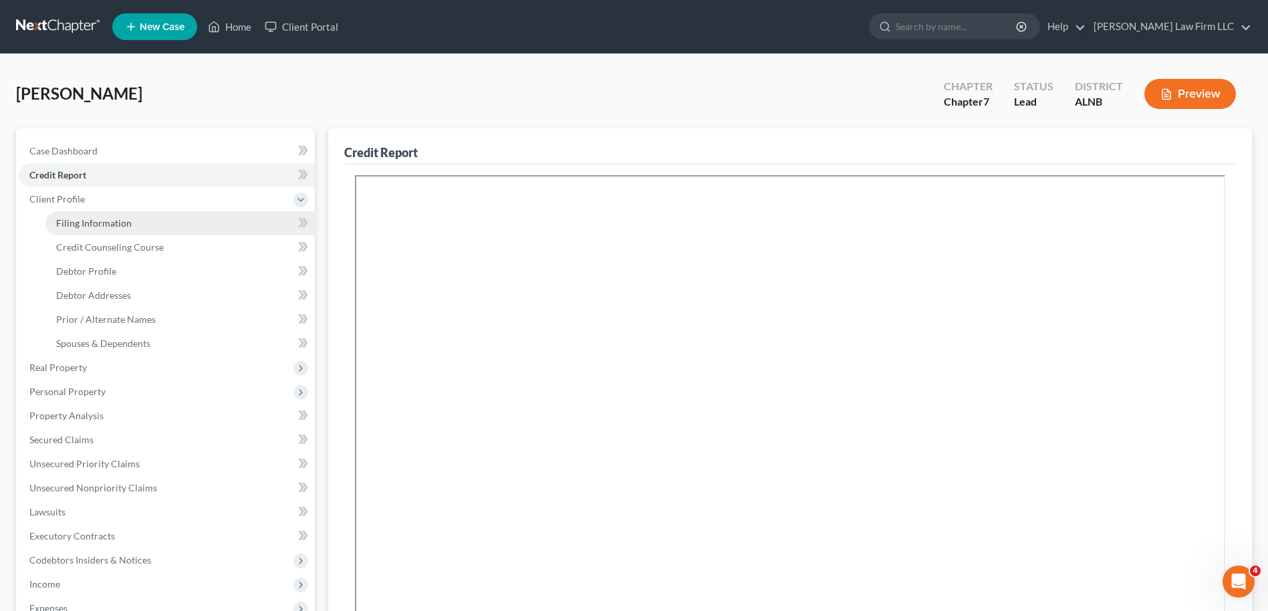
click at [80, 218] on span "Filing Information" at bounding box center [94, 222] width 76 height 11
select select "1"
select select "0"
select select "1"
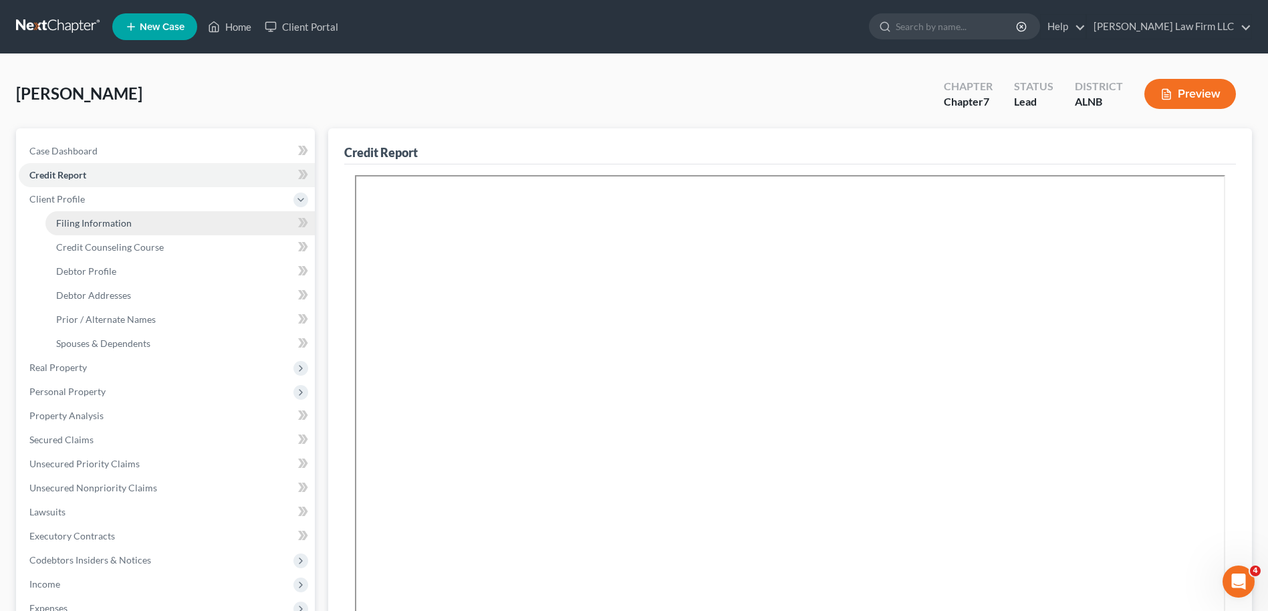
select select "0"
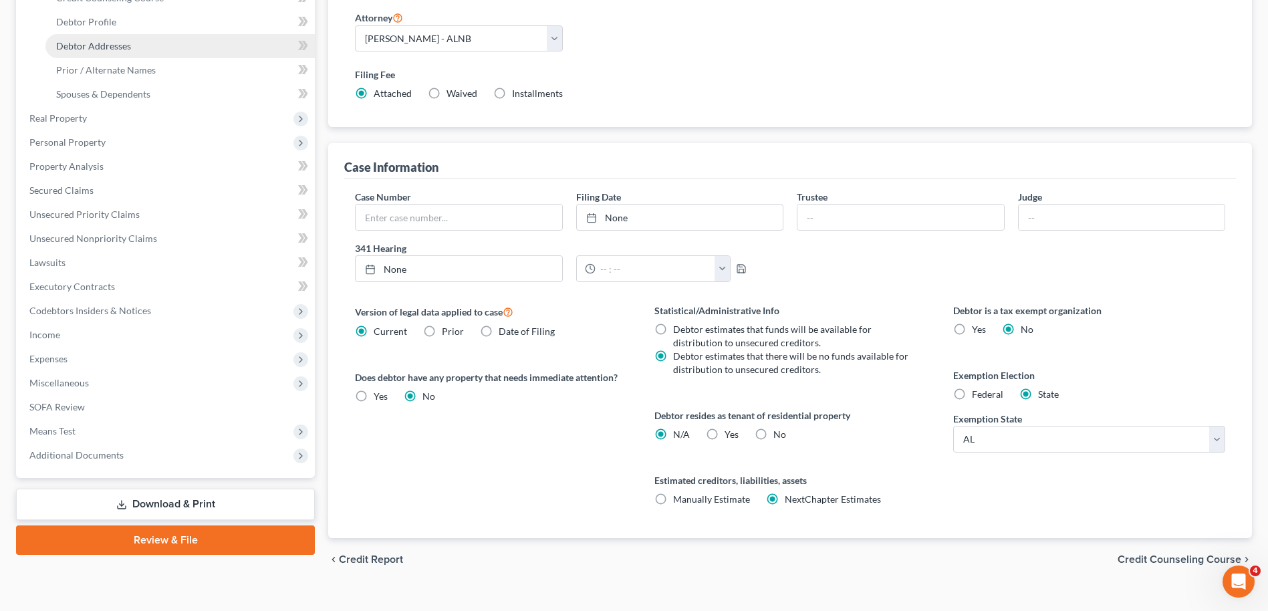
scroll to position [270, 0]
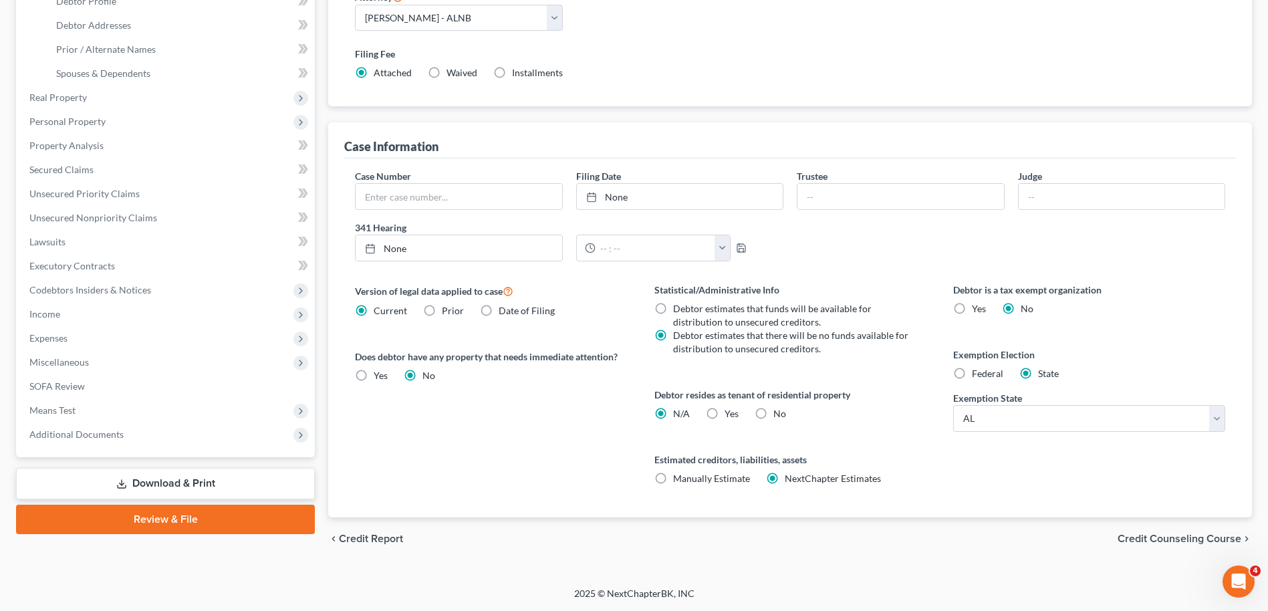
click at [179, 519] on link "Review & File" at bounding box center [165, 518] width 299 height 29
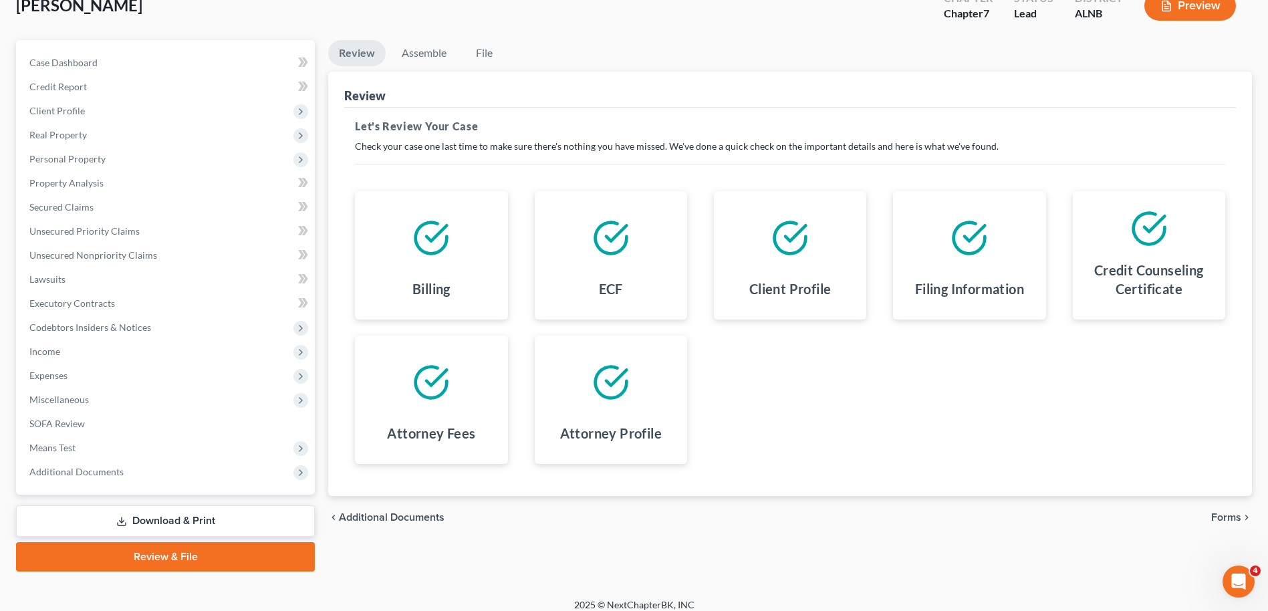
scroll to position [100, 0]
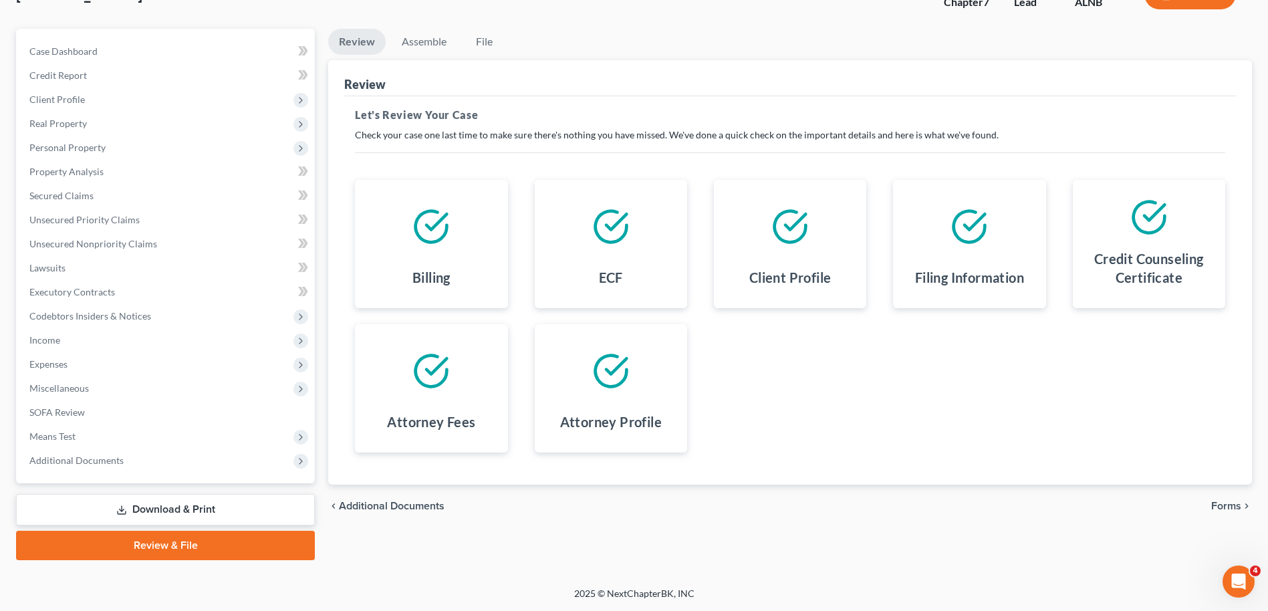
click at [1221, 502] on span "Forms" at bounding box center [1226, 505] width 30 height 11
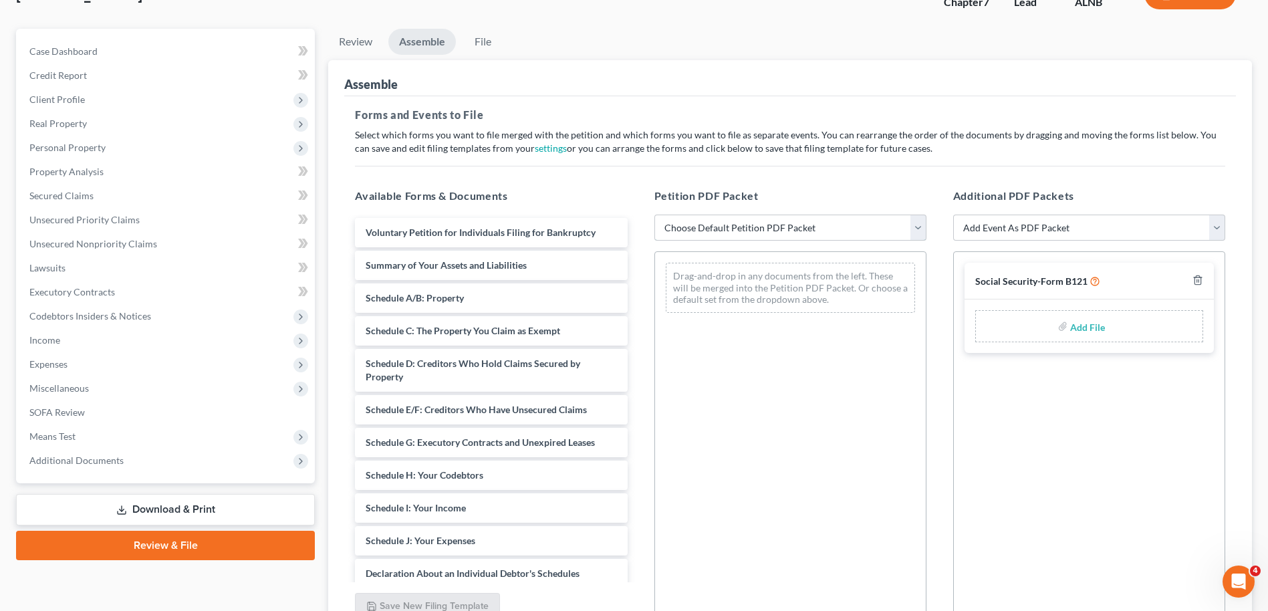
click at [916, 233] on select "Choose Default Petition PDF Packet Complete Bankruptcy Petition (all forms and …" at bounding box center [790, 227] width 272 height 27
select select "1"
click at [654, 214] on select "Choose Default Petition PDF Packet Complete Bankruptcy Petition (all forms and …" at bounding box center [790, 227] width 272 height 27
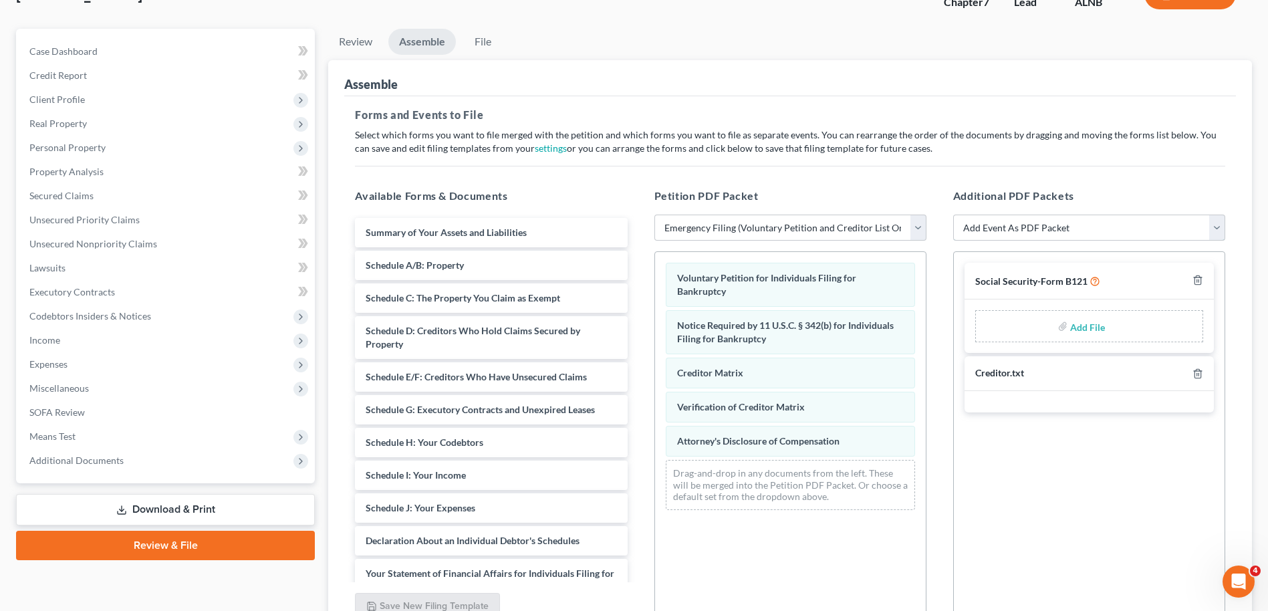
click at [1139, 233] on select "Add Event As PDF Packet Amended Schedules (Fee) Certificate of Credit Counselin…" at bounding box center [1089, 227] width 272 height 27
select select "1"
click at [953, 214] on select "Add Event As PDF Packet Amended Schedules (Fee) Certificate of Credit Counselin…" at bounding box center [1089, 227] width 272 height 27
select select
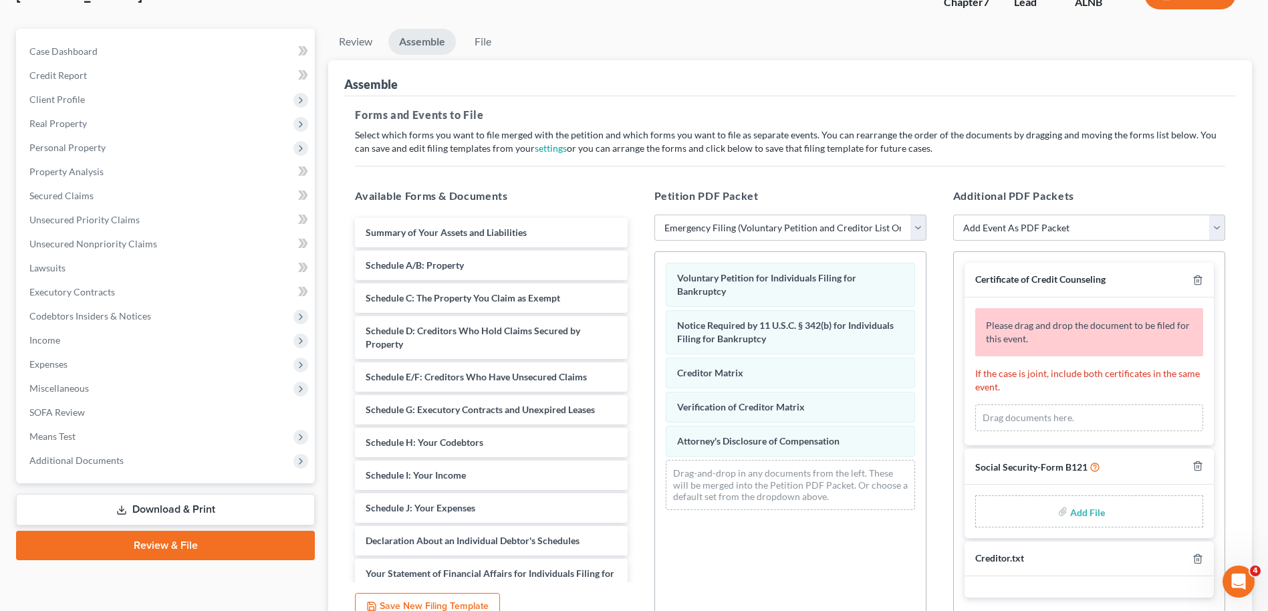
click at [1026, 420] on div "Drag documents here." at bounding box center [1089, 417] width 228 height 27
click at [1184, 408] on div "Drag documents here." at bounding box center [1089, 417] width 228 height 27
click at [1094, 327] on span "Please drag and drop the document to be filed for this event." at bounding box center [1088, 331] width 204 height 25
click at [1093, 325] on span "Please drag and drop the document to be filed for this event." at bounding box center [1088, 331] width 204 height 25
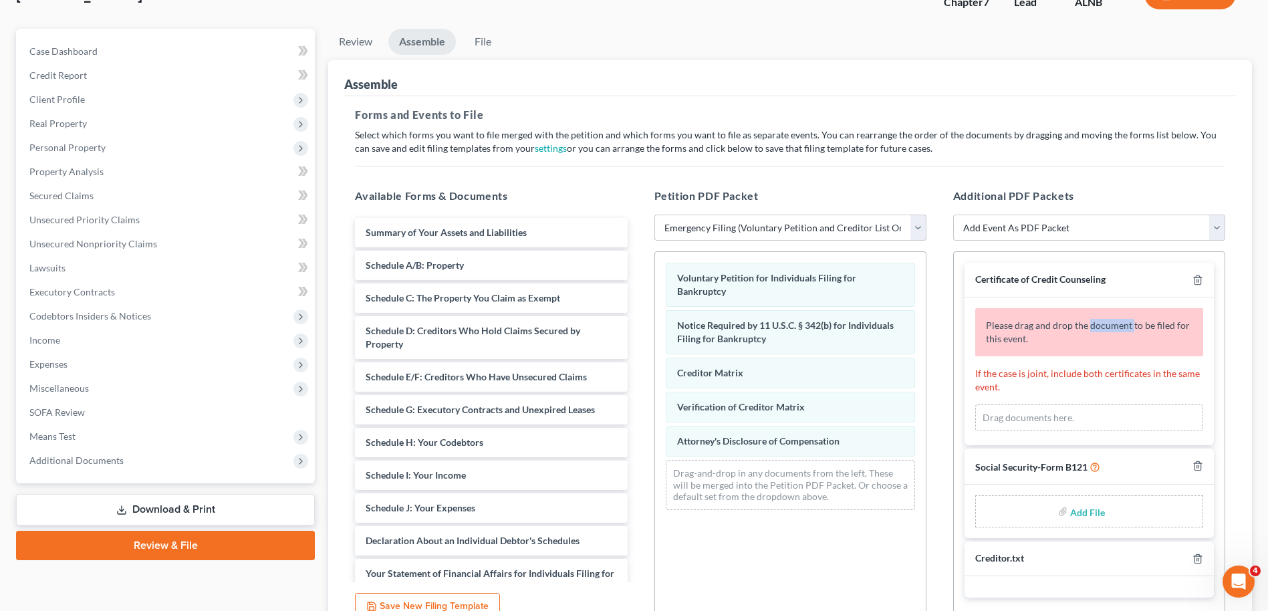
click at [1093, 325] on span "Please drag and drop the document to be filed for this event." at bounding box center [1088, 331] width 204 height 25
drag, startPoint x: 1093, startPoint y: 325, endPoint x: 1198, endPoint y: 278, distance: 115.1
click at [1198, 277] on polyline "button" at bounding box center [1197, 277] width 8 height 0
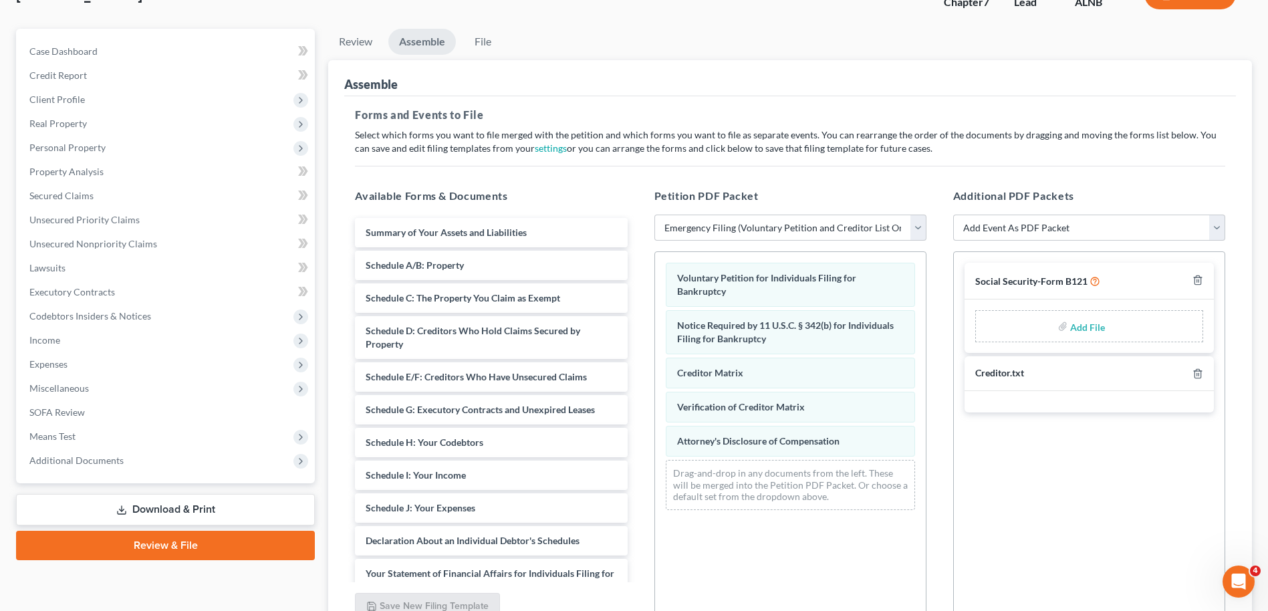
click at [1089, 328] on input "file" at bounding box center [1086, 326] width 32 height 24
type input "C:\fakepath\[PERSON_NAME].[PERSON_NAME].ssn.statement.[DATE].pdf"
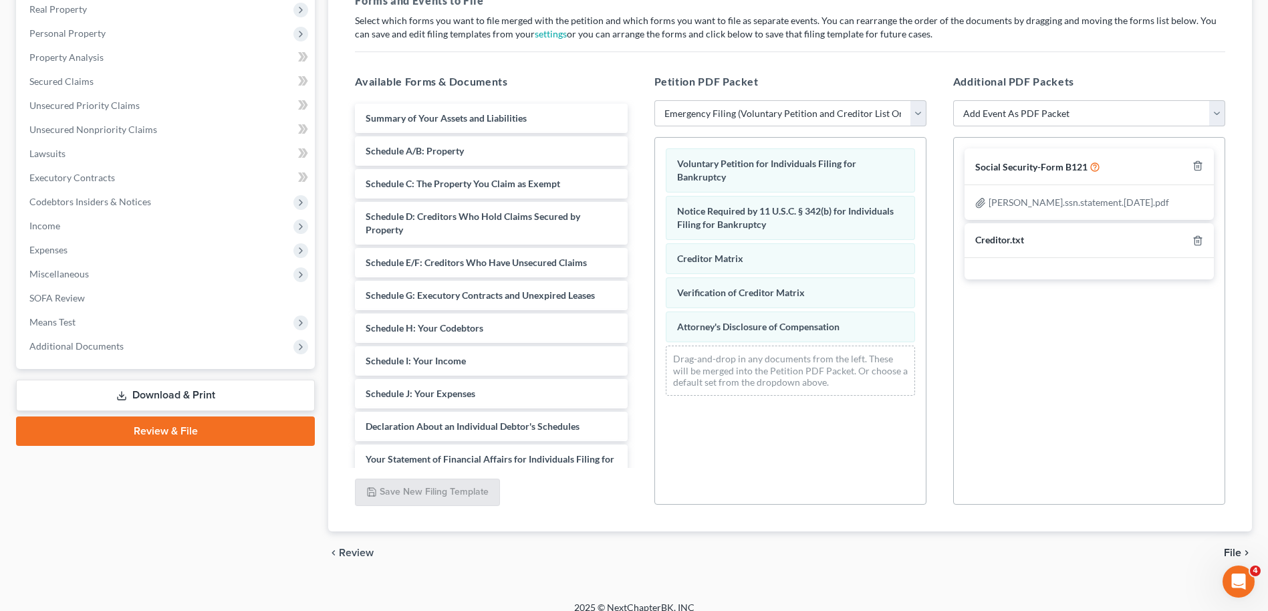
scroll to position [228, 0]
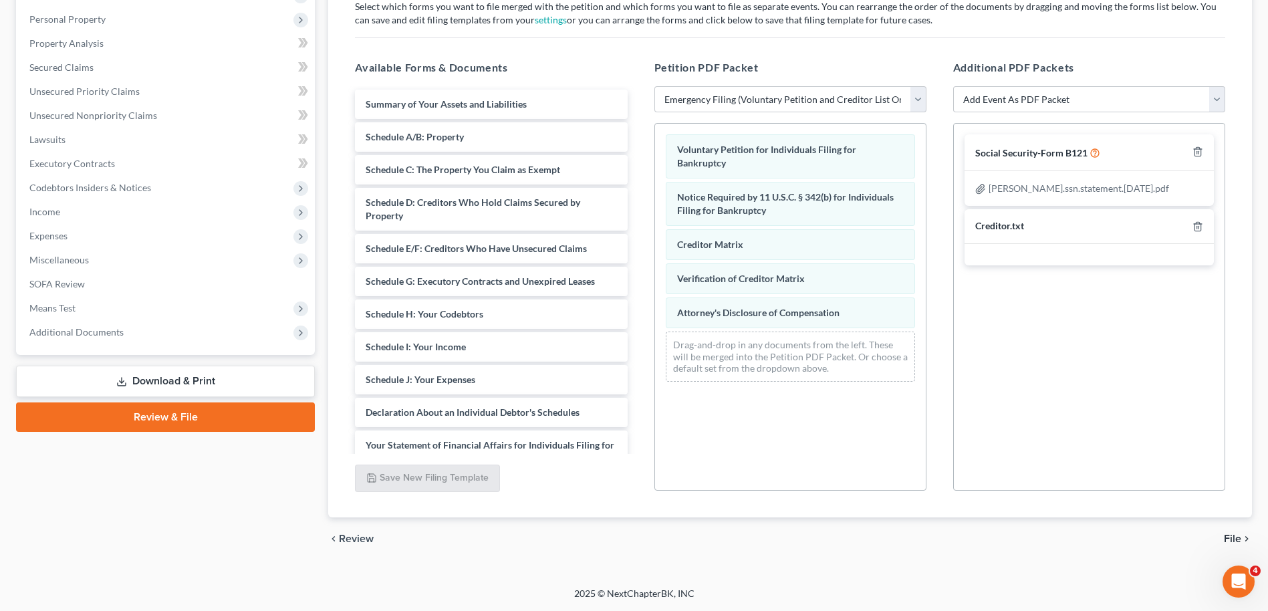
click at [1234, 537] on span "File" at bounding box center [1231, 538] width 17 height 11
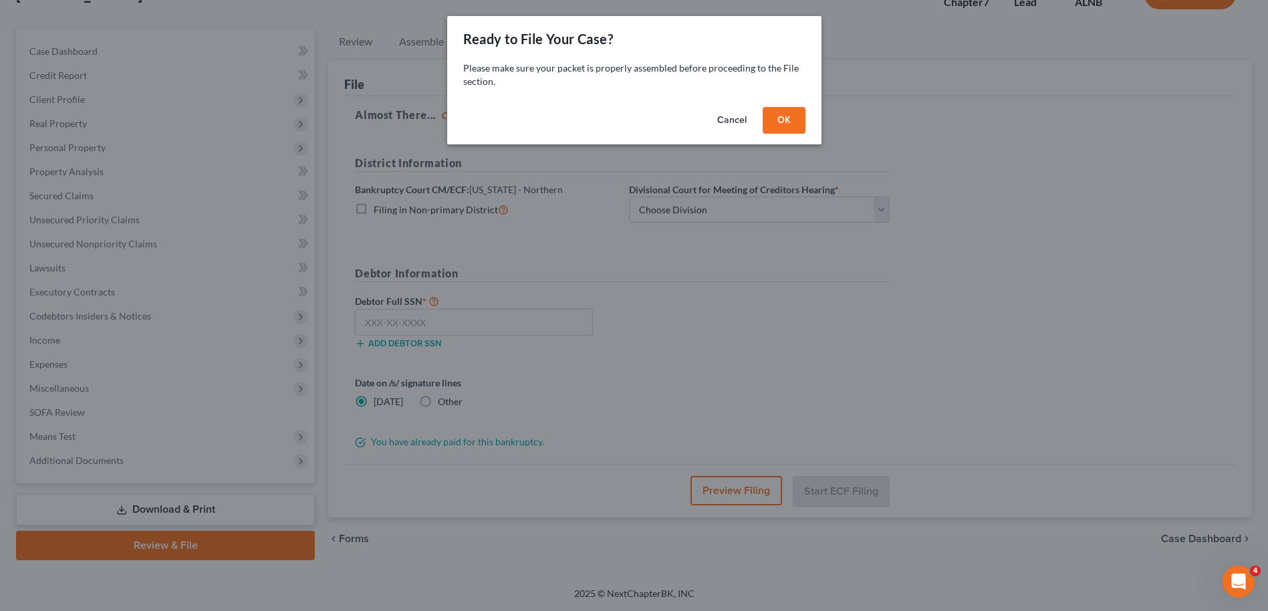
scroll to position [100, 0]
click at [792, 131] on button "OK" at bounding box center [788, 120] width 43 height 27
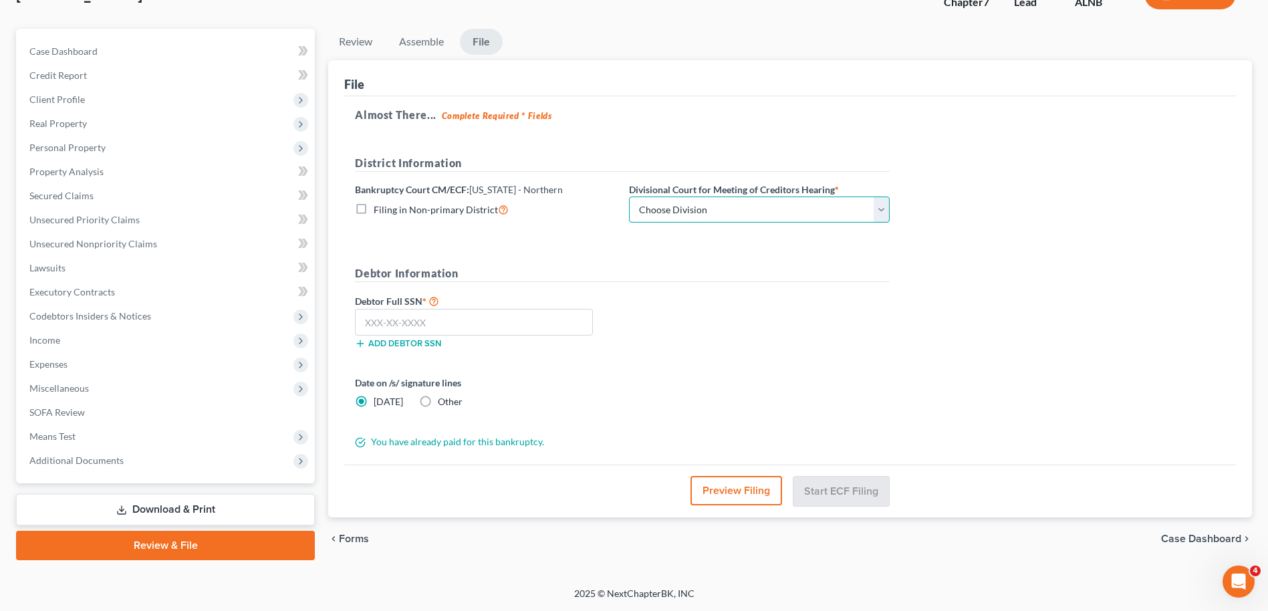
click at [885, 212] on select "Choose Division [GEOGRAPHIC_DATA] [GEOGRAPHIC_DATA] [GEOGRAPHIC_DATA] [GEOGRAPH…" at bounding box center [759, 209] width 261 height 27
select select "2"
click at [629, 196] on select "Choose Division [GEOGRAPHIC_DATA] [GEOGRAPHIC_DATA] [GEOGRAPHIC_DATA] [GEOGRAPH…" at bounding box center [759, 209] width 261 height 27
click at [402, 325] on input "text" at bounding box center [474, 322] width 238 height 27
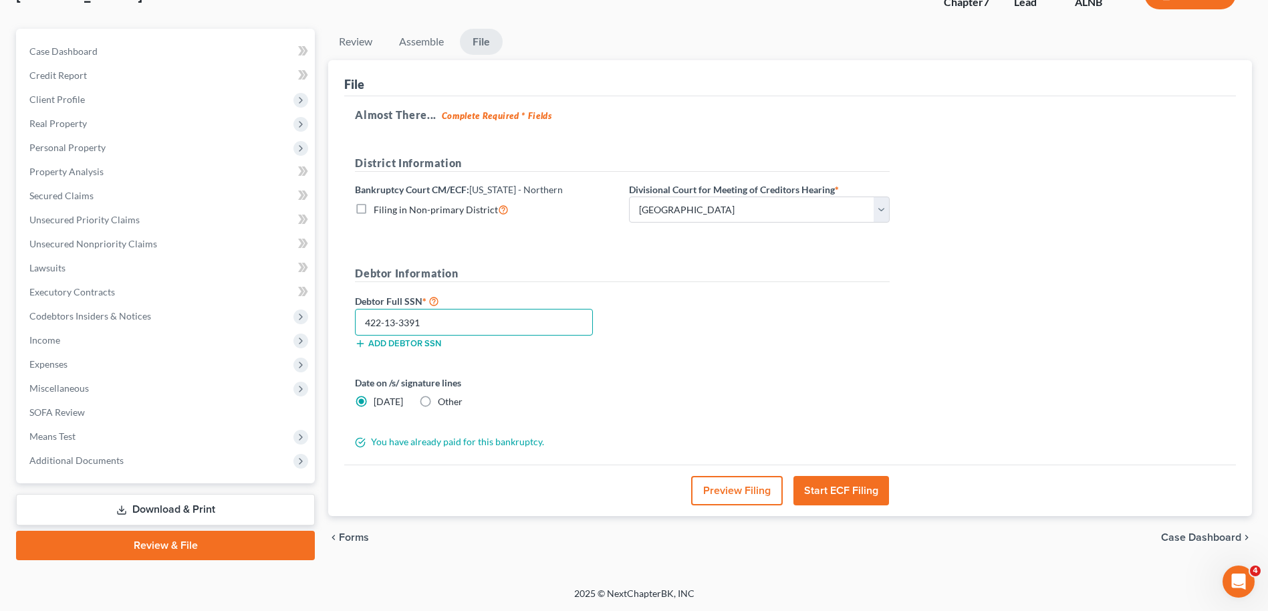
type input "422-13-3391"
click at [843, 486] on button "Start ECF Filing" at bounding box center [841, 490] width 96 height 29
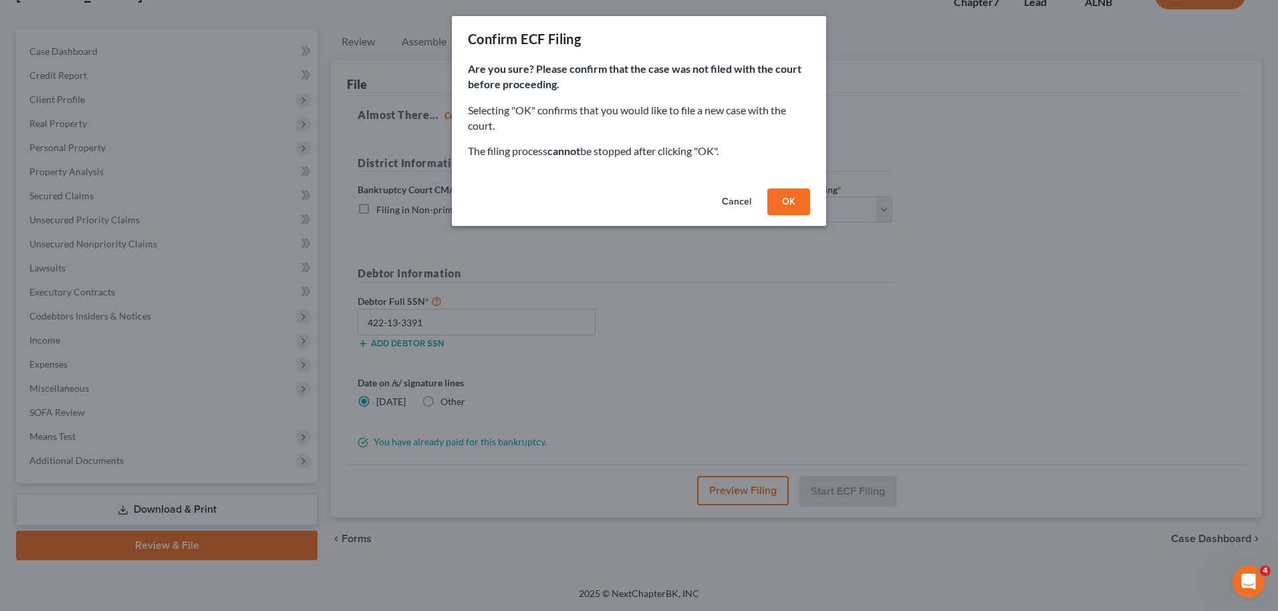
click at [788, 204] on button "OK" at bounding box center [788, 201] width 43 height 27
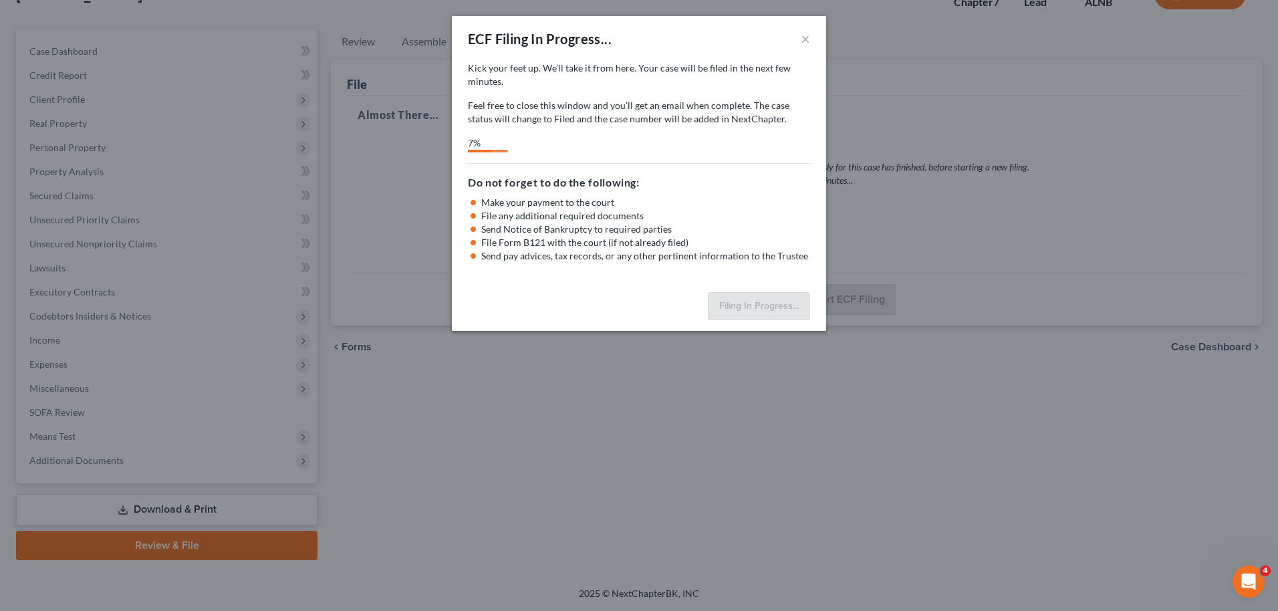
select select "2"
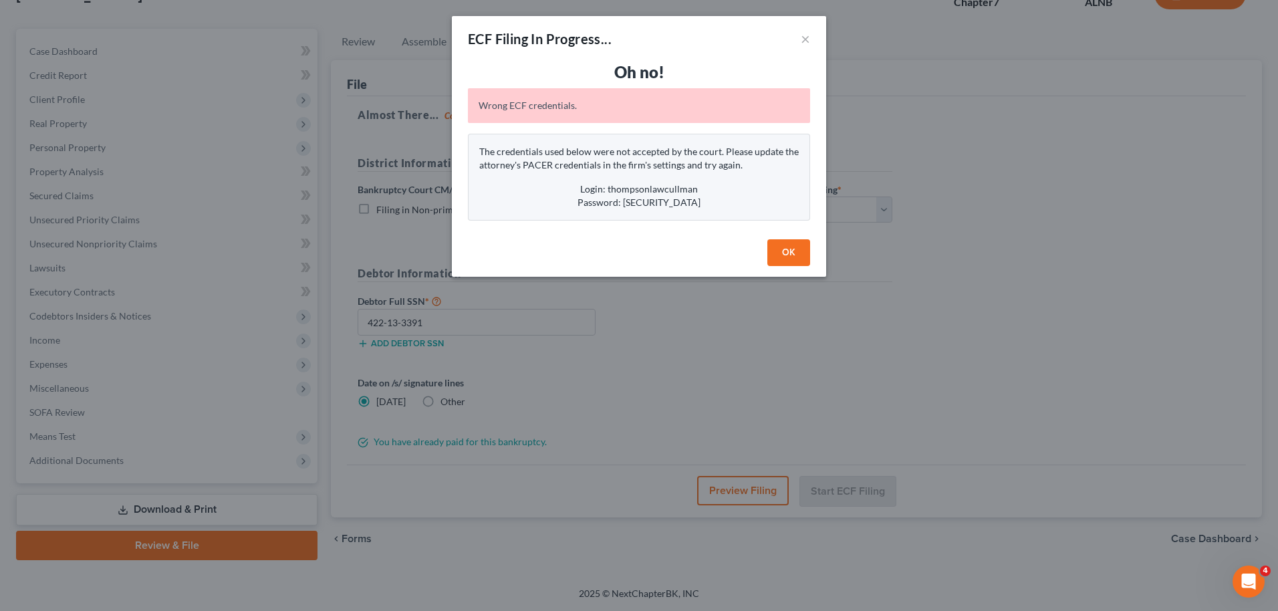
click at [783, 250] on button "OK" at bounding box center [788, 252] width 43 height 27
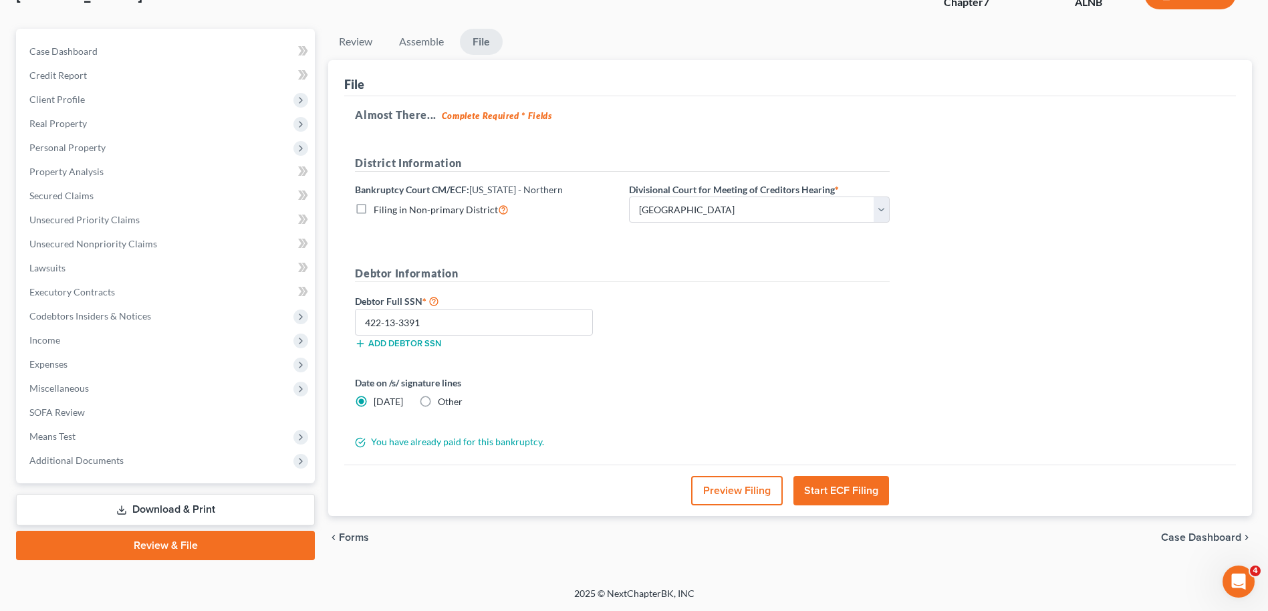
scroll to position [0, 0]
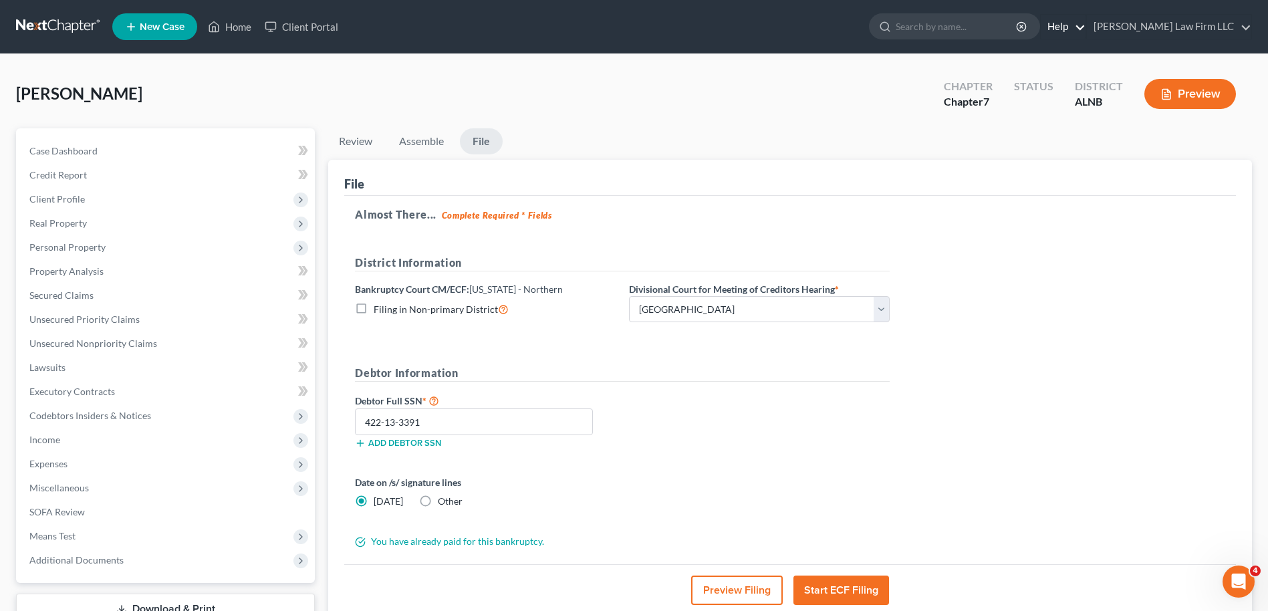
click at [1085, 27] on link "Help" at bounding box center [1062, 27] width 45 height 24
click at [1074, 55] on link "Help Center" at bounding box center [1032, 55] width 106 height 23
click at [1154, 21] on link "[PERSON_NAME] Law Firm LLC" at bounding box center [1169, 27] width 164 height 24
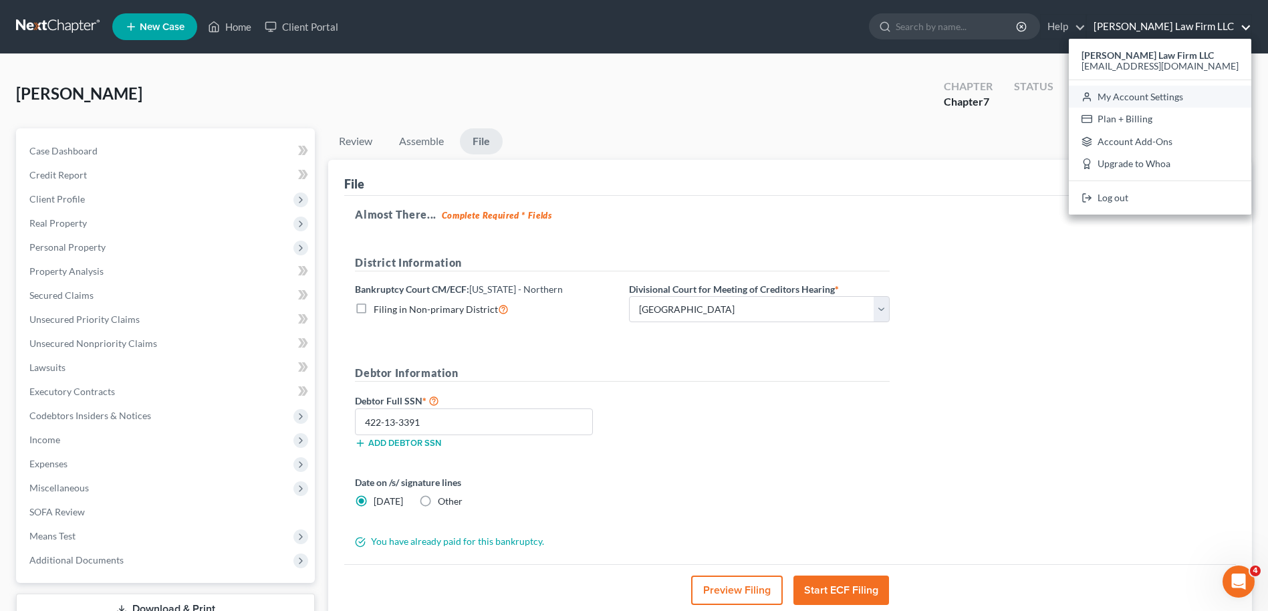
click at [1118, 97] on link "My Account Settings" at bounding box center [1159, 97] width 182 height 23
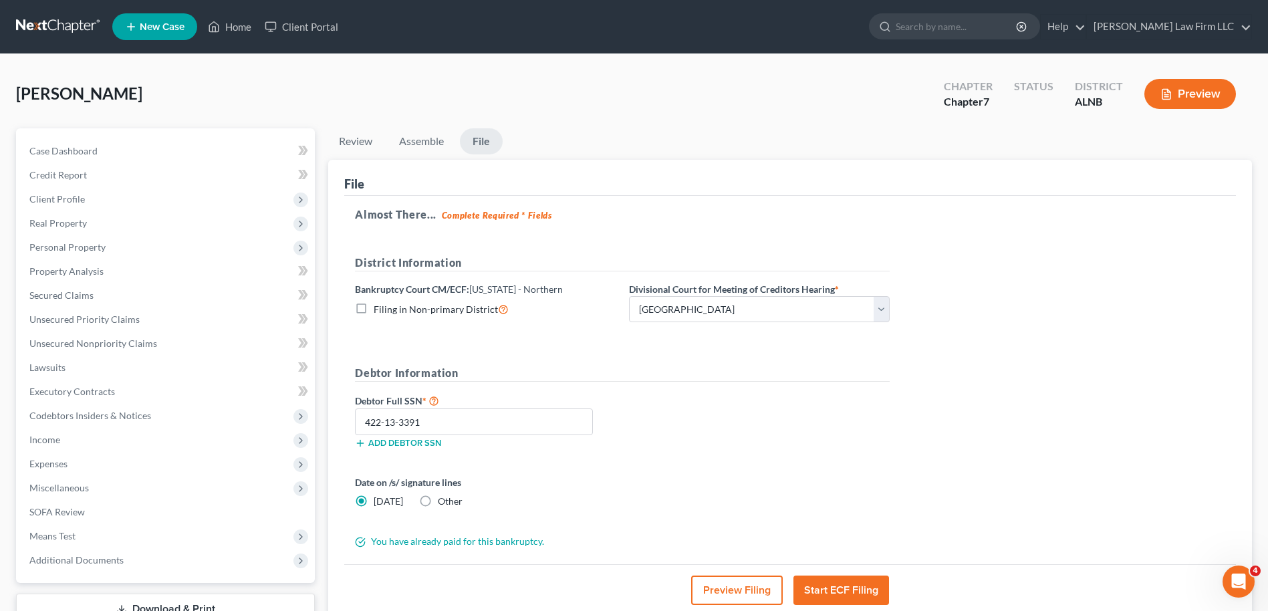
select select "1"
select select "23"
select select "0"
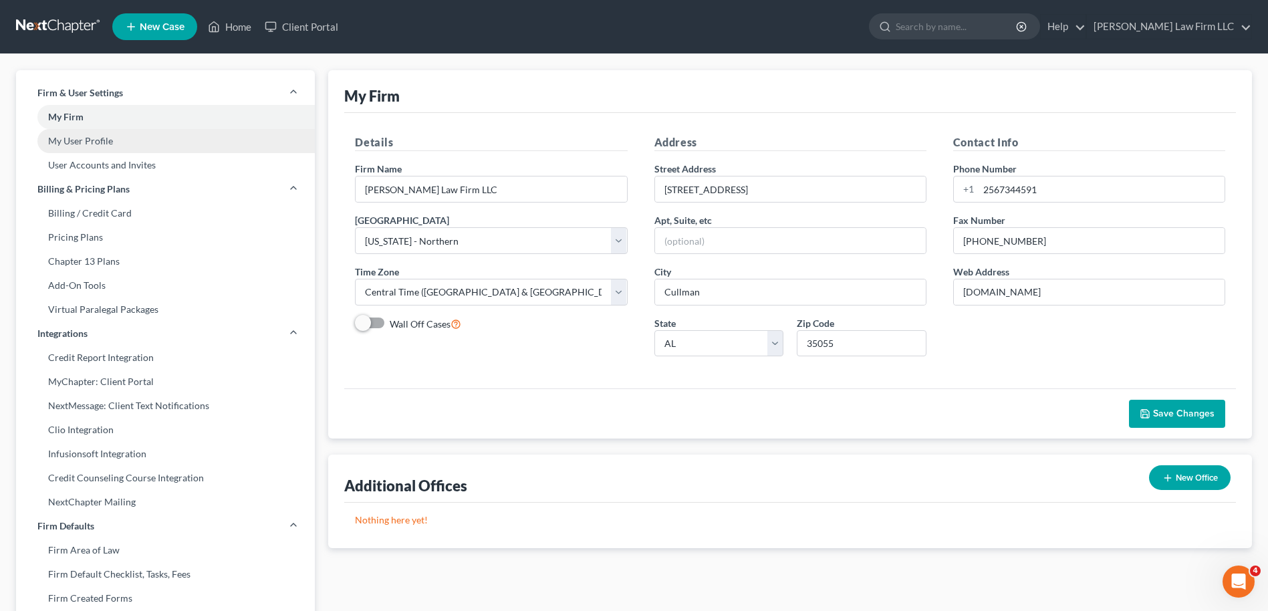
click at [106, 141] on link "My User Profile" at bounding box center [165, 141] width 299 height 24
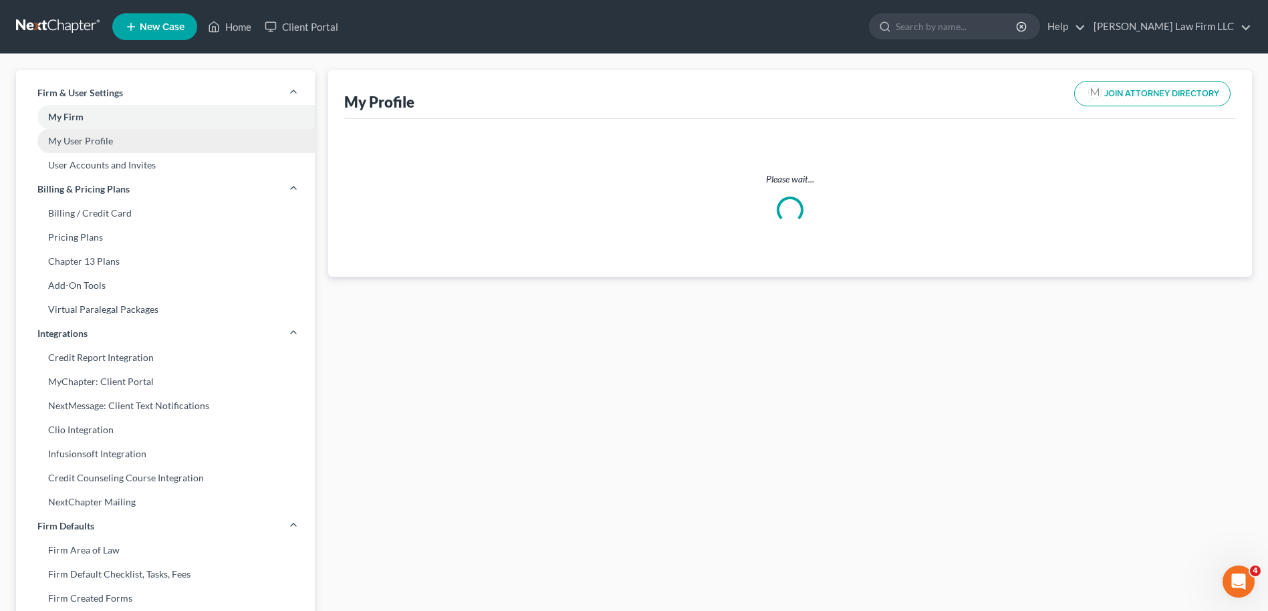
select select "0"
select select "1"
select select "attorney"
select select "0"
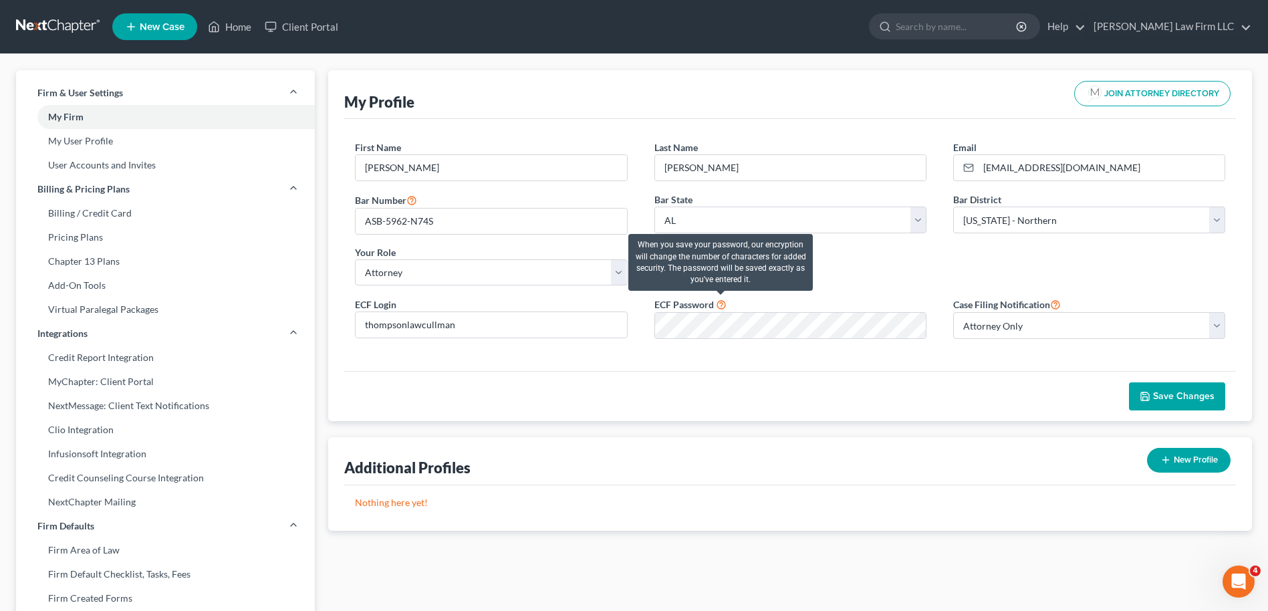
click at [719, 303] on icon at bounding box center [721, 303] width 11 height 13
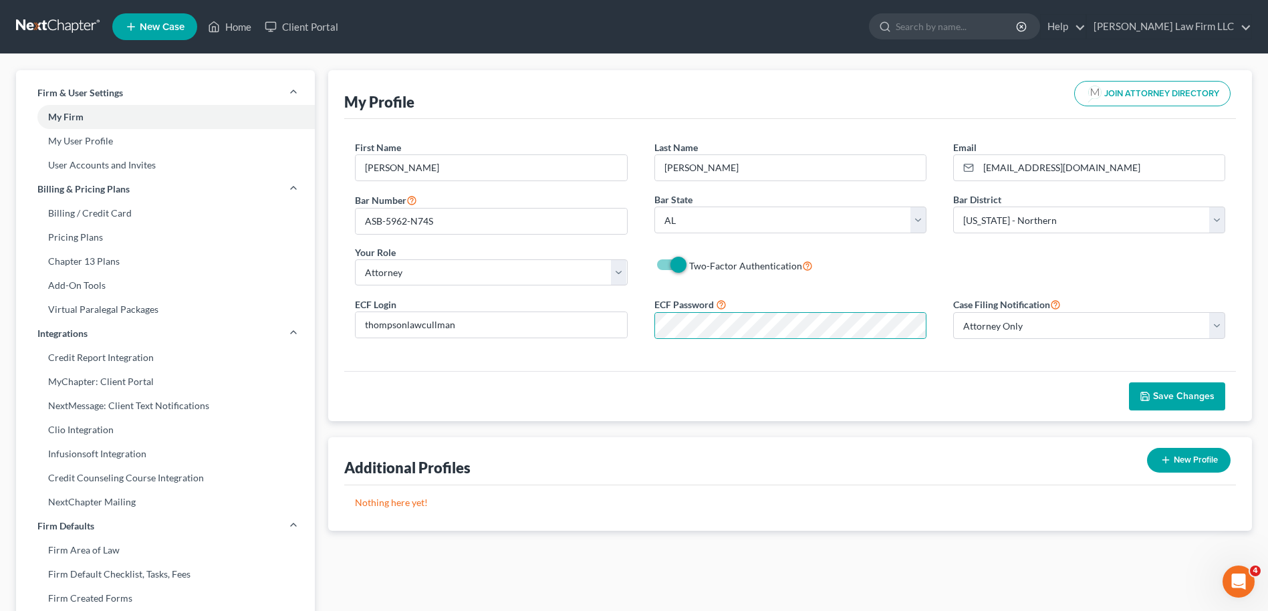
click at [966, 376] on div "Save Changes" at bounding box center [789, 396] width 891 height 50
click at [1177, 396] on span "Save Changes" at bounding box center [1183, 395] width 61 height 11
drag, startPoint x: 678, startPoint y: 265, endPoint x: 659, endPoint y: 267, distance: 18.8
click at [659, 267] on div "Two-Factor Authentication" at bounding box center [790, 265] width 272 height 15
drag, startPoint x: 659, startPoint y: 267, endPoint x: 643, endPoint y: 266, distance: 16.1
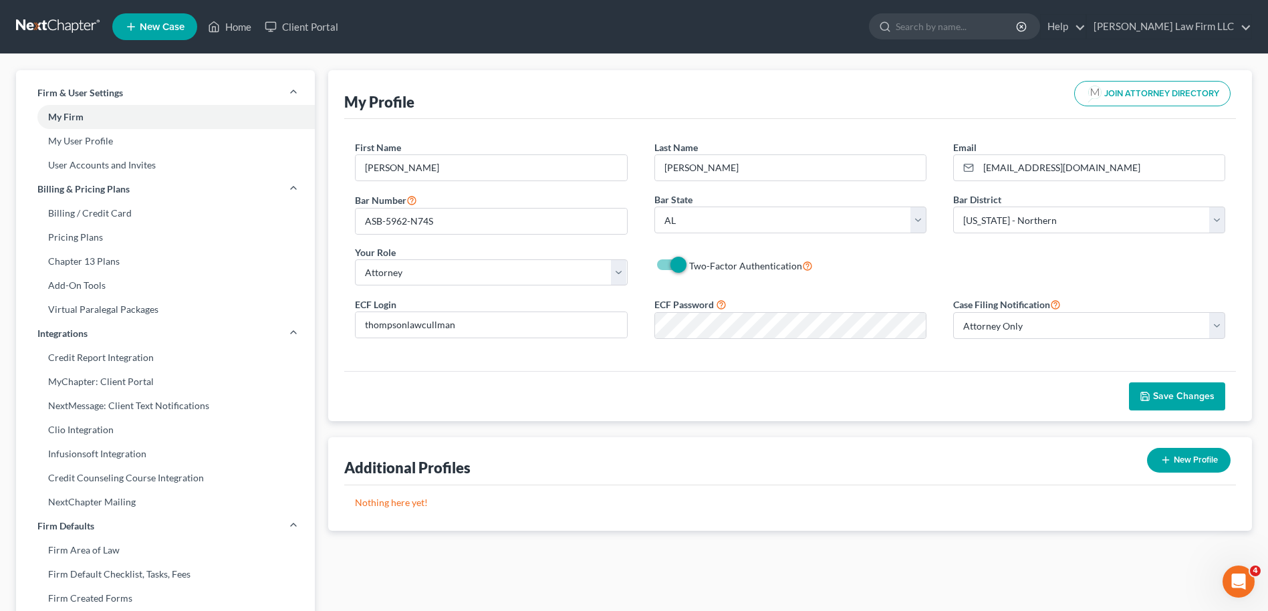
click at [643, 266] on div "Two-Factor Authentication" at bounding box center [790, 265] width 299 height 15
click at [231, 22] on link "Home" at bounding box center [229, 27] width 57 height 24
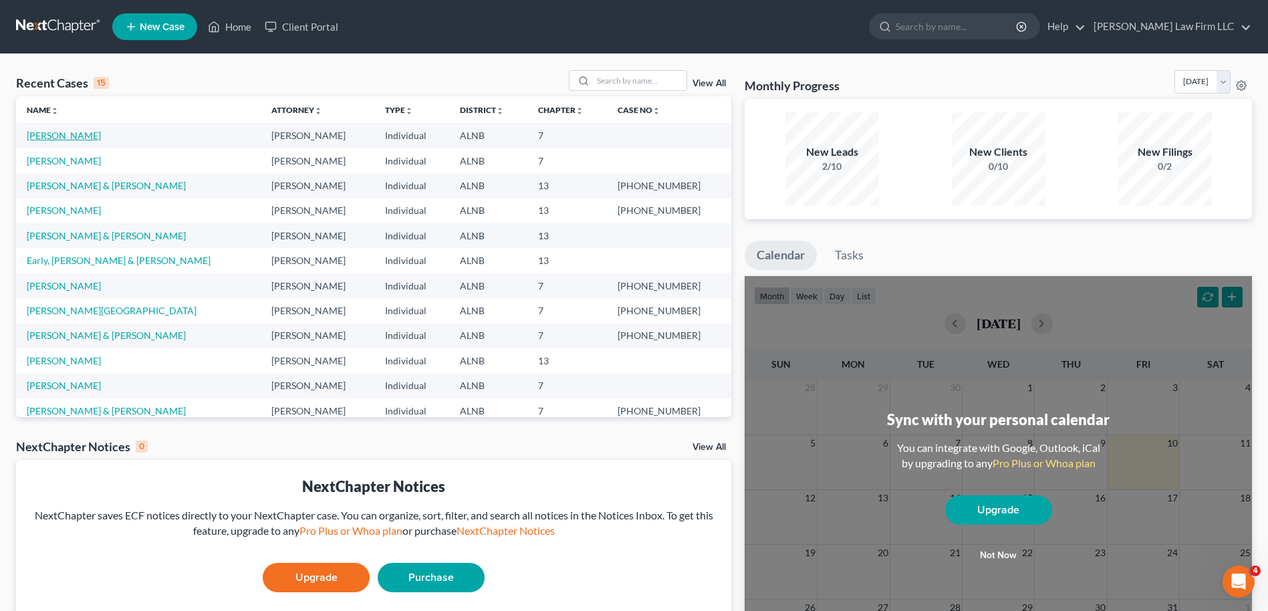
click at [55, 135] on link "[PERSON_NAME]" at bounding box center [64, 135] width 74 height 11
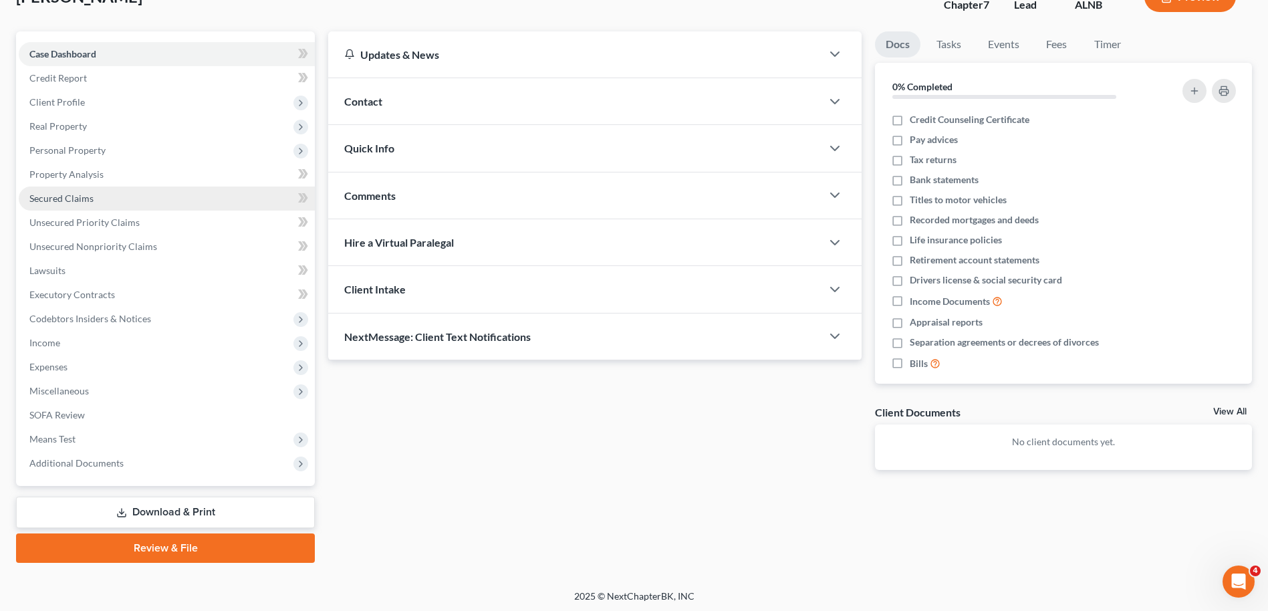
scroll to position [100, 0]
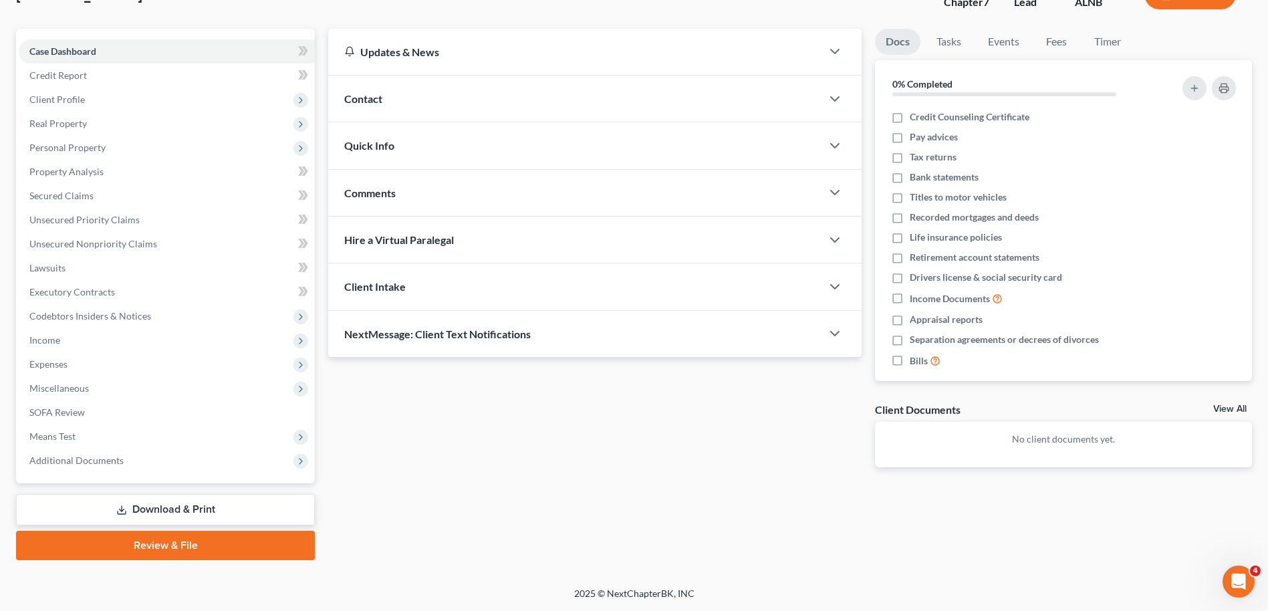
click at [186, 539] on link "Review & File" at bounding box center [165, 545] width 299 height 29
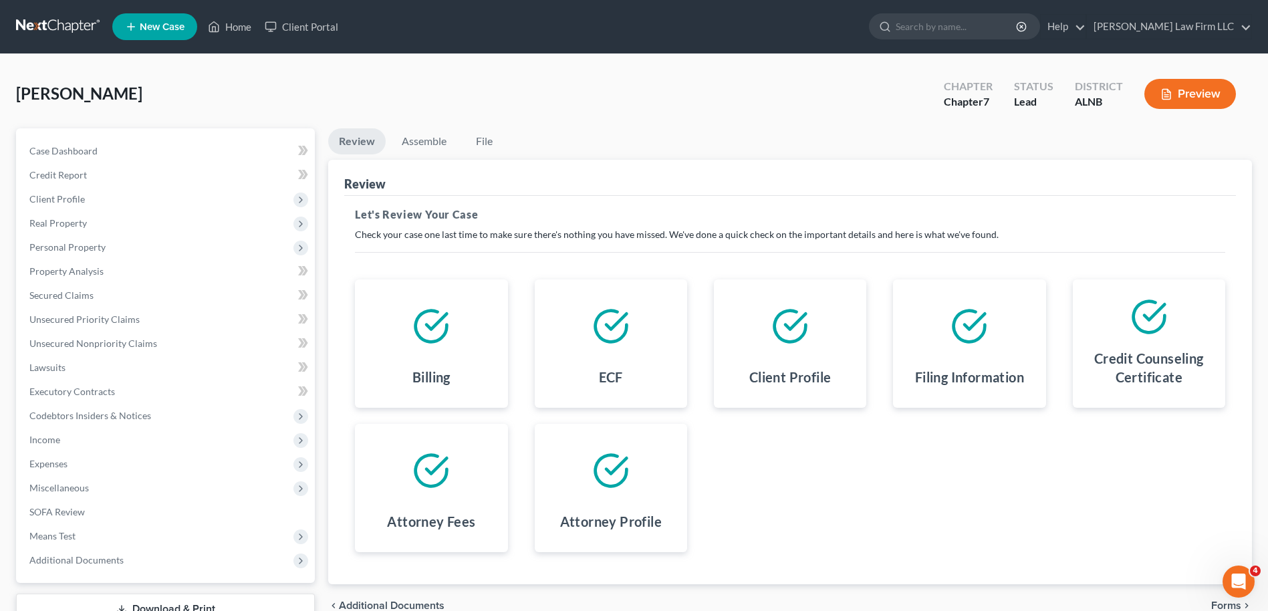
scroll to position [100, 0]
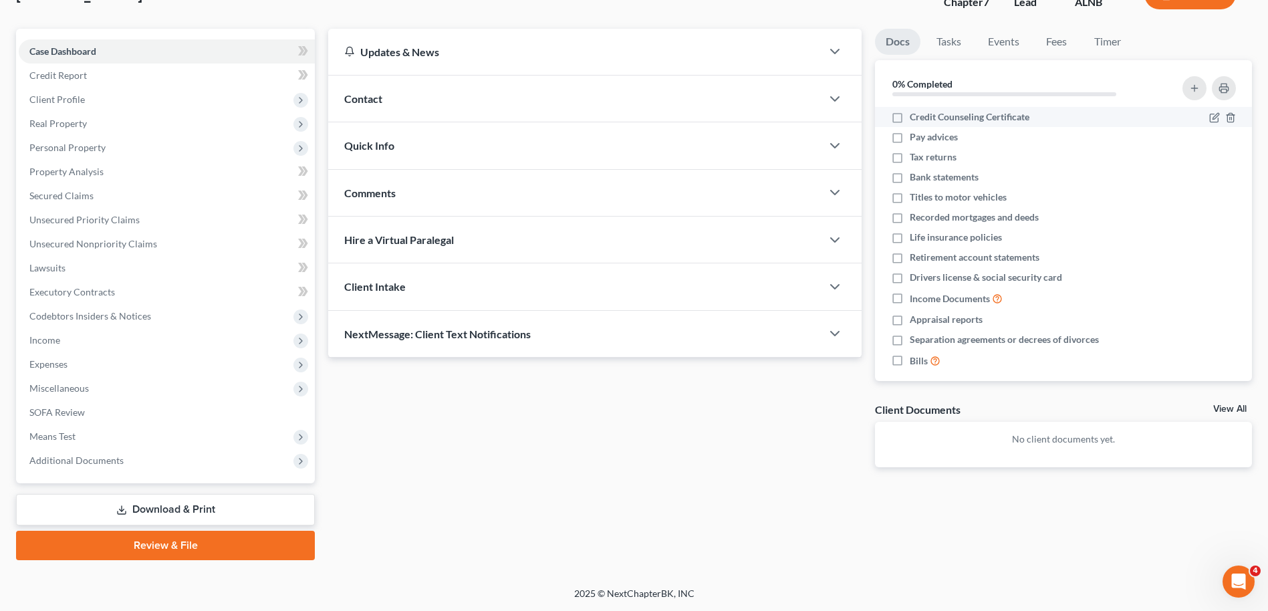
click at [909, 116] on label "Credit Counseling Certificate" at bounding box center [969, 116] width 120 height 13
click at [915, 116] on input "Credit Counseling Certificate" at bounding box center [919, 114] width 9 height 9
checkbox input "true"
click at [1192, 91] on icon "button" at bounding box center [1194, 88] width 11 height 11
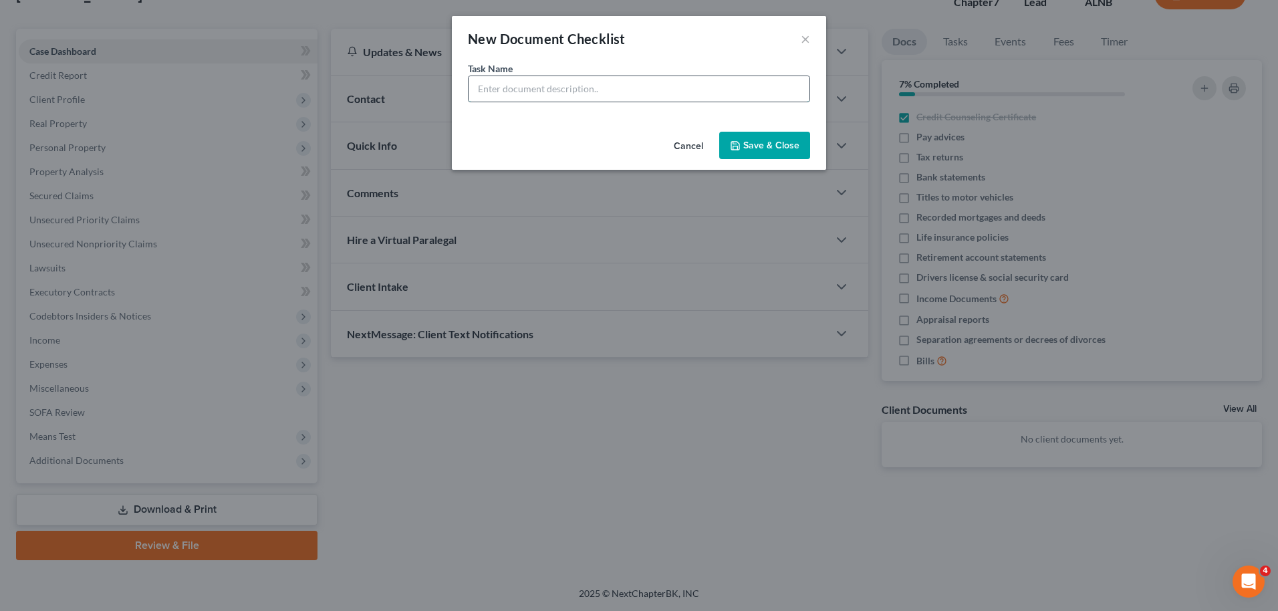
click at [571, 90] on input "text" at bounding box center [638, 88] width 341 height 25
type input "Credit Counseling Certificate"
click at [744, 144] on button "Save & Close" at bounding box center [764, 146] width 91 height 28
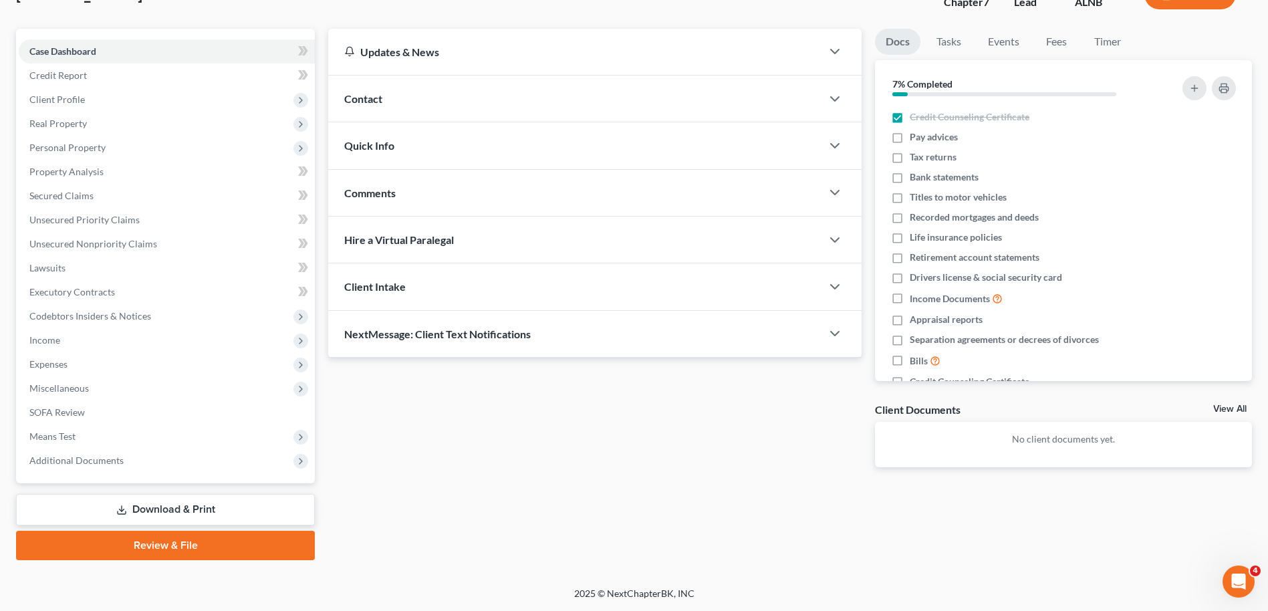
click at [1227, 406] on link "View All" at bounding box center [1229, 408] width 33 height 9
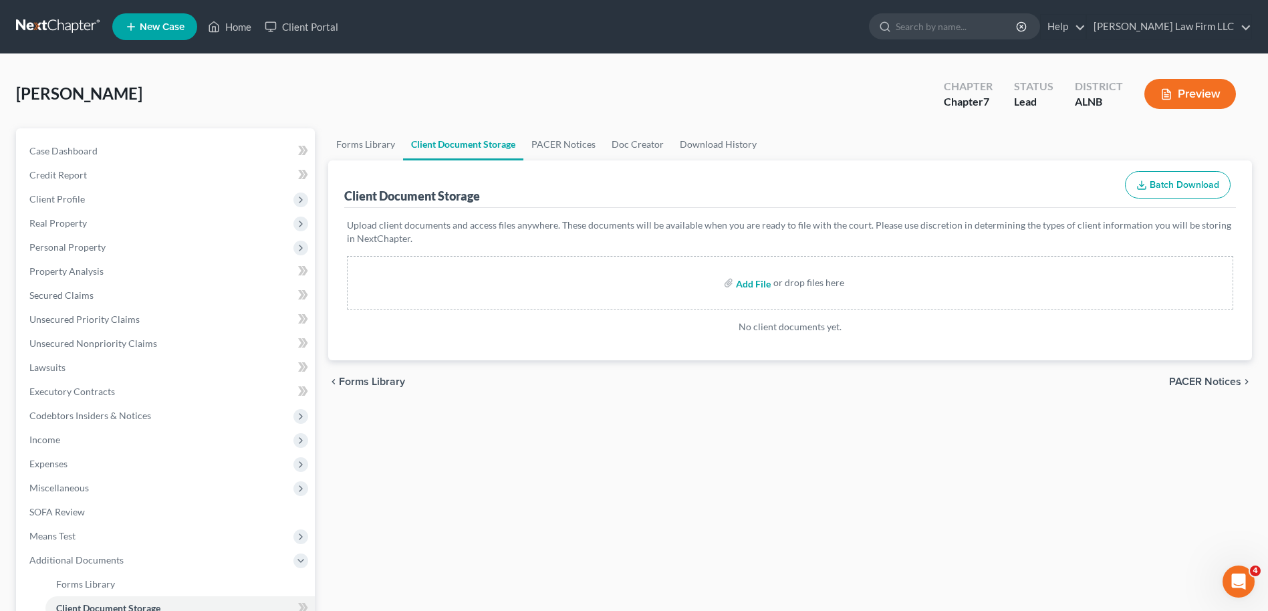
click at [755, 281] on input "file" at bounding box center [752, 283] width 32 height 24
type input "C:\fakepath\[PERSON_NAME] [PERSON_NAME].credit.counseling.certificate.pdf"
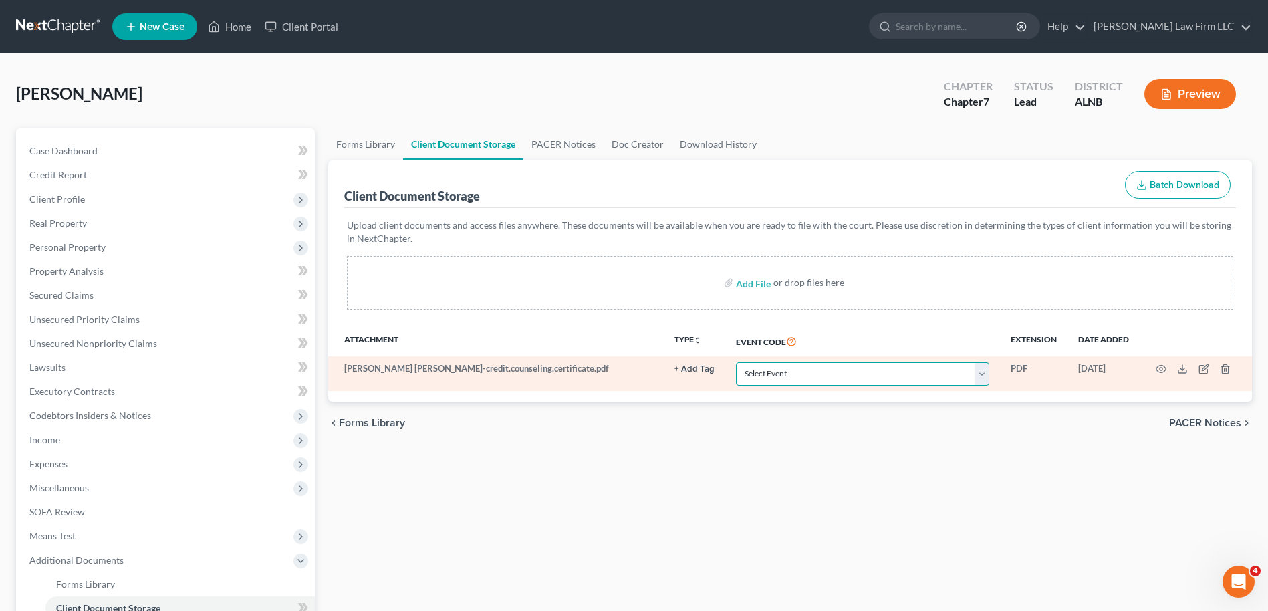
click at [983, 376] on select "Select Event 20 Largest Unsecured Creditors Amended Schedules (Fee) Attachment …" at bounding box center [862, 373] width 253 height 23
select select "5"
click at [736, 362] on select "Select Event 20 Largest Unsecured Creditors Amended Schedules (Fee) Attachment …" at bounding box center [862, 373] width 253 height 23
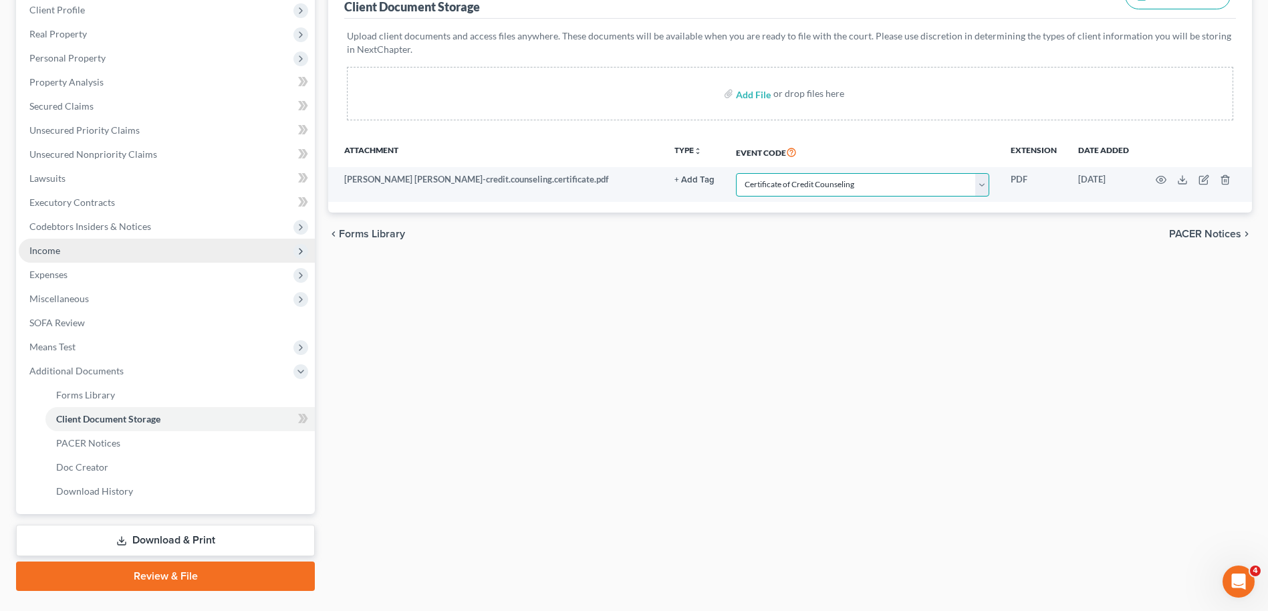
scroll to position [220, 0]
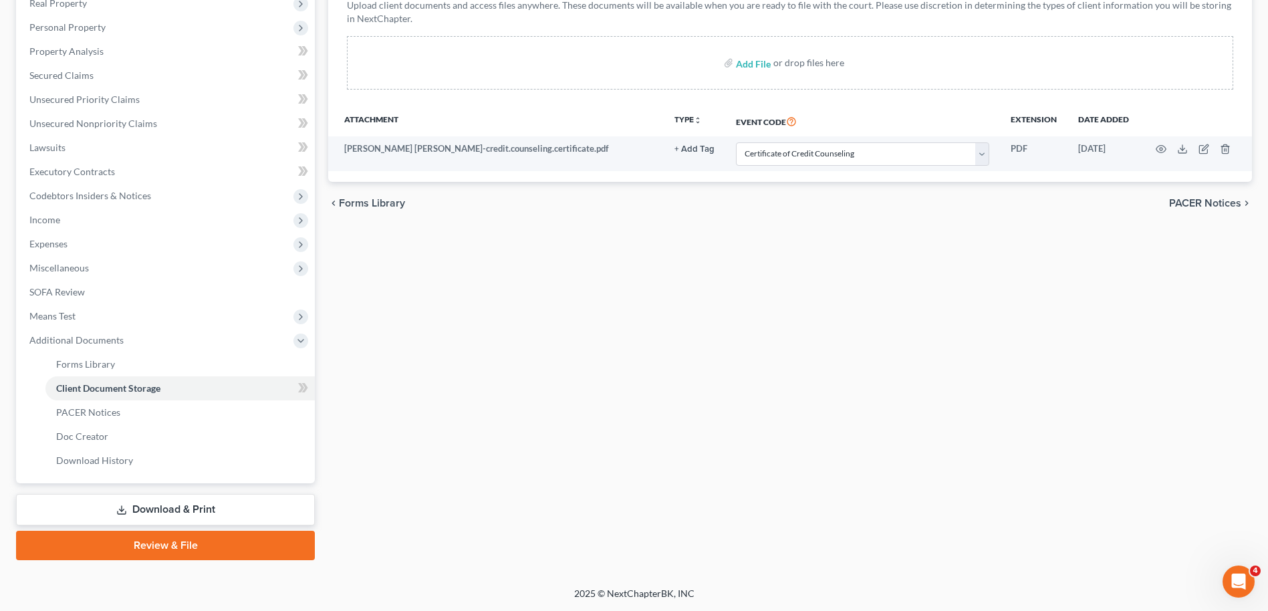
click at [180, 541] on link "Review & File" at bounding box center [165, 545] width 299 height 29
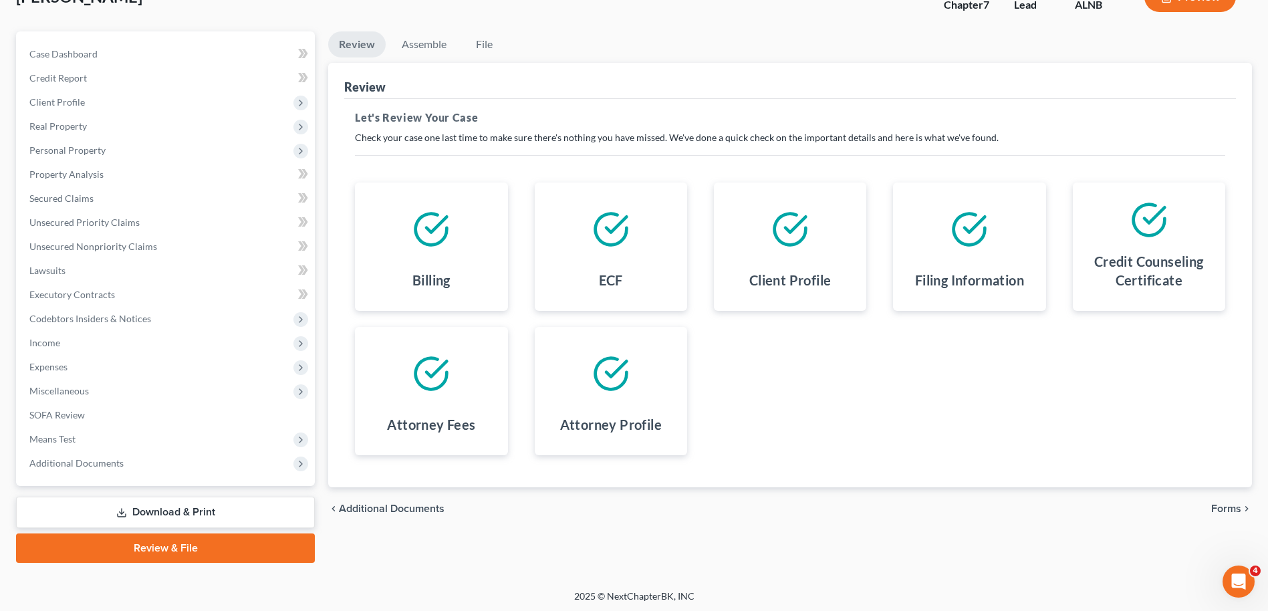
scroll to position [100, 0]
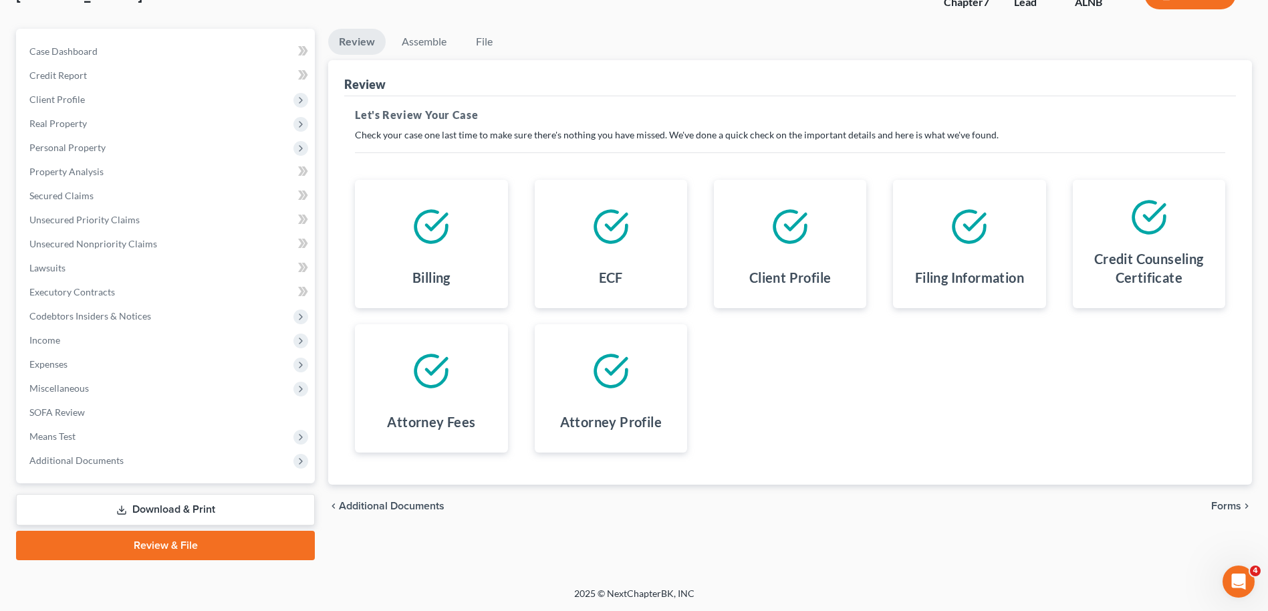
click at [198, 543] on link "Review & File" at bounding box center [165, 545] width 299 height 29
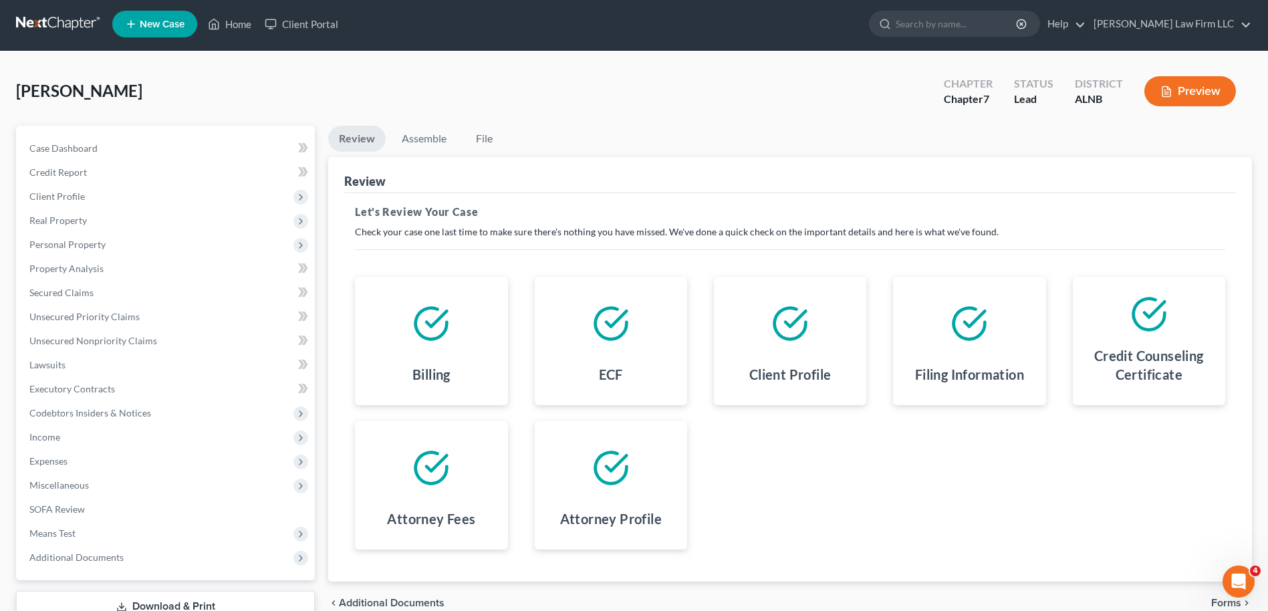
scroll to position [0, 0]
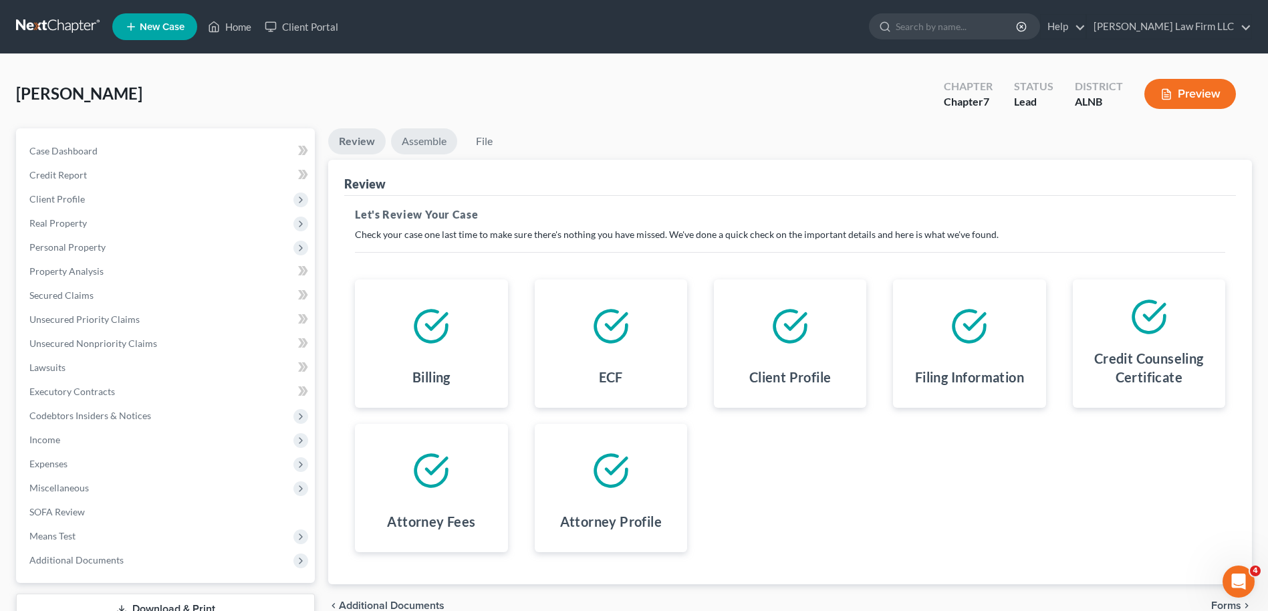
click at [428, 148] on link "Assemble" at bounding box center [424, 141] width 66 height 26
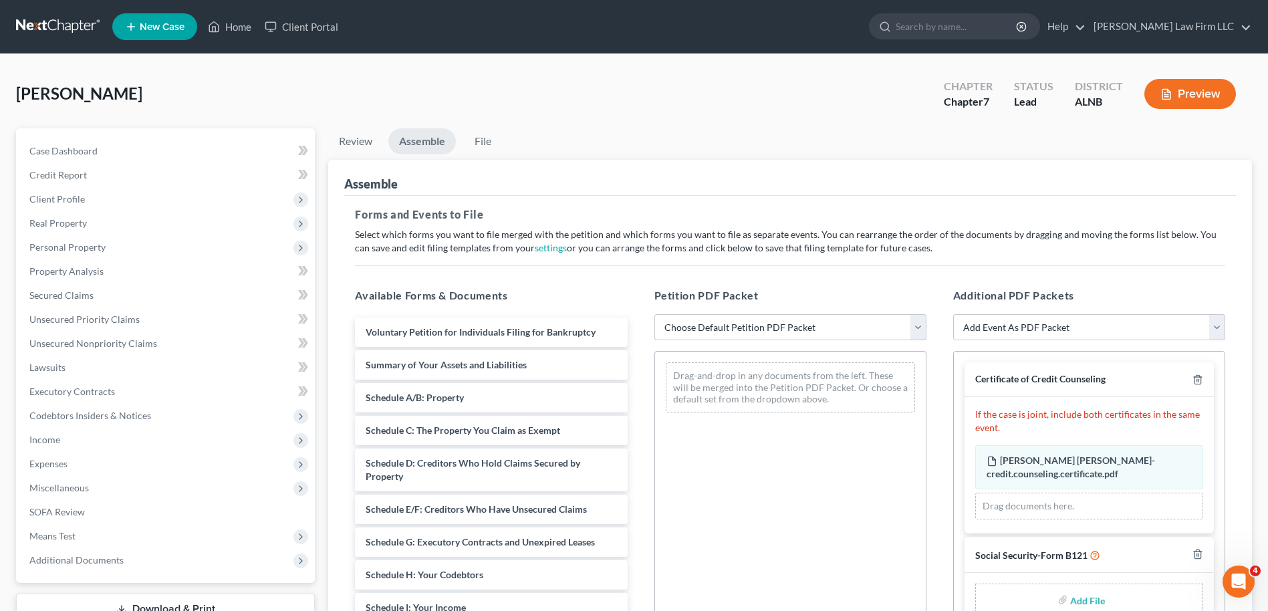
click at [823, 329] on select "Choose Default Petition PDF Packet Complete Bankruptcy Petition (all forms and …" at bounding box center [790, 327] width 272 height 27
select select "1"
click at [654, 314] on select "Choose Default Petition PDF Packet Complete Bankruptcy Petition (all forms and …" at bounding box center [790, 327] width 272 height 27
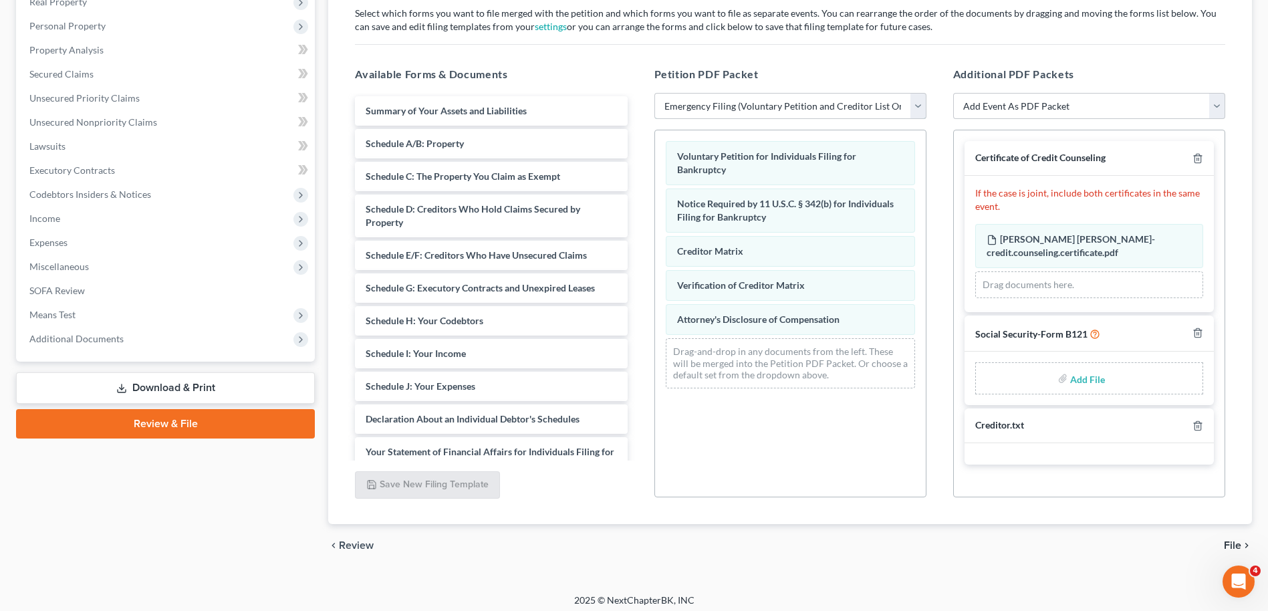
scroll to position [228, 0]
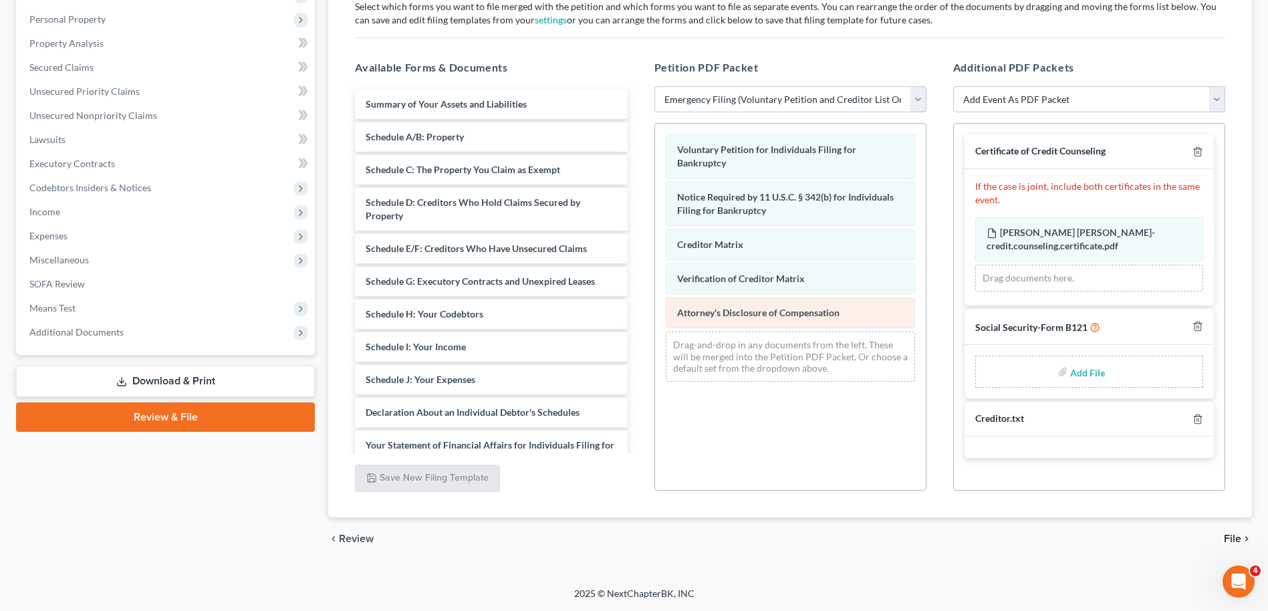
click at [756, 311] on span "Attorney's Disclosure of Compensation" at bounding box center [758, 312] width 162 height 11
click at [1082, 371] on input "file" at bounding box center [1086, 371] width 32 height 24
type input "C:\fakepath\[PERSON_NAME].[PERSON_NAME].ssn.statement.[DATE].pdf"
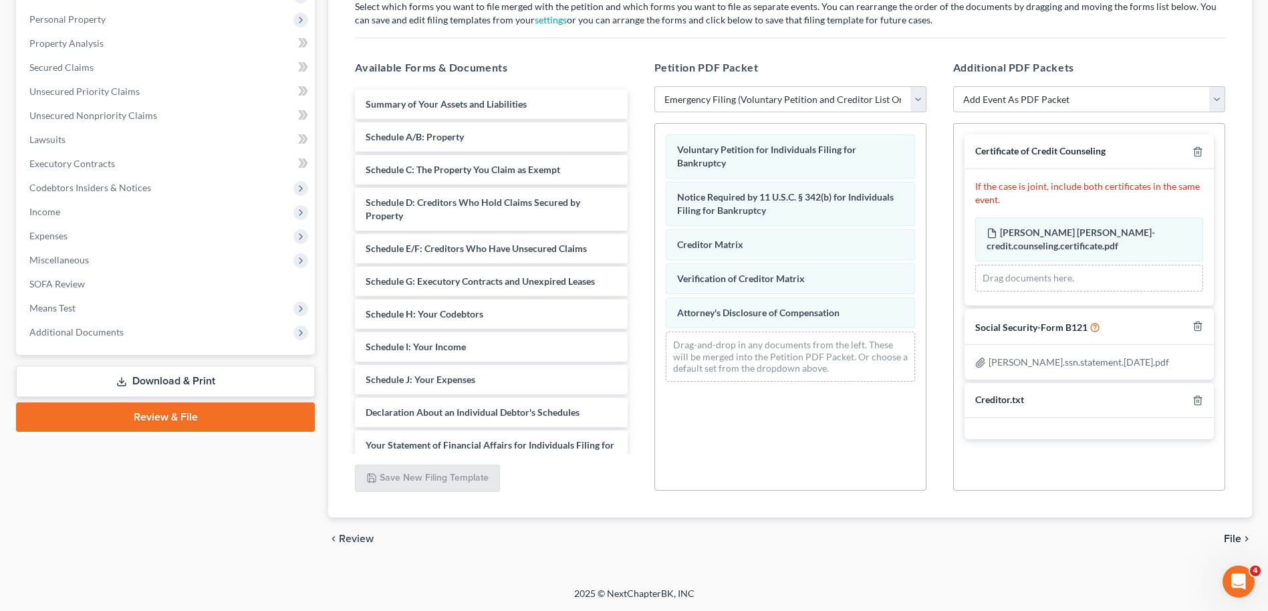
click at [1230, 539] on span "File" at bounding box center [1231, 538] width 17 height 11
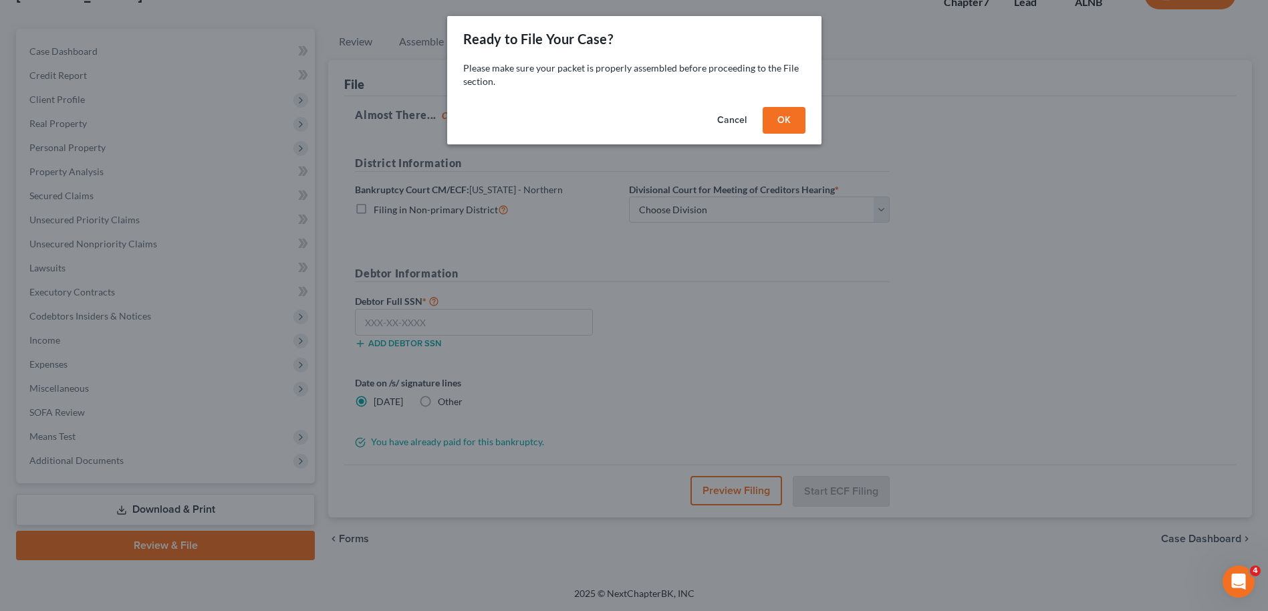
scroll to position [100, 0]
click at [786, 124] on button "OK" at bounding box center [788, 120] width 43 height 27
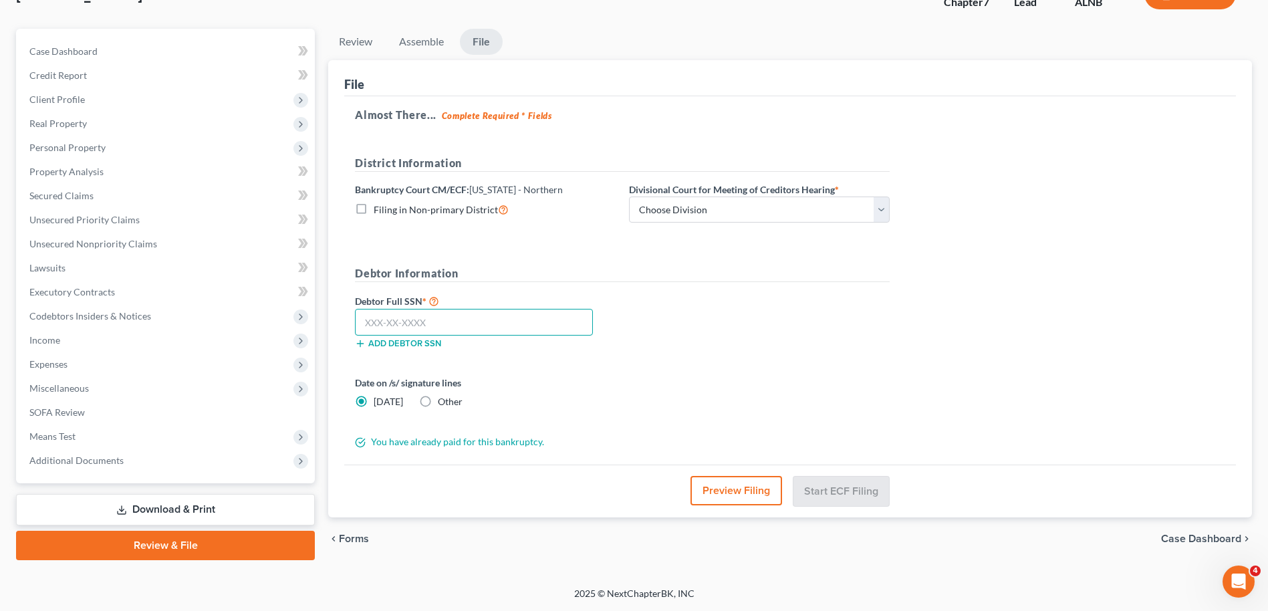
click at [365, 318] on input "text" at bounding box center [474, 322] width 238 height 27
type input "422-13-3391"
click at [744, 202] on select "Choose Division [GEOGRAPHIC_DATA] [GEOGRAPHIC_DATA] [GEOGRAPHIC_DATA] [GEOGRAPH…" at bounding box center [759, 209] width 261 height 27
select select "2"
click at [629, 196] on select "Choose Division [GEOGRAPHIC_DATA] [GEOGRAPHIC_DATA] [GEOGRAPHIC_DATA] [GEOGRAPH…" at bounding box center [759, 209] width 261 height 27
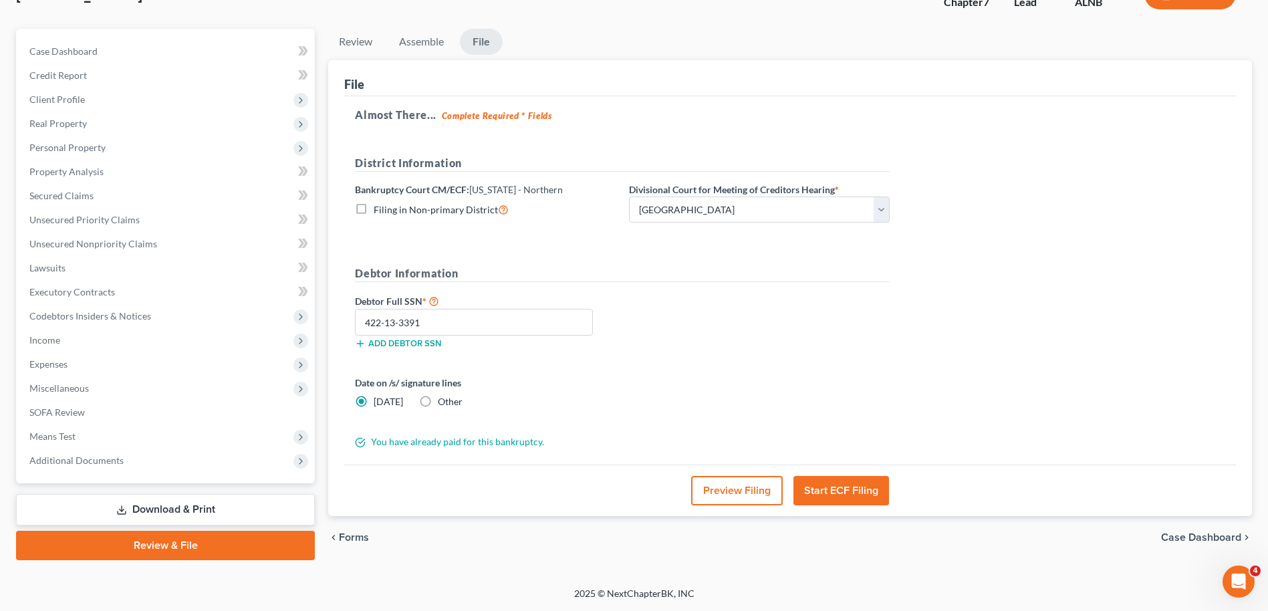
click at [830, 491] on button "Start ECF Filing" at bounding box center [841, 490] width 96 height 29
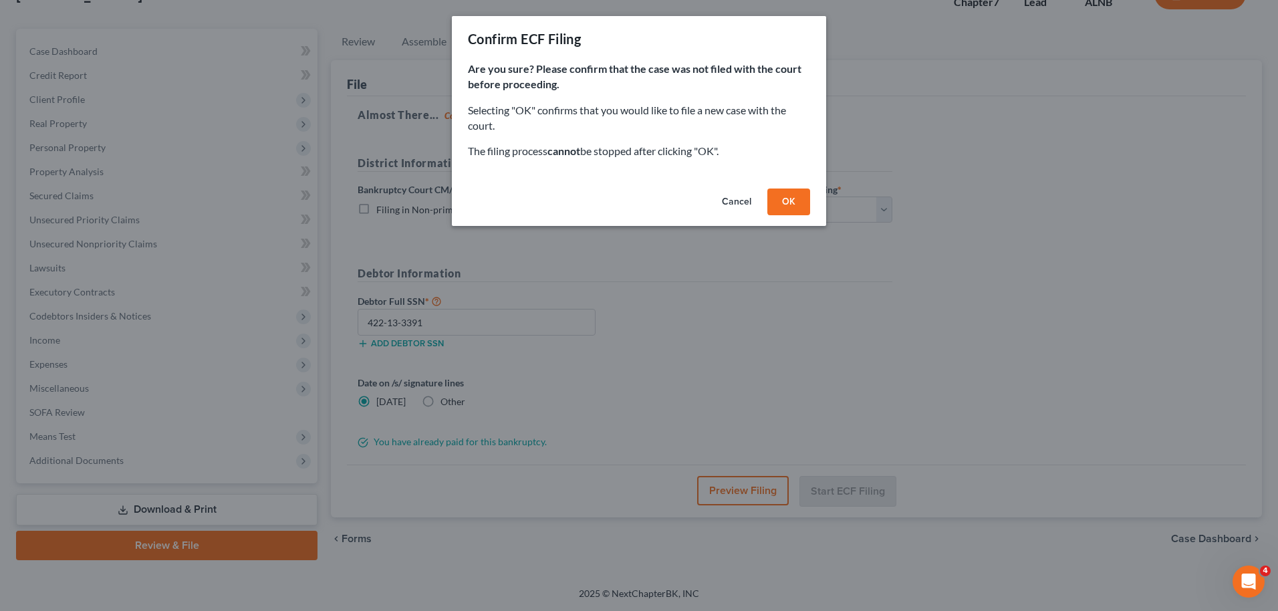
click at [791, 201] on button "OK" at bounding box center [788, 201] width 43 height 27
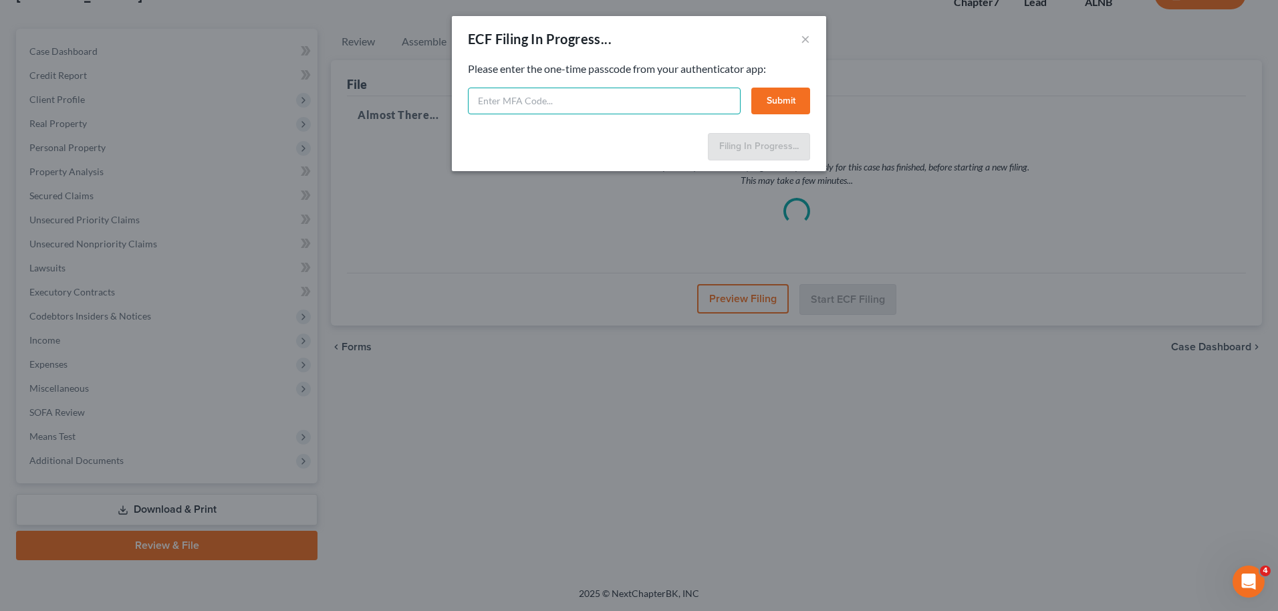
click at [521, 98] on input "text" at bounding box center [604, 101] width 273 height 27
type input "052972"
click at [777, 102] on button "Submit" at bounding box center [780, 101] width 59 height 27
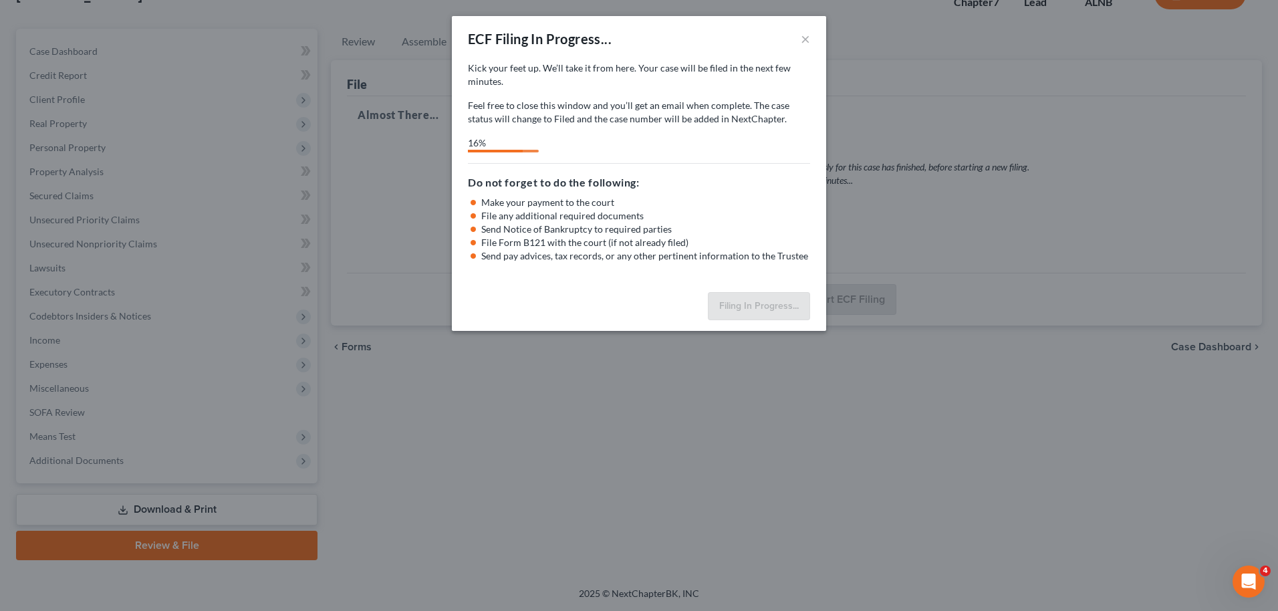
select select "2"
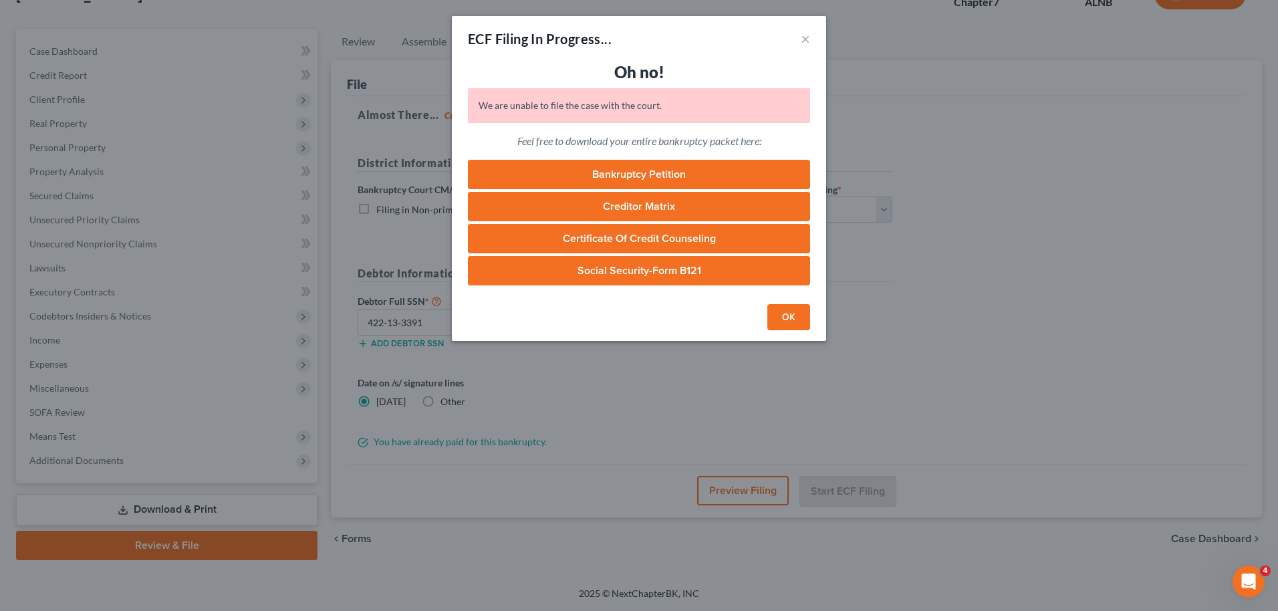
click at [794, 317] on button "OK" at bounding box center [788, 317] width 43 height 27
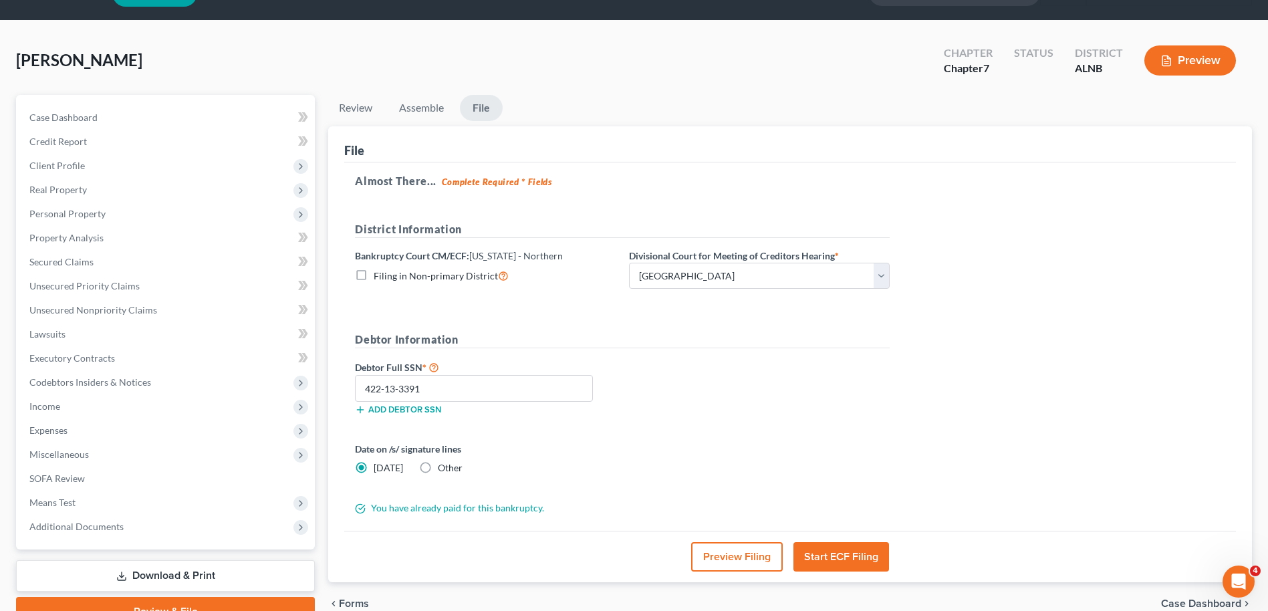
scroll to position [33, 0]
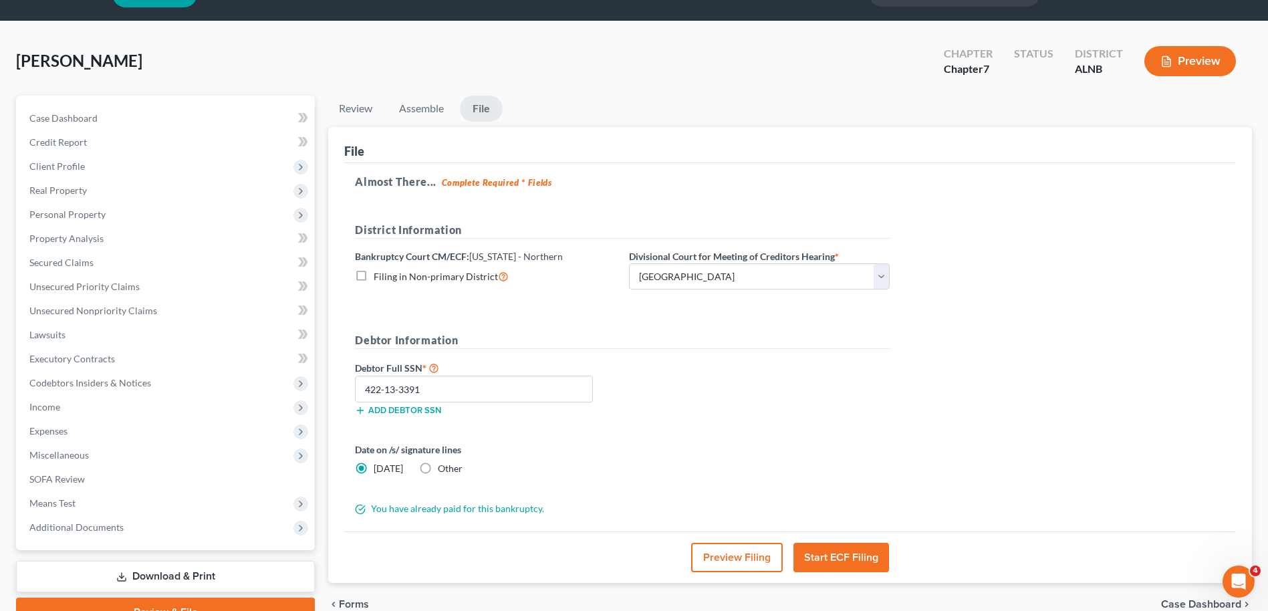
click at [841, 555] on button "Start ECF Filing" at bounding box center [841, 557] width 96 height 29
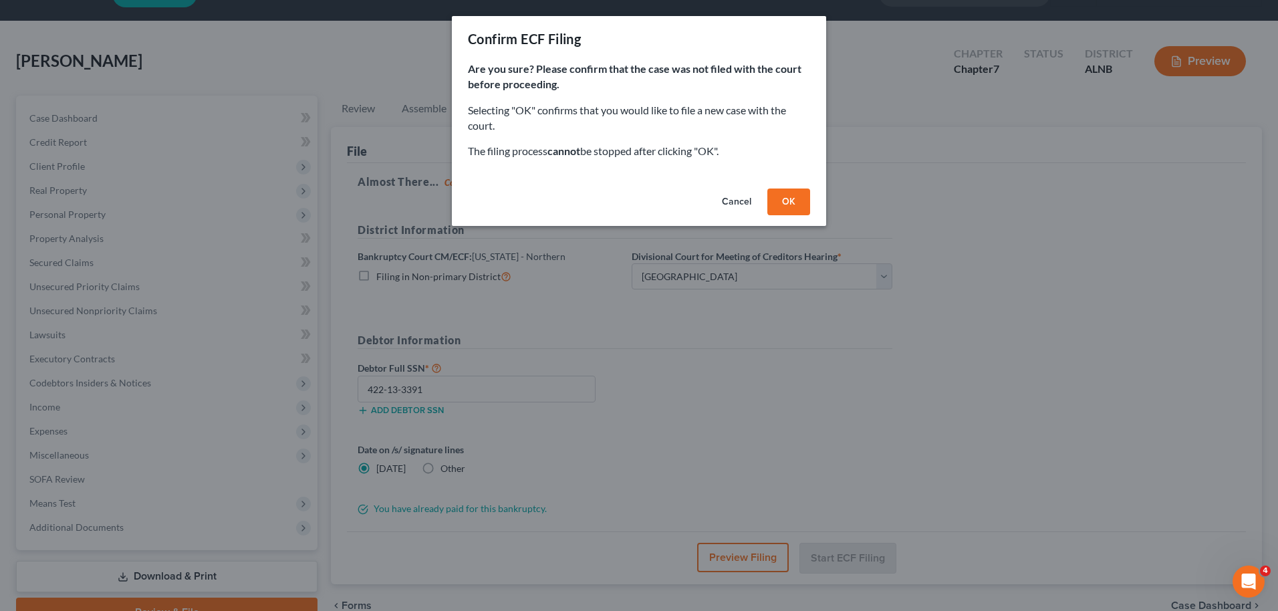
click at [792, 209] on button "OK" at bounding box center [788, 201] width 43 height 27
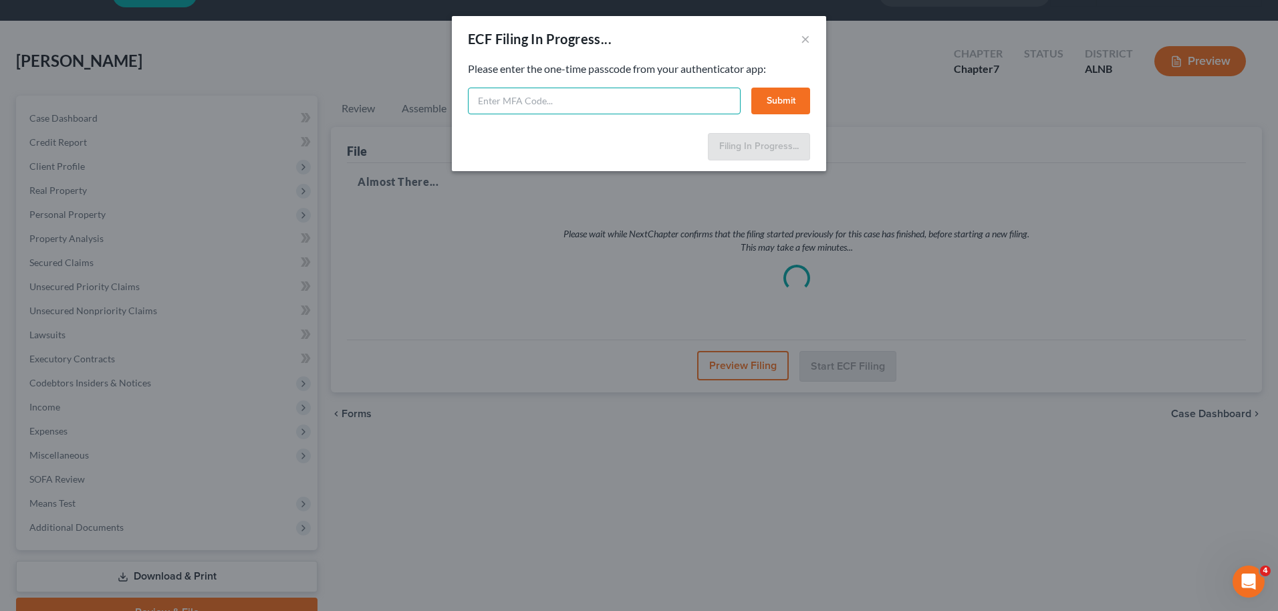
drag, startPoint x: 504, startPoint y: 104, endPoint x: 501, endPoint y: 95, distance: 9.1
click at [502, 101] on input "text" at bounding box center [604, 101] width 273 height 27
type input "017494"
click at [772, 102] on button "Submit" at bounding box center [780, 101] width 59 height 27
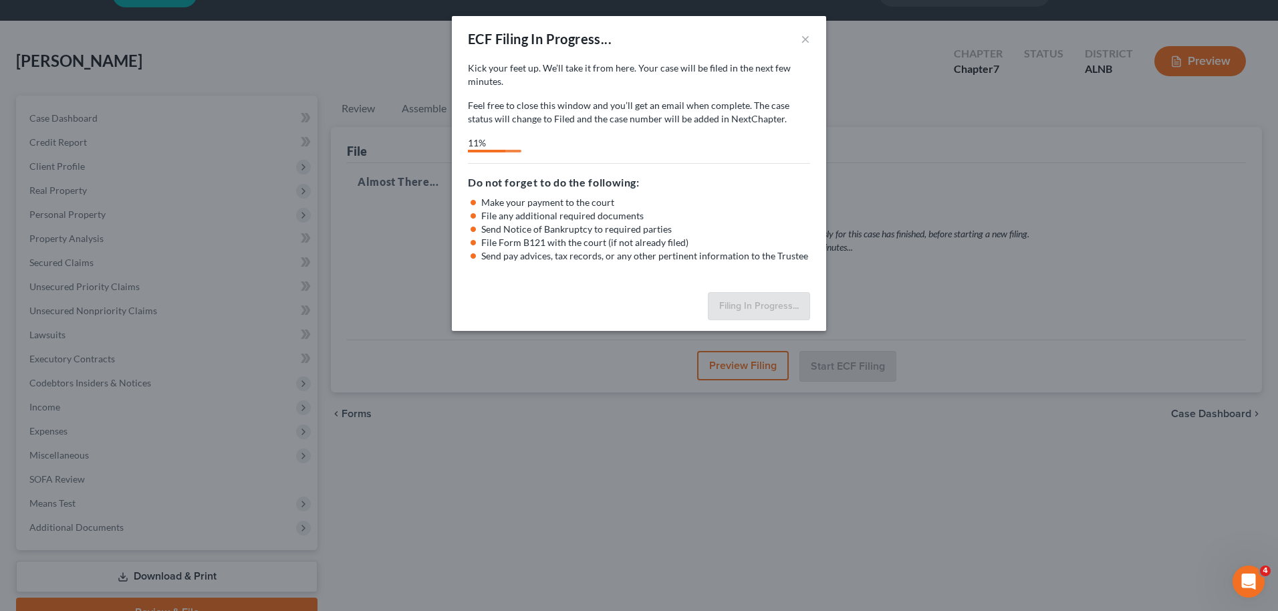
select select "2"
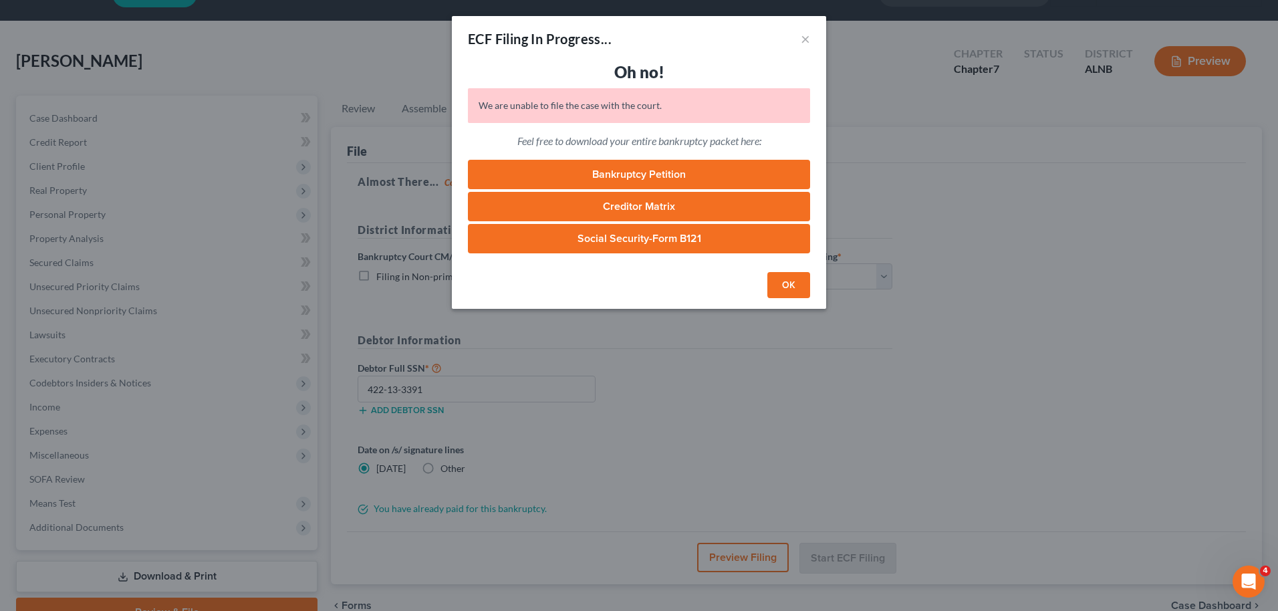
click at [645, 174] on link "Bankruptcy Petition" at bounding box center [639, 174] width 342 height 29
click at [666, 170] on link "Bankruptcy Petition" at bounding box center [639, 174] width 342 height 29
click at [635, 203] on link "Creditor Matrix" at bounding box center [639, 206] width 342 height 29
click at [629, 238] on link "Social Security-Form B121" at bounding box center [639, 238] width 342 height 29
click at [784, 283] on button "OK" at bounding box center [788, 285] width 43 height 27
